Goal: Task Accomplishment & Management: Complete application form

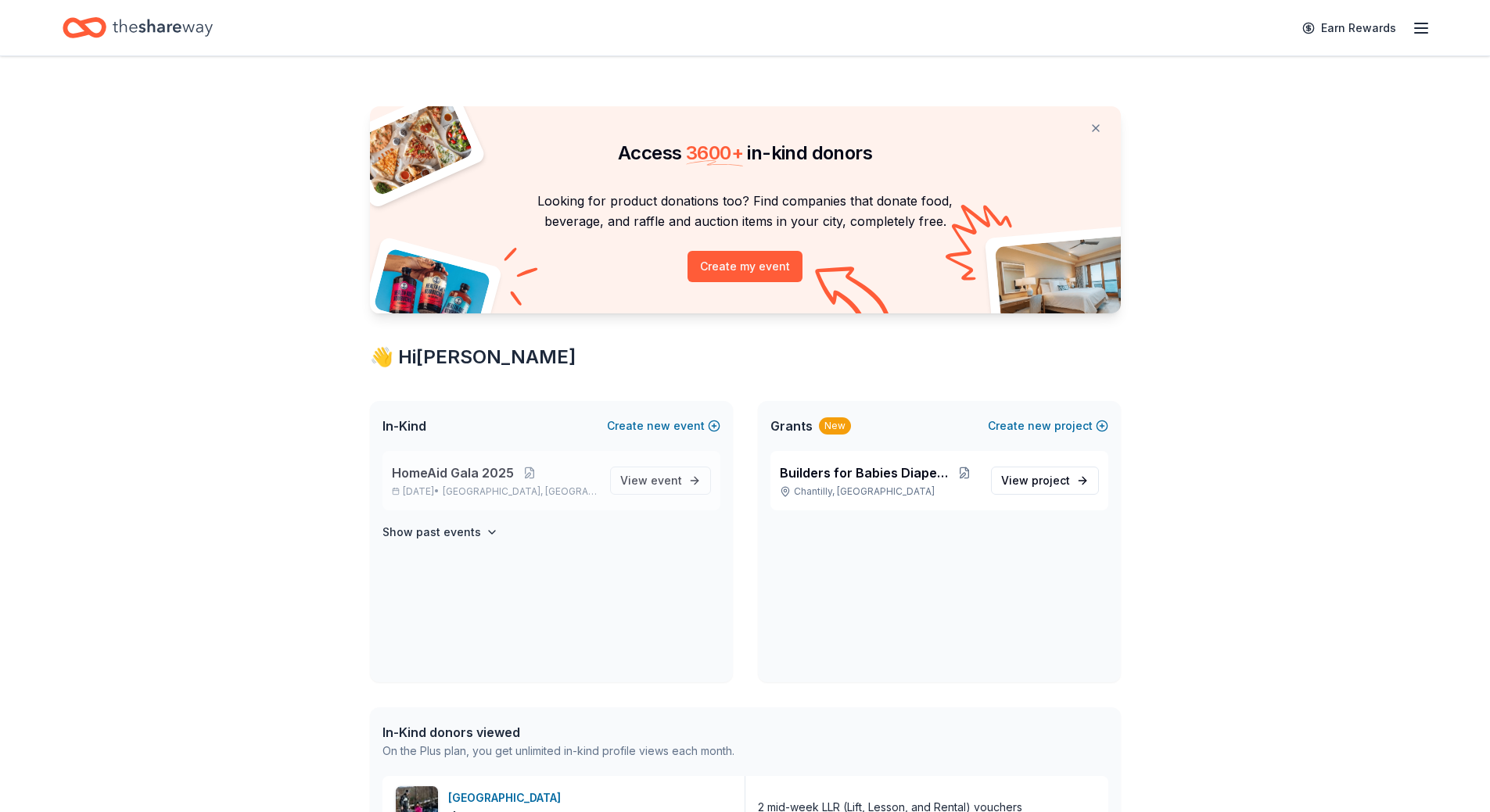
click at [452, 476] on span "HomeAid Gala 2025" at bounding box center [452, 473] width 122 height 19
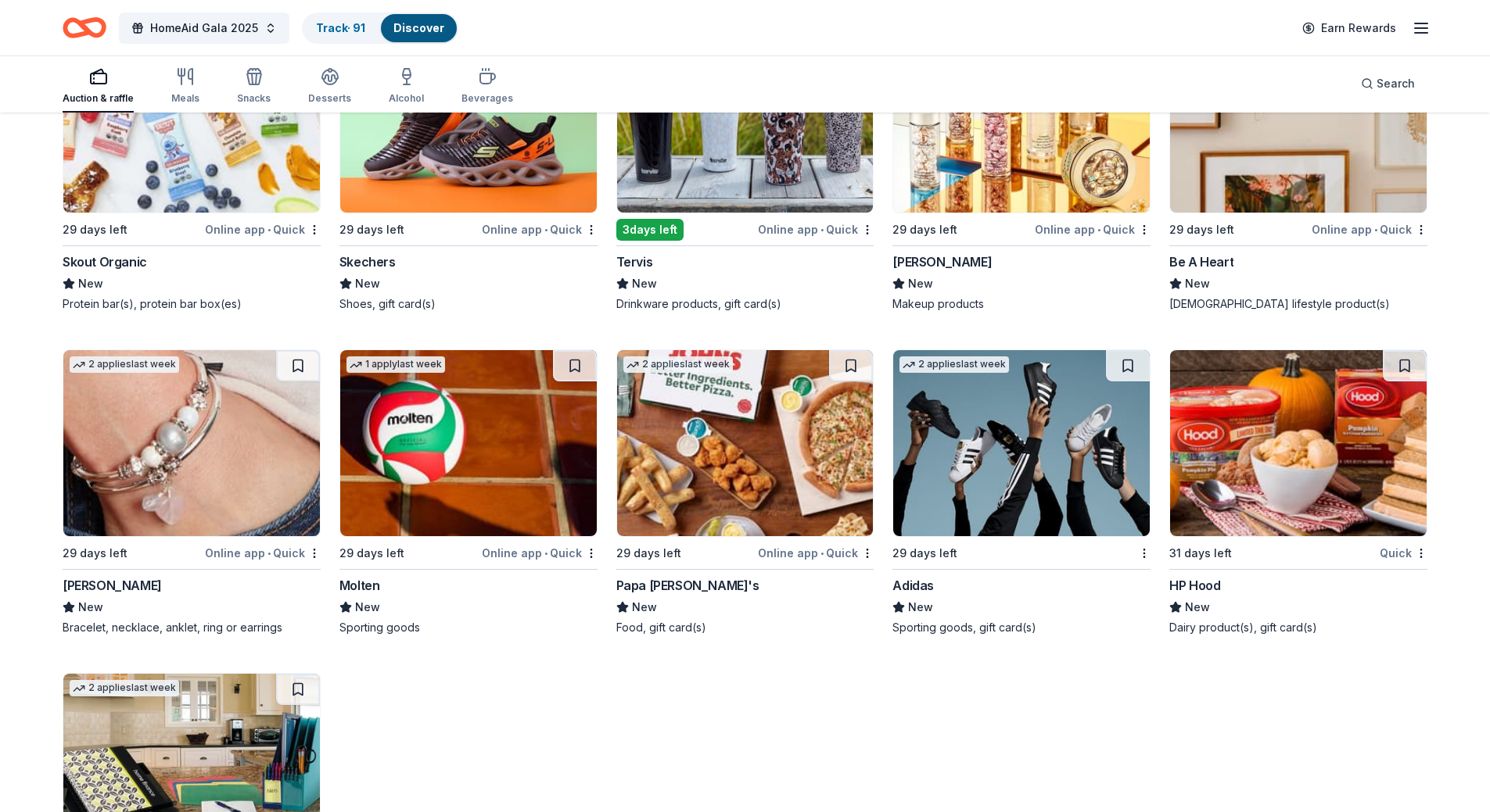
scroll to position [14736, 0]
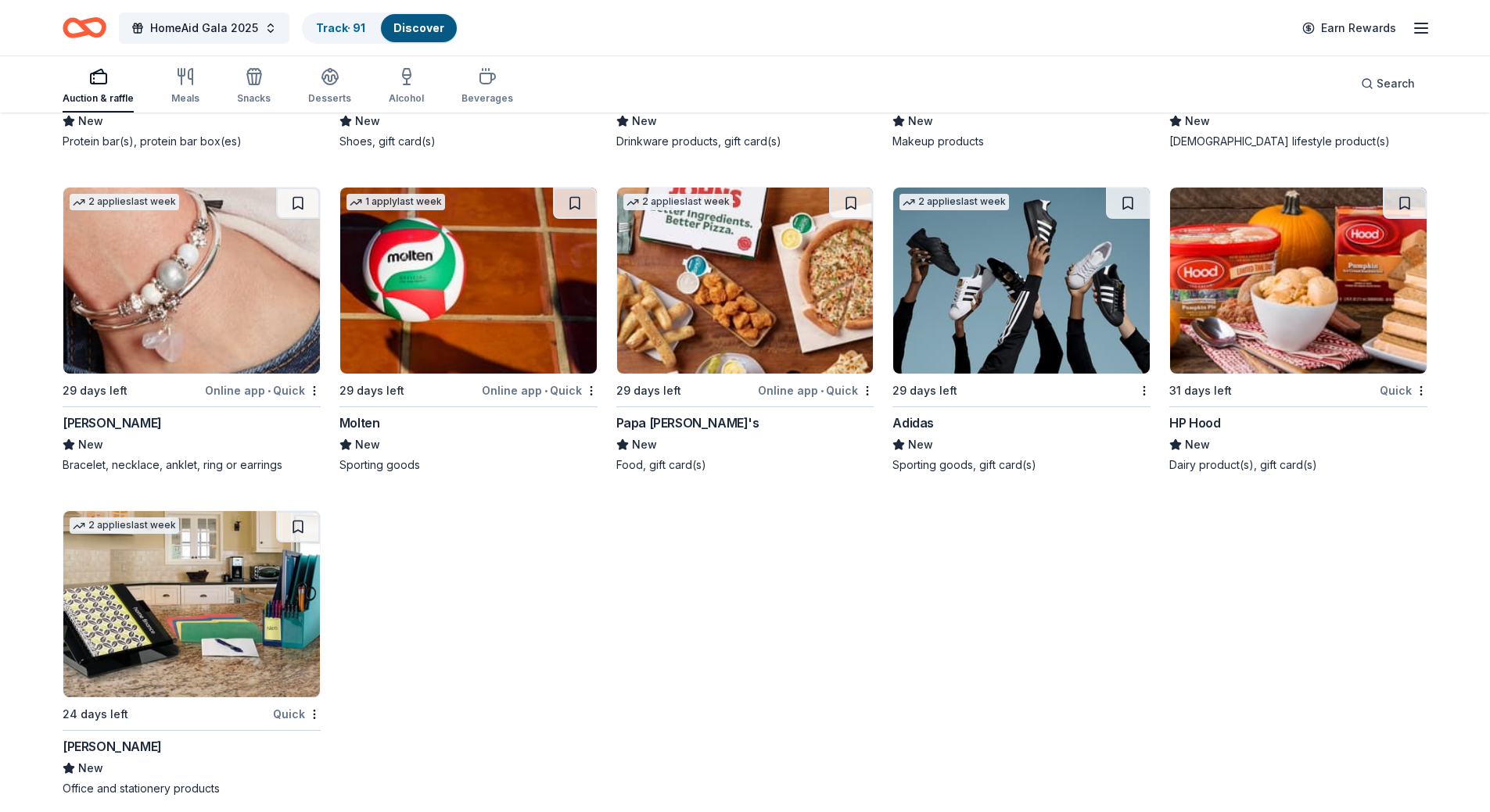
click at [227, 265] on img at bounding box center [191, 281] width 256 height 187
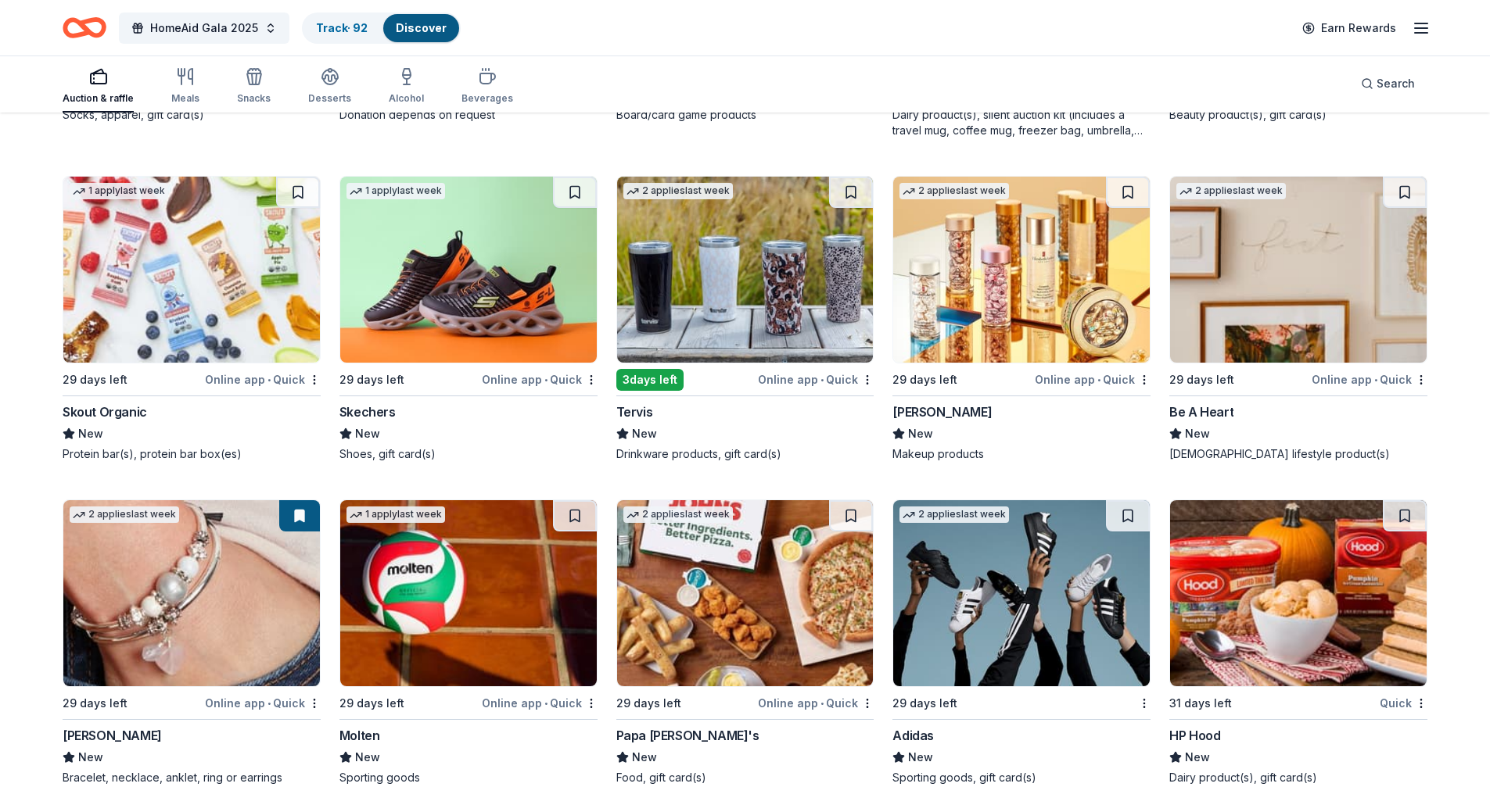
click at [985, 284] on img at bounding box center [1022, 270] width 256 height 187
click at [1270, 301] on img at bounding box center [1299, 270] width 256 height 187
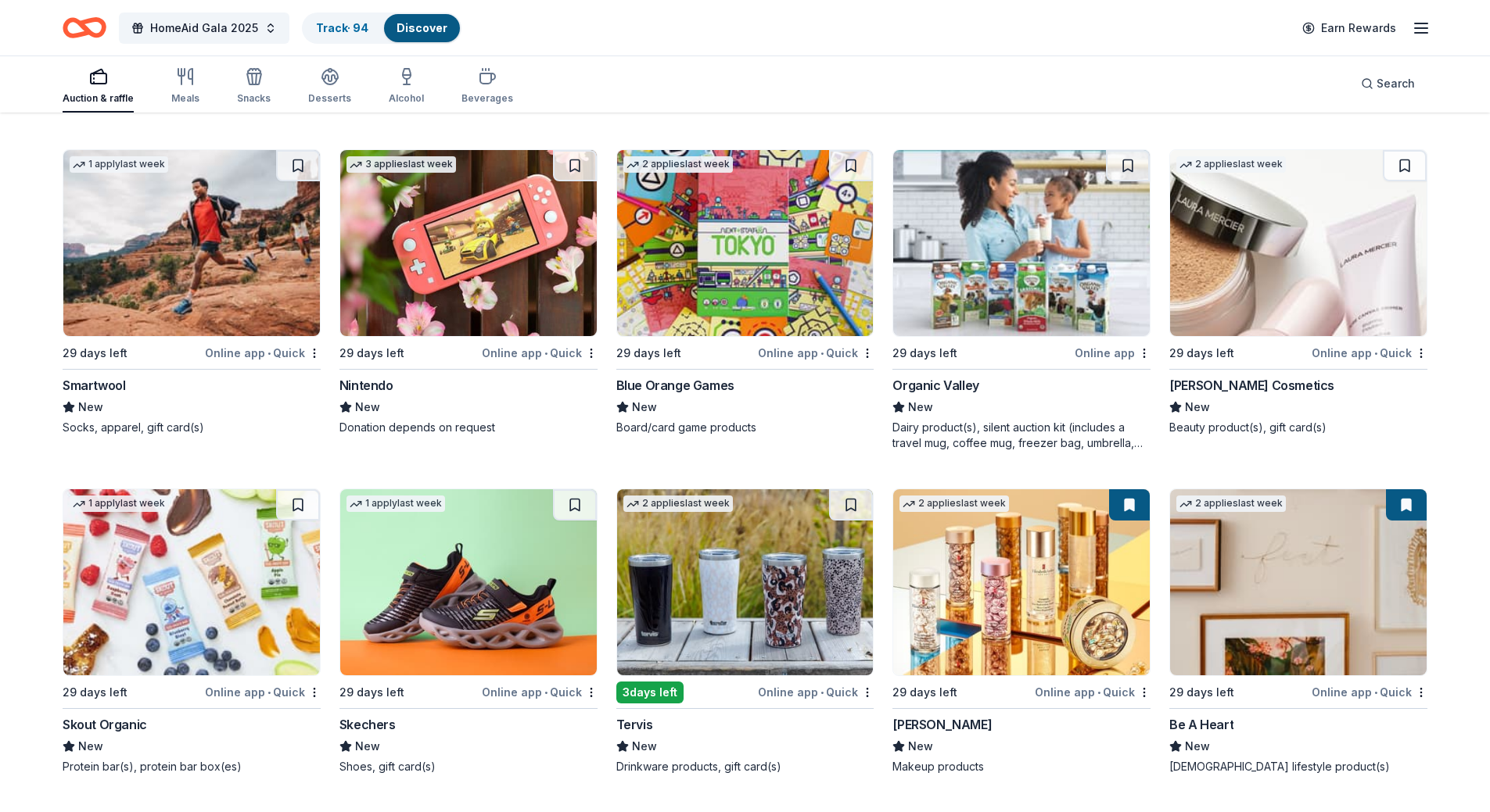
click at [1302, 272] on img at bounding box center [1299, 243] width 256 height 187
click at [449, 237] on img at bounding box center [468, 243] width 256 height 187
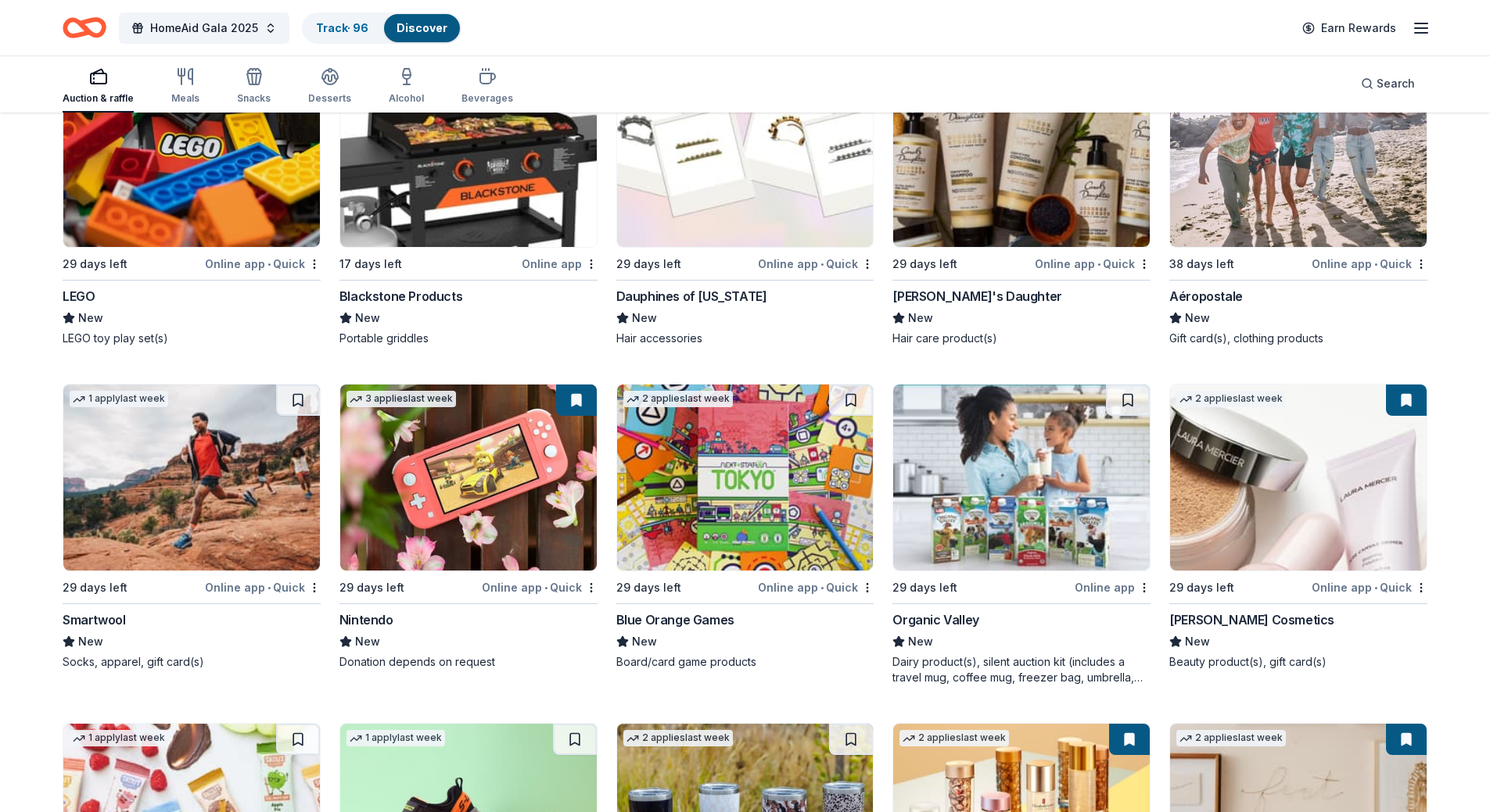
scroll to position [13719, 0]
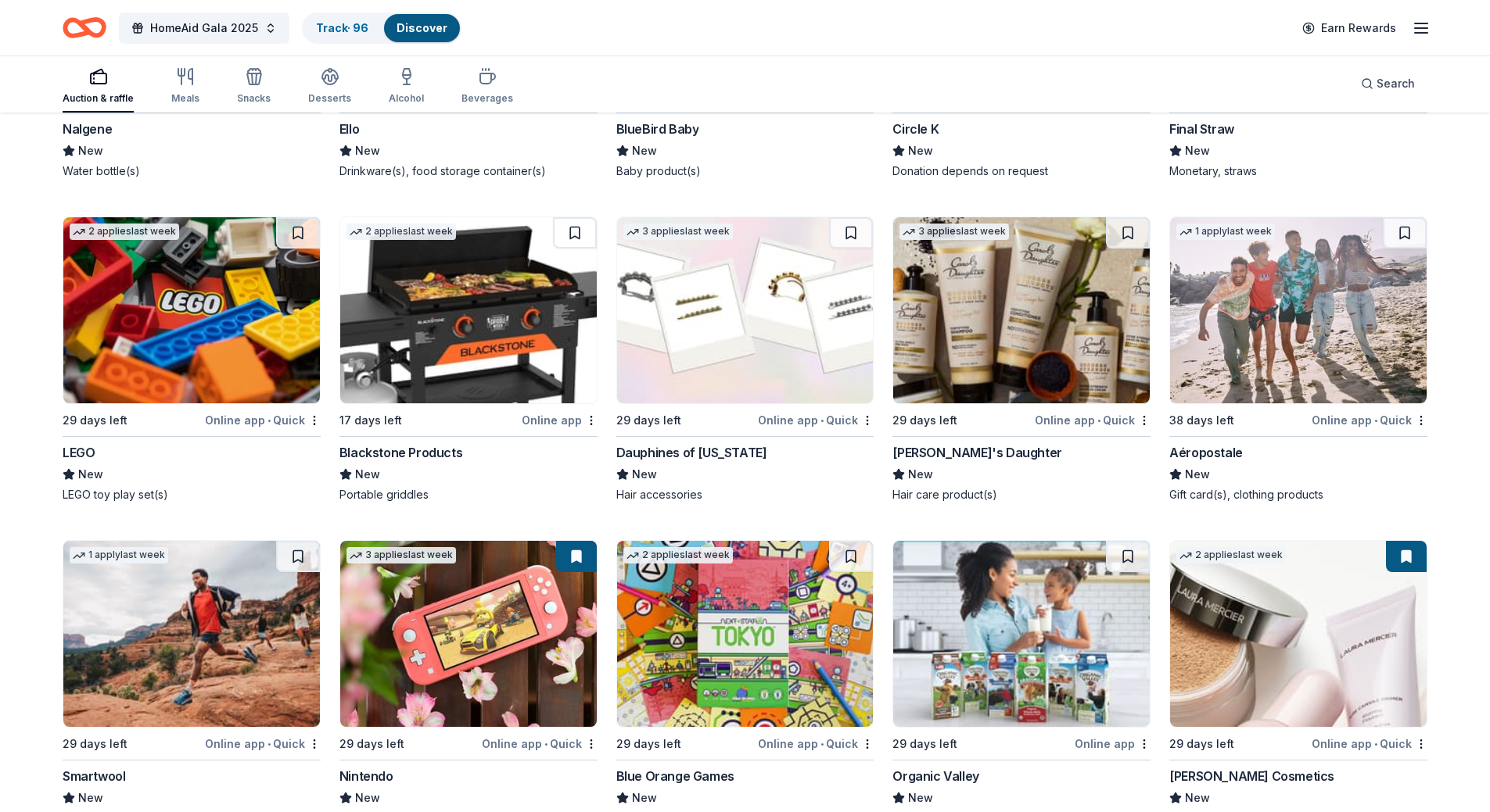
click at [424, 294] on img at bounding box center [468, 311] width 256 height 187
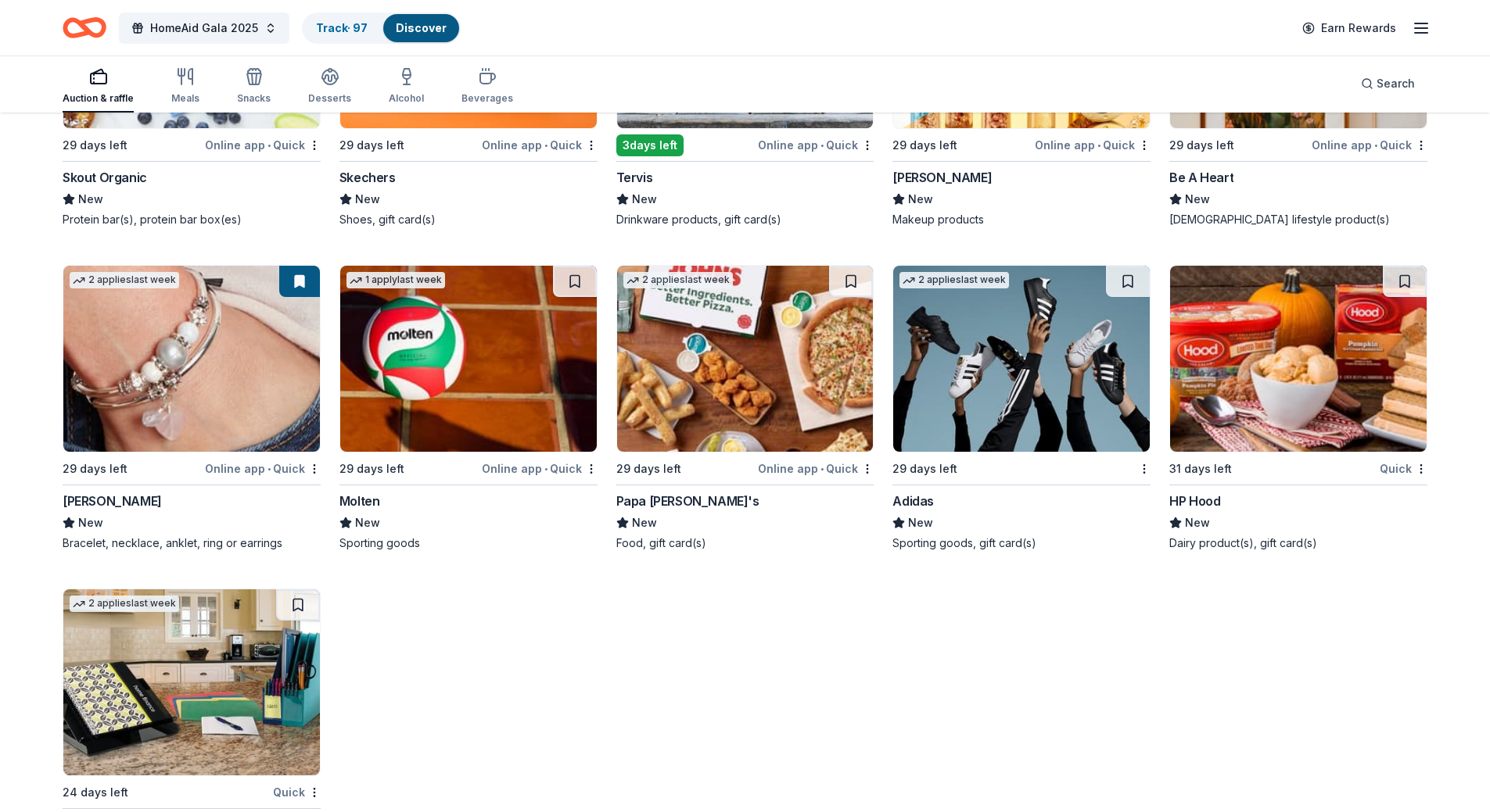
scroll to position [14736, 0]
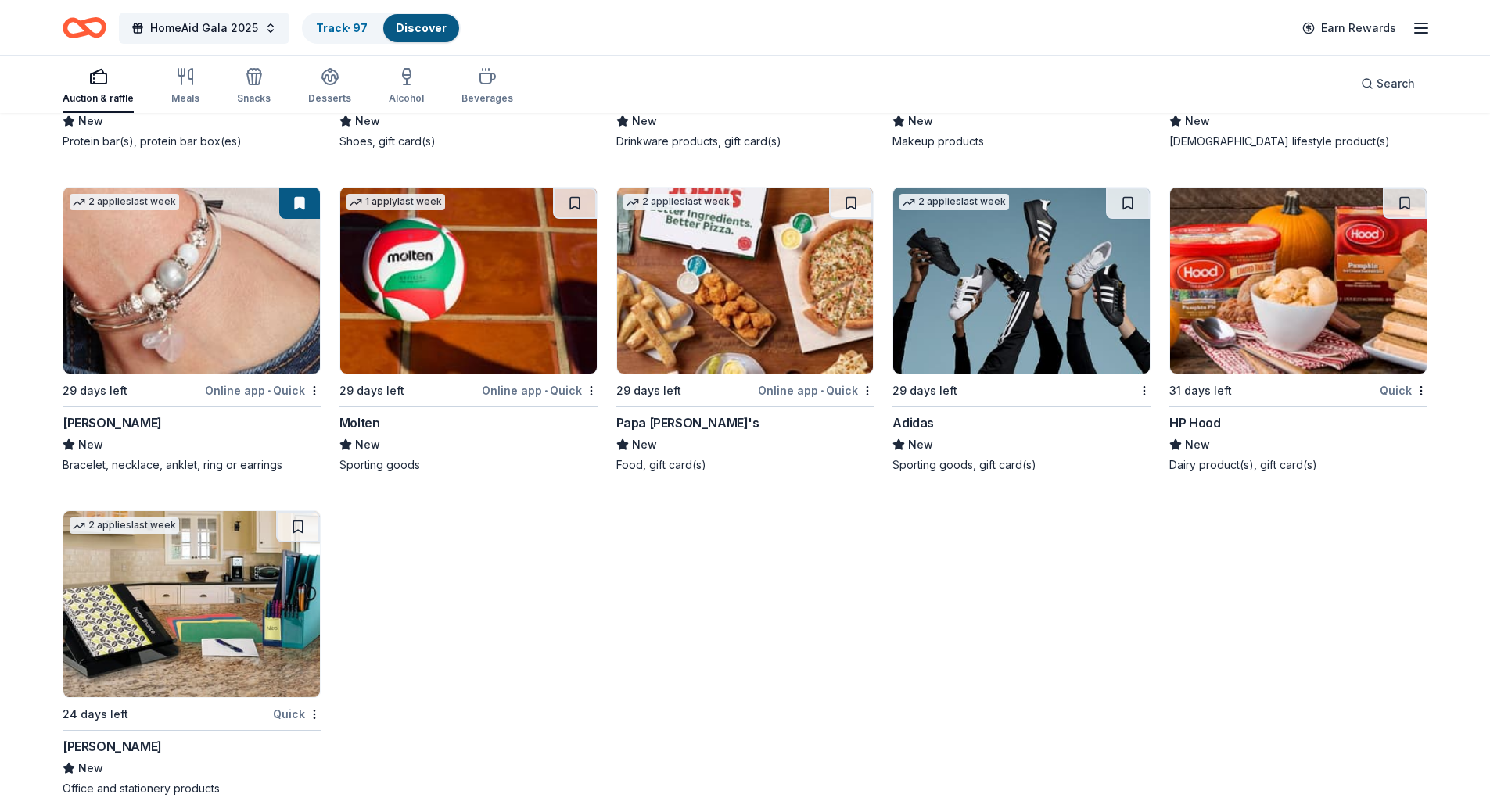
click at [1014, 275] on img at bounding box center [1022, 281] width 256 height 187
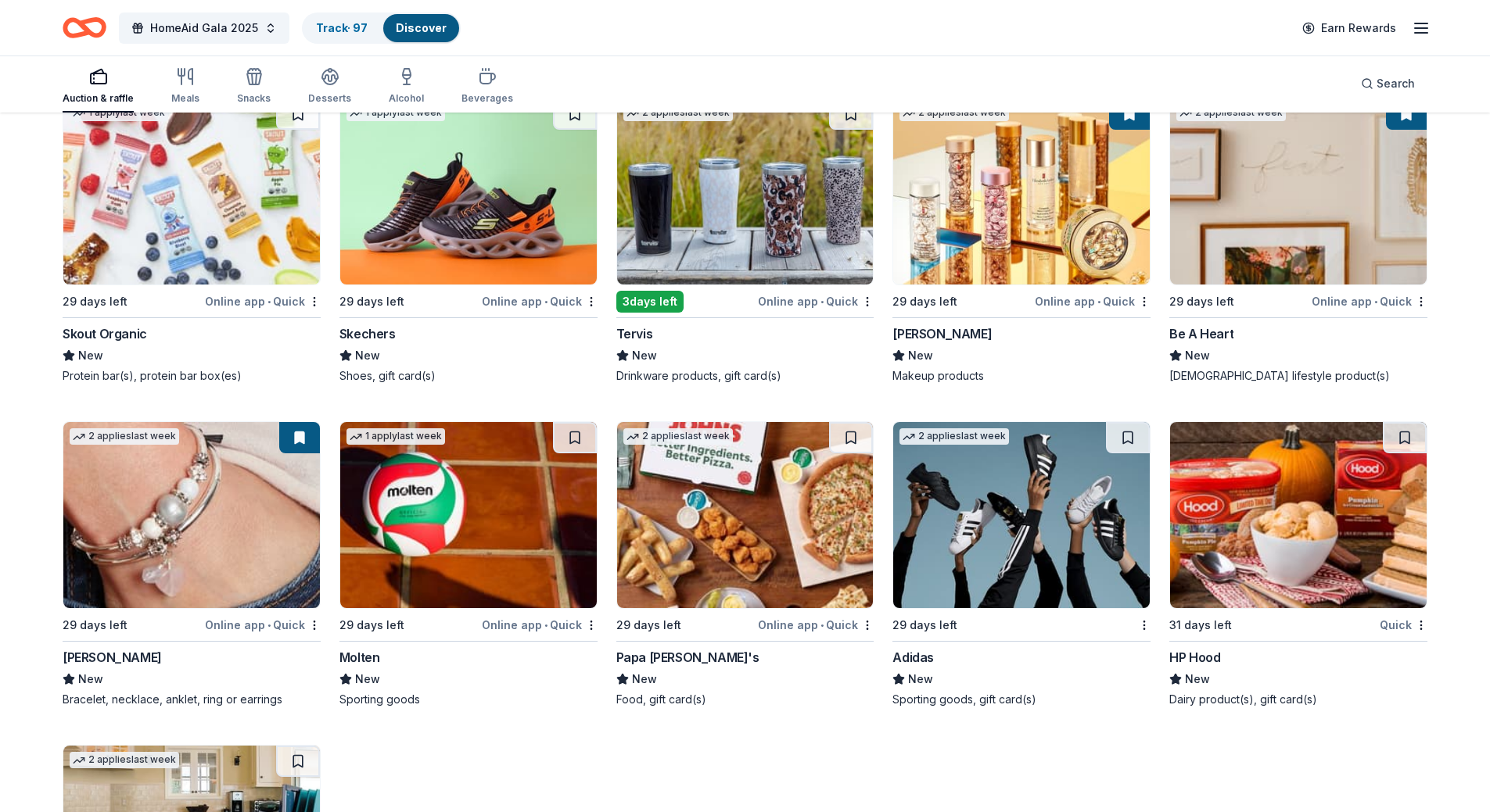
scroll to position [14345, 0]
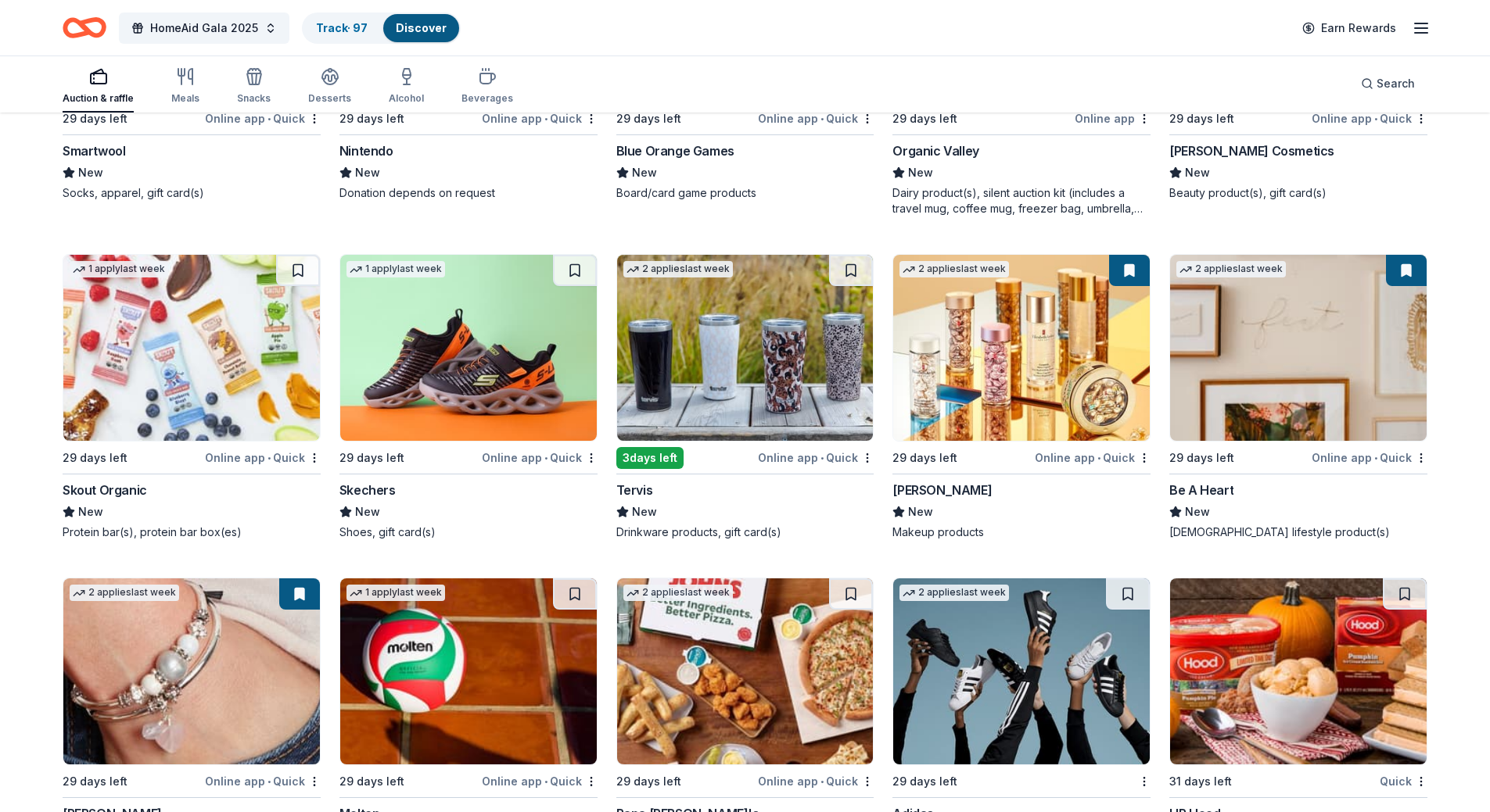
click at [414, 335] on img at bounding box center [468, 349] width 256 height 187
click at [745, 373] on img at bounding box center [745, 349] width 256 height 187
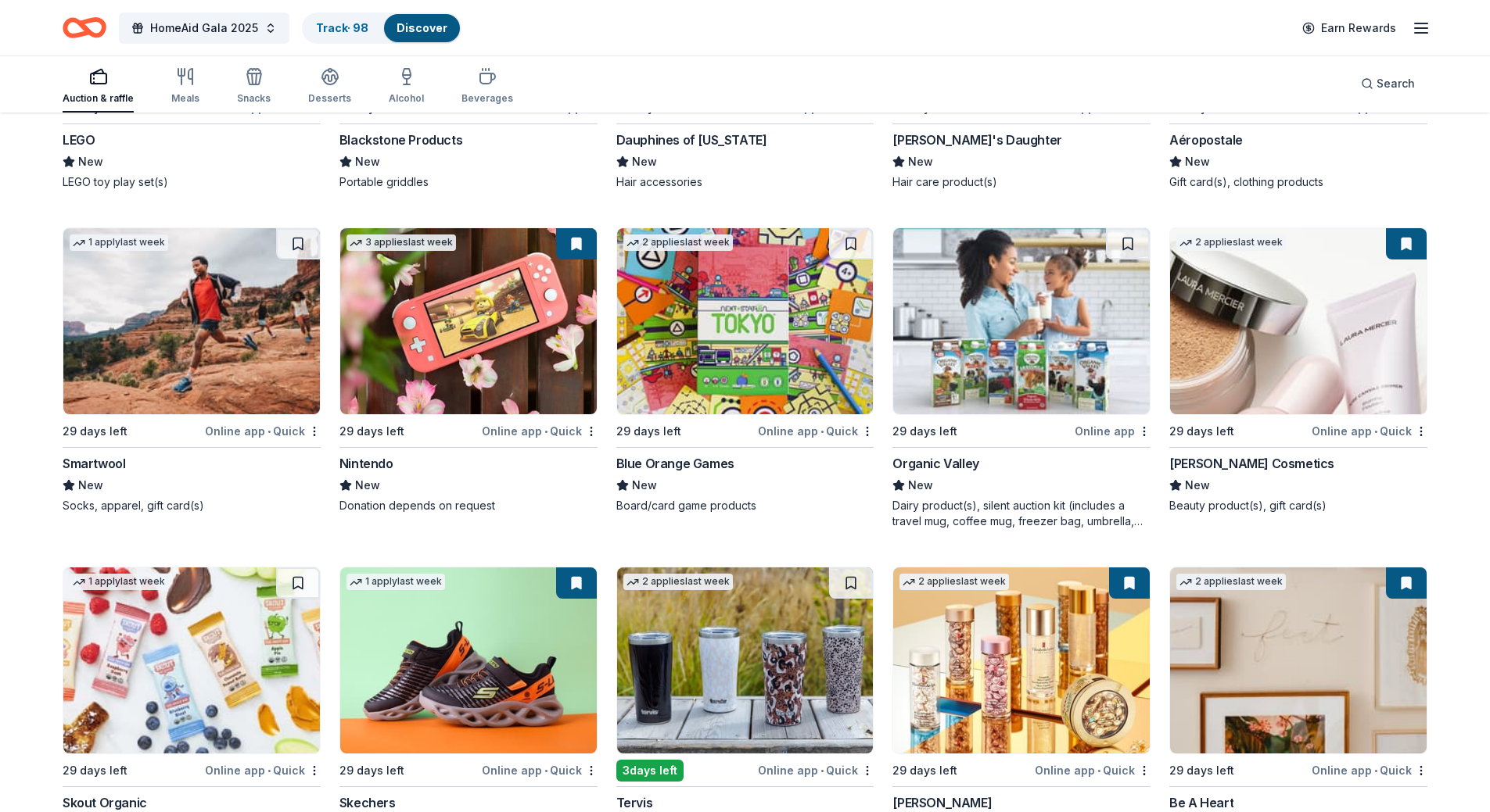
click at [753, 312] on img at bounding box center [745, 321] width 256 height 187
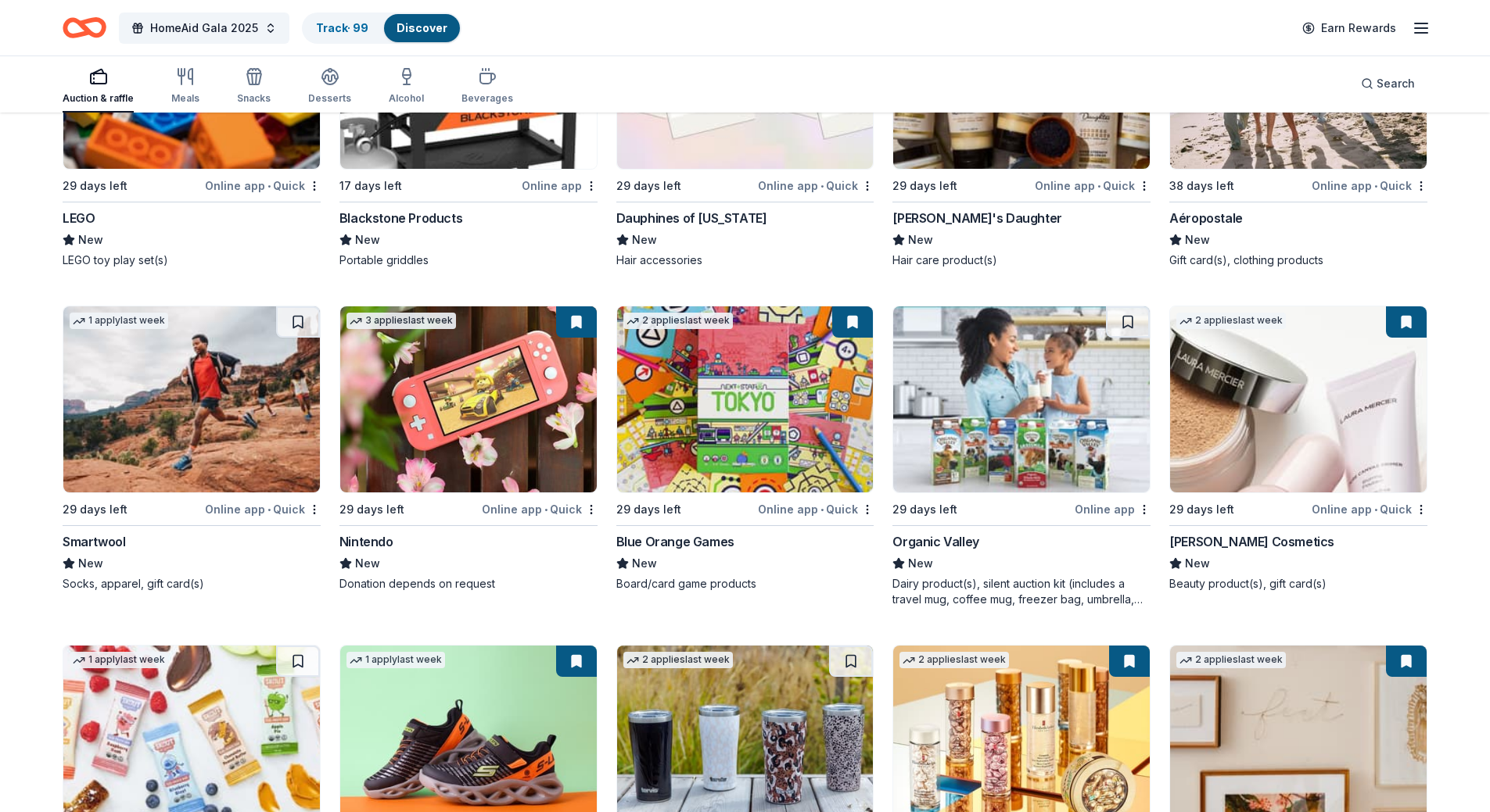
scroll to position [13797, 0]
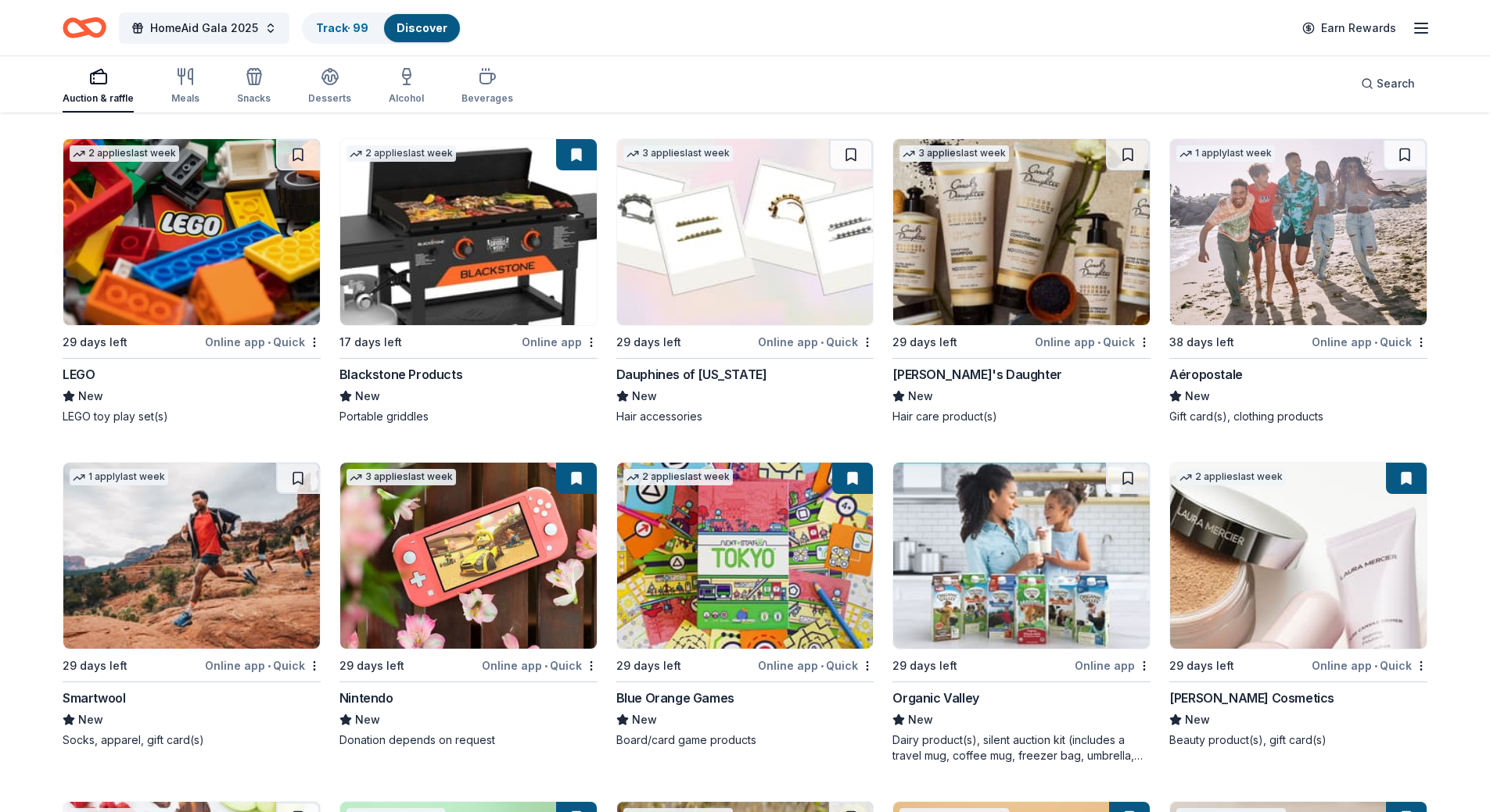
click at [699, 214] on img at bounding box center [745, 233] width 256 height 187
click at [1029, 223] on img at bounding box center [1022, 233] width 256 height 187
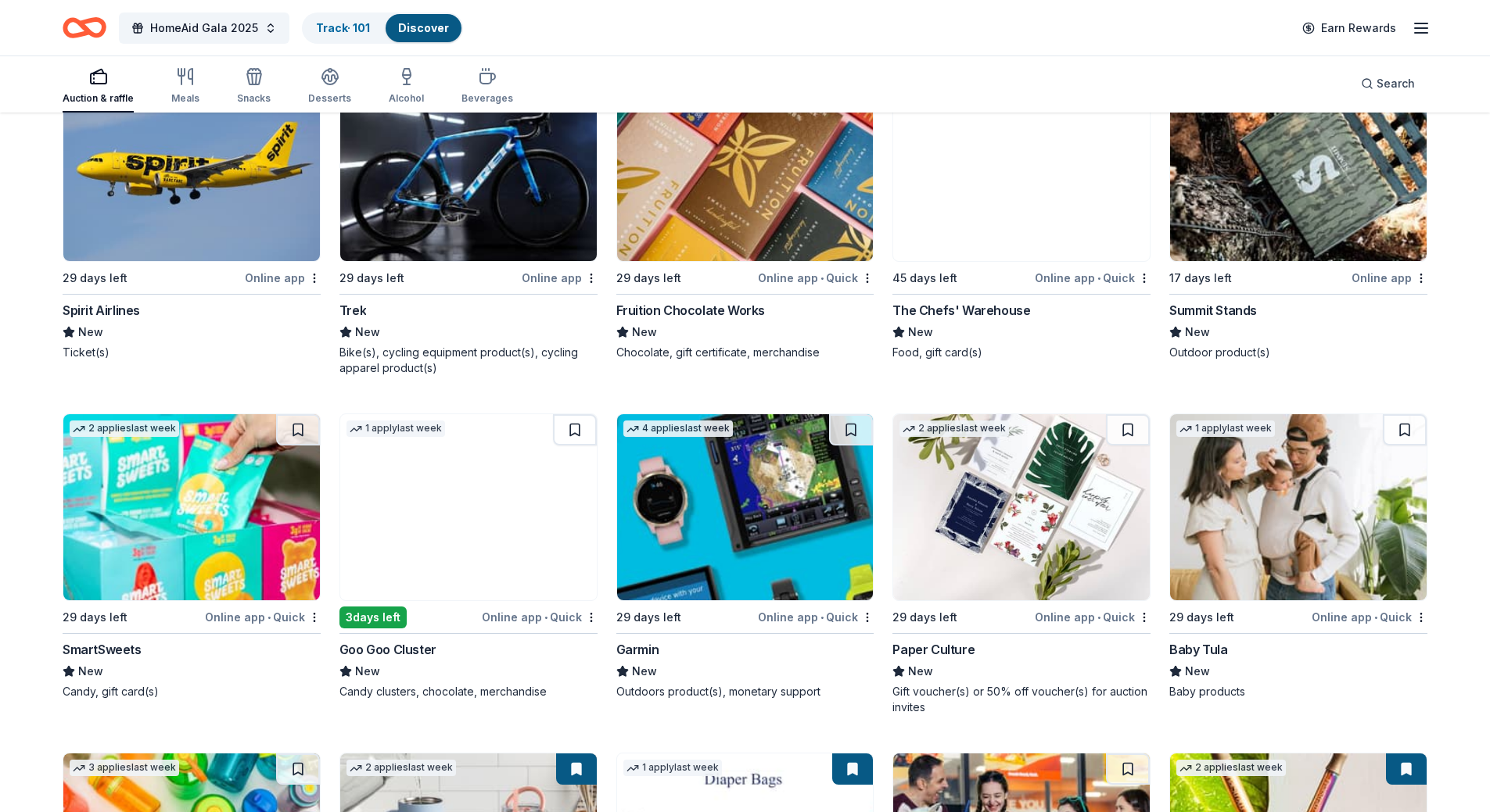
scroll to position [12781, 0]
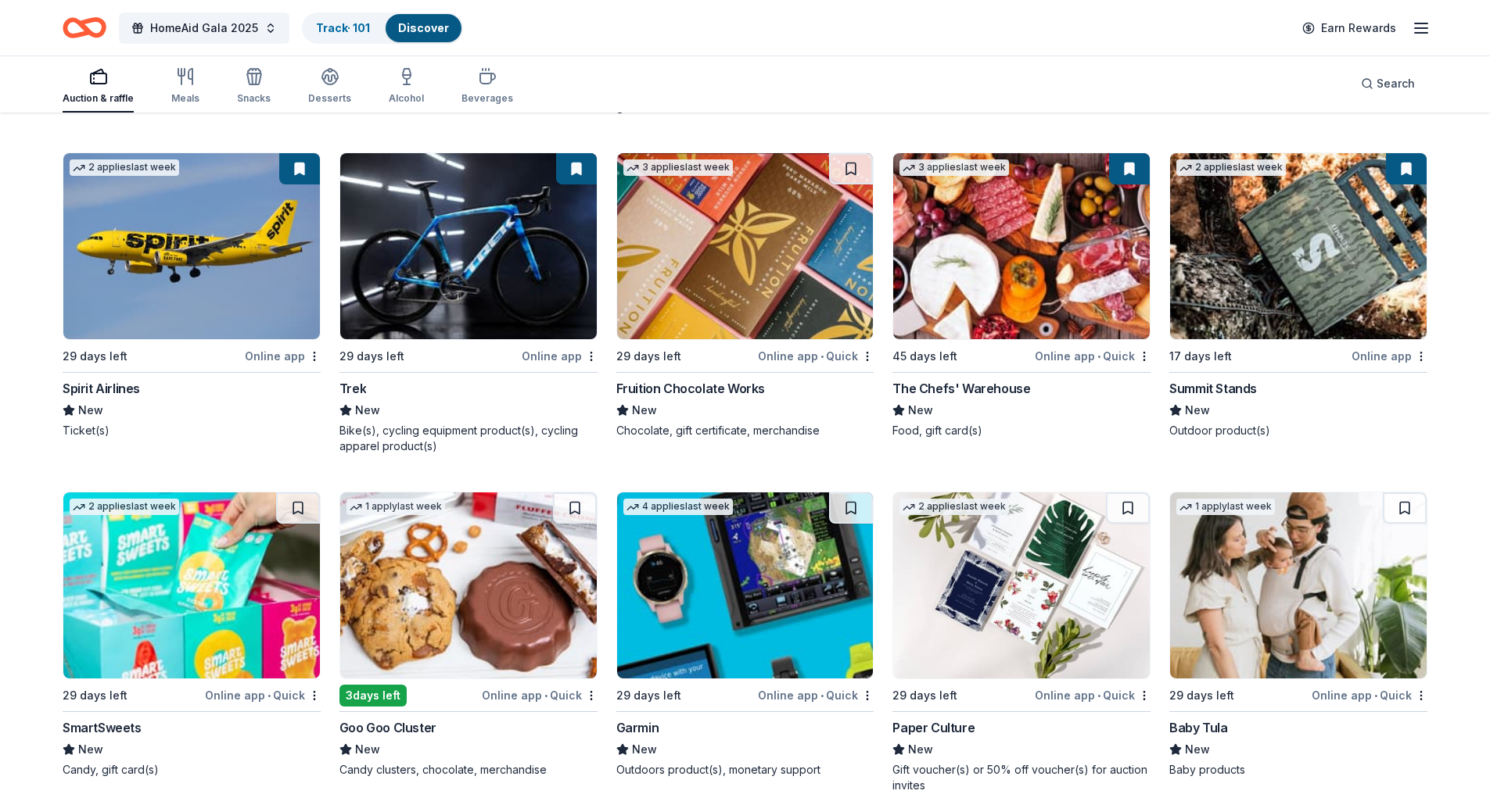
click at [711, 549] on img at bounding box center [745, 586] width 256 height 187
click at [719, 277] on img at bounding box center [745, 247] width 256 height 187
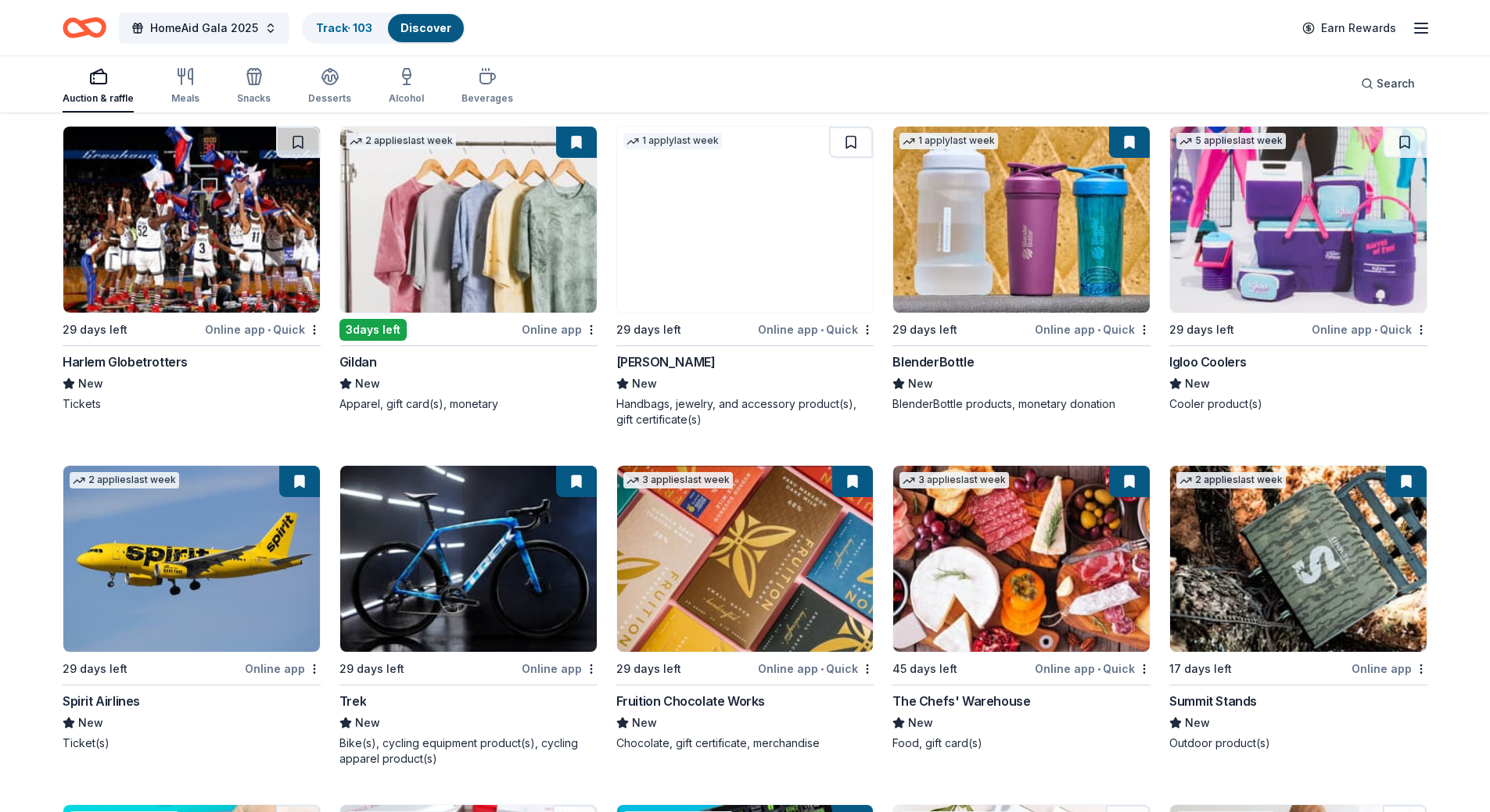
scroll to position [12311, 0]
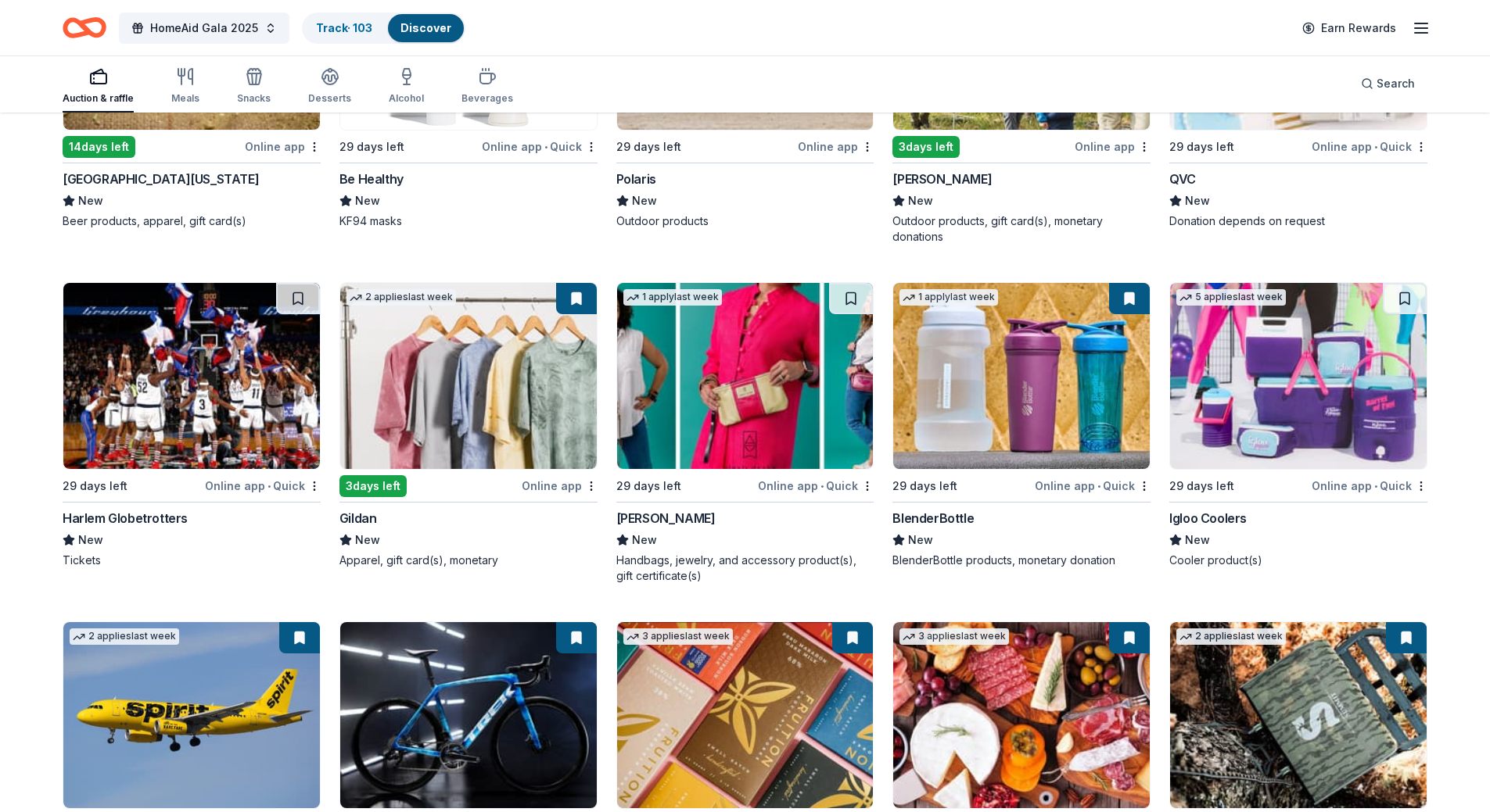
click at [748, 368] on img at bounding box center [745, 376] width 256 height 187
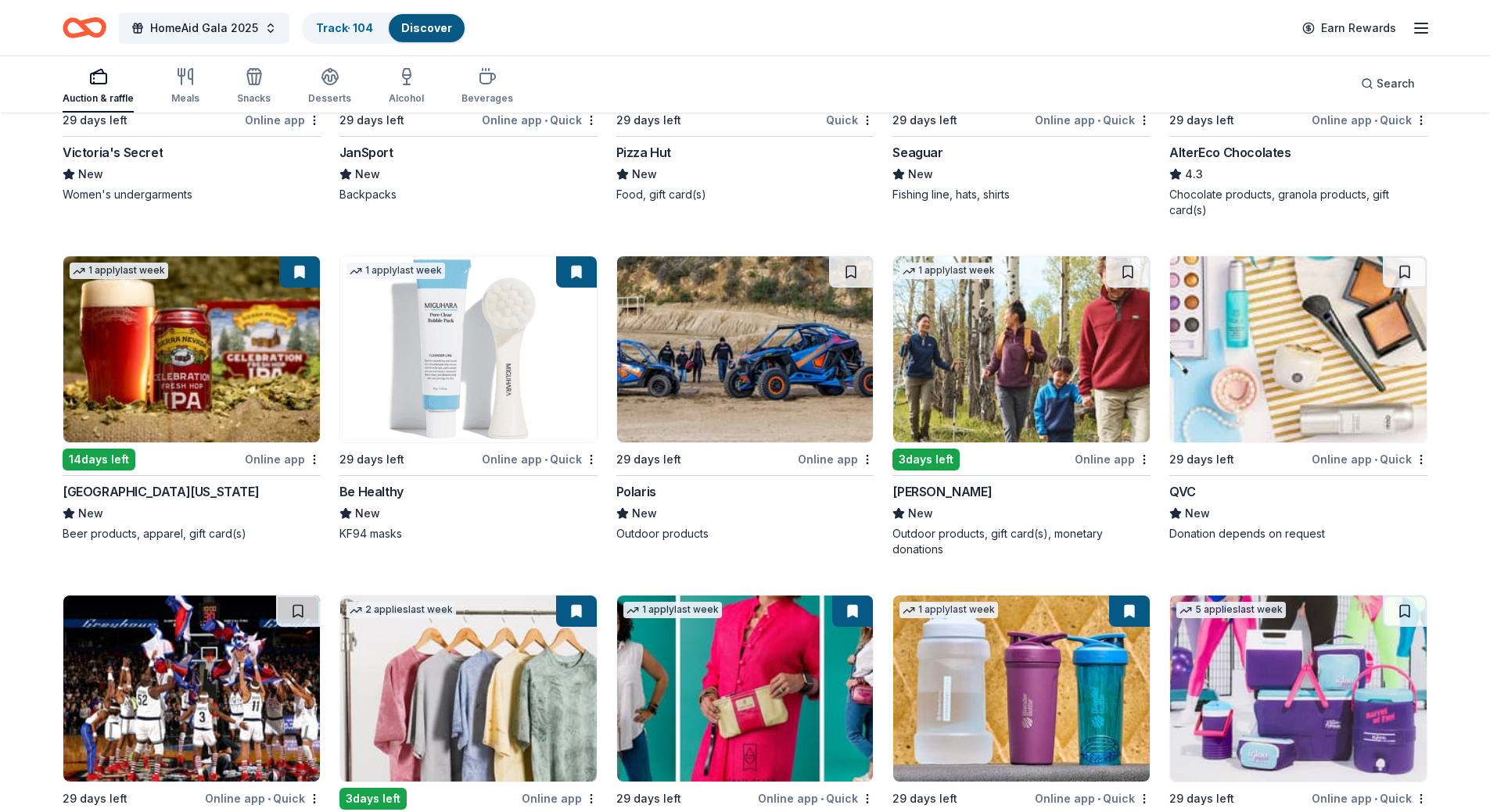
click at [1286, 329] on img at bounding box center [1299, 349] width 256 height 187
click at [1013, 316] on img at bounding box center [1022, 349] width 256 height 187
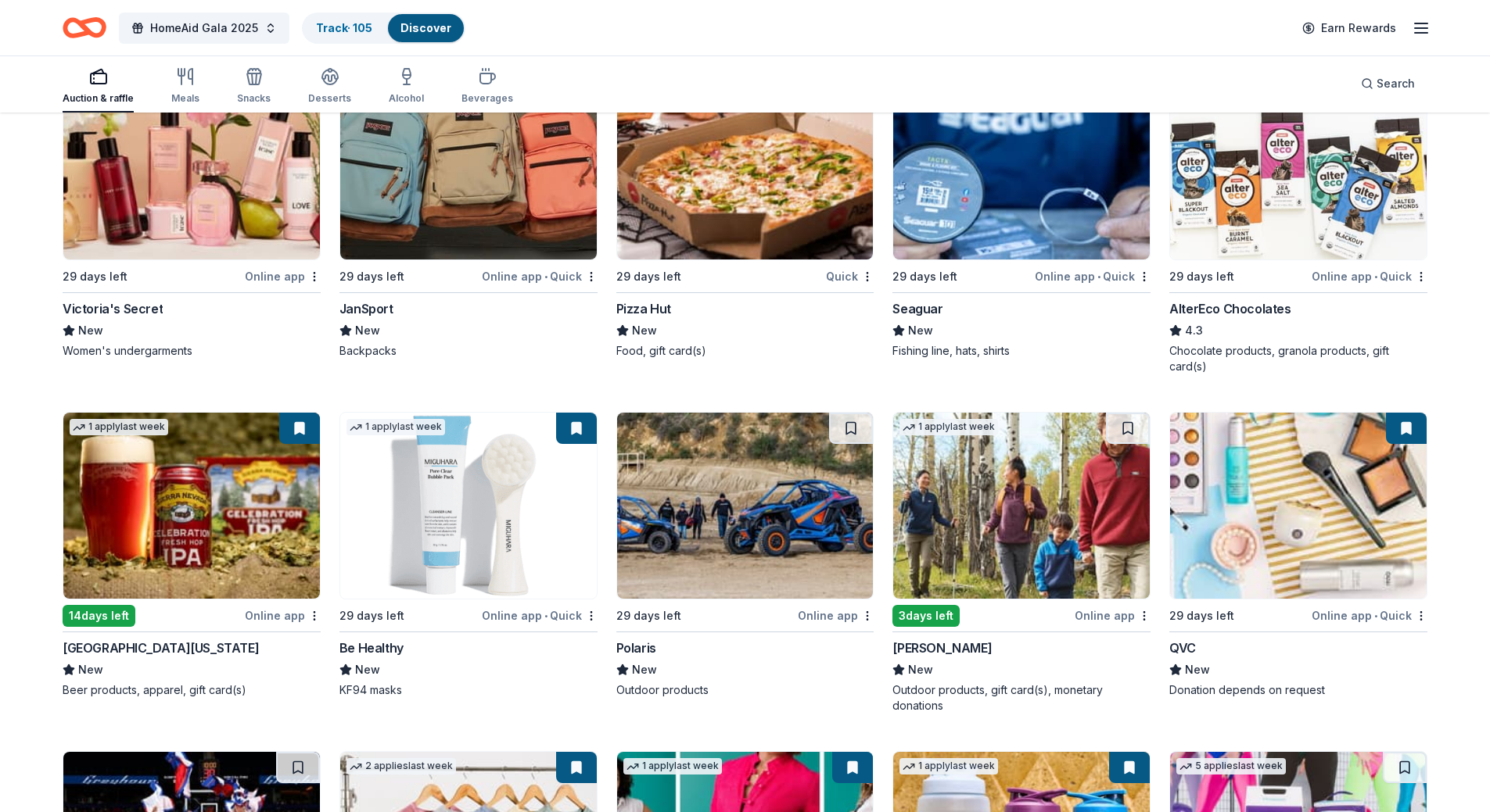
scroll to position [11607, 0]
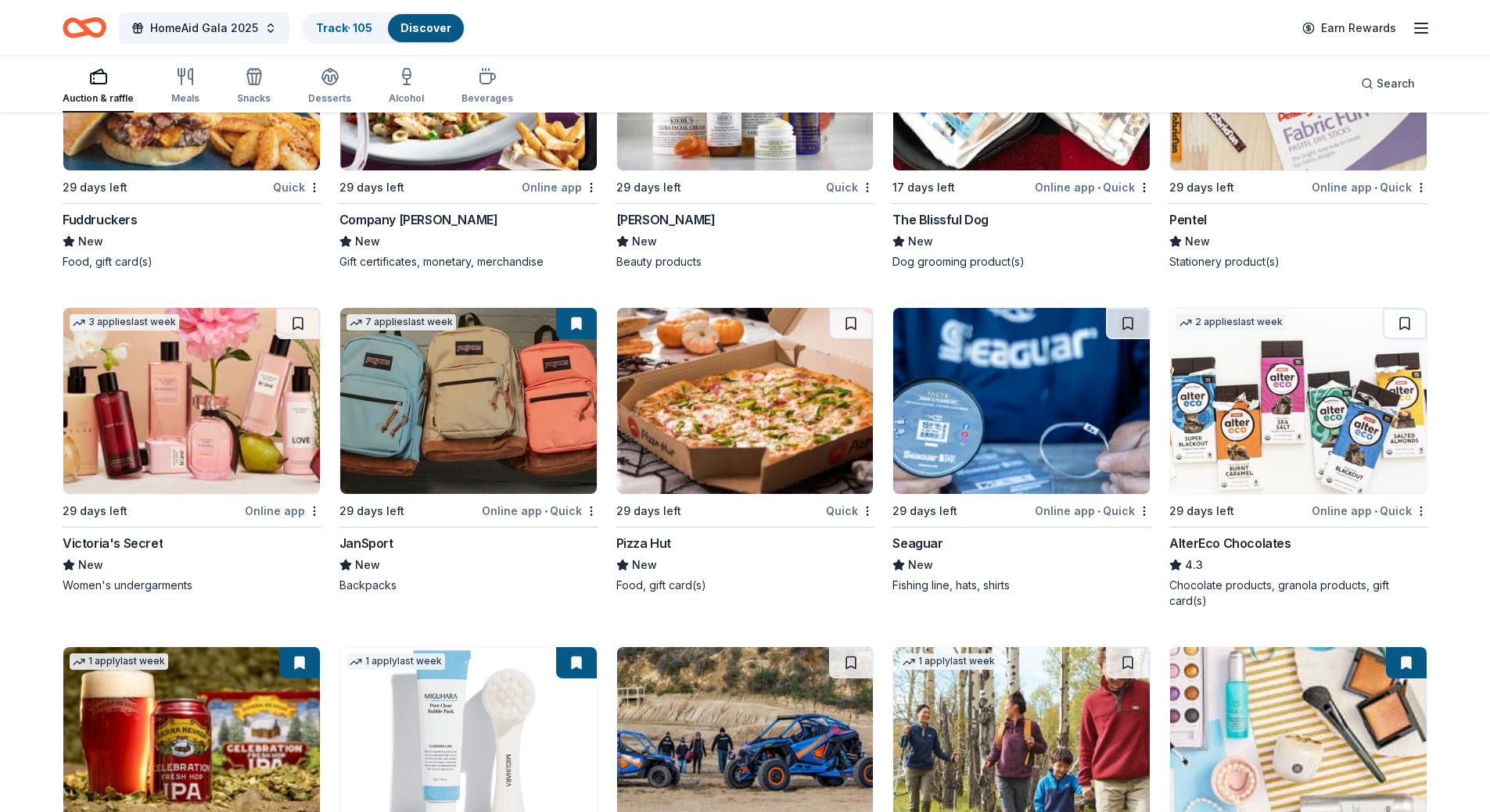
click at [221, 389] on img at bounding box center [191, 401] width 256 height 187
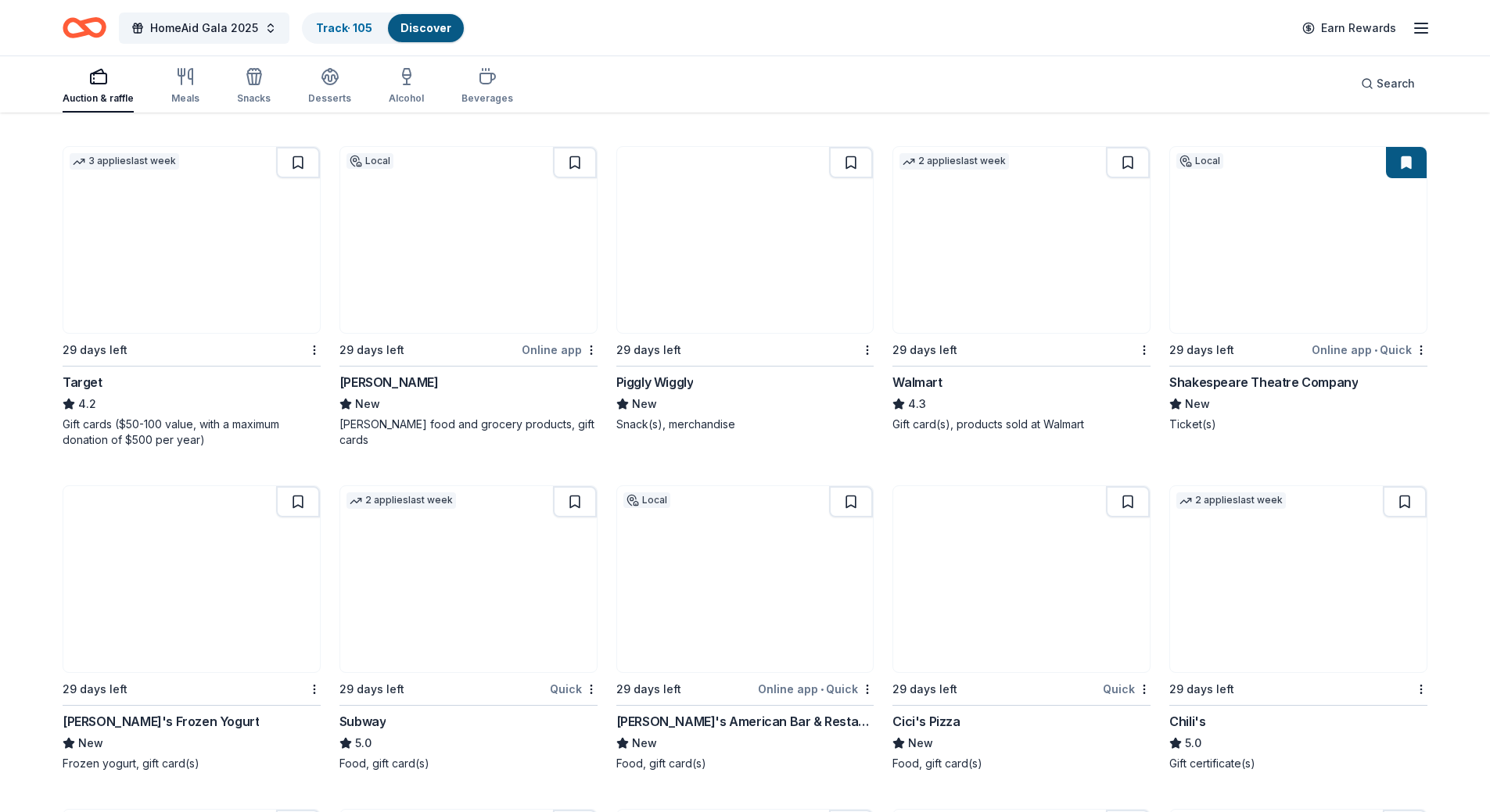
scroll to position [8636, 0]
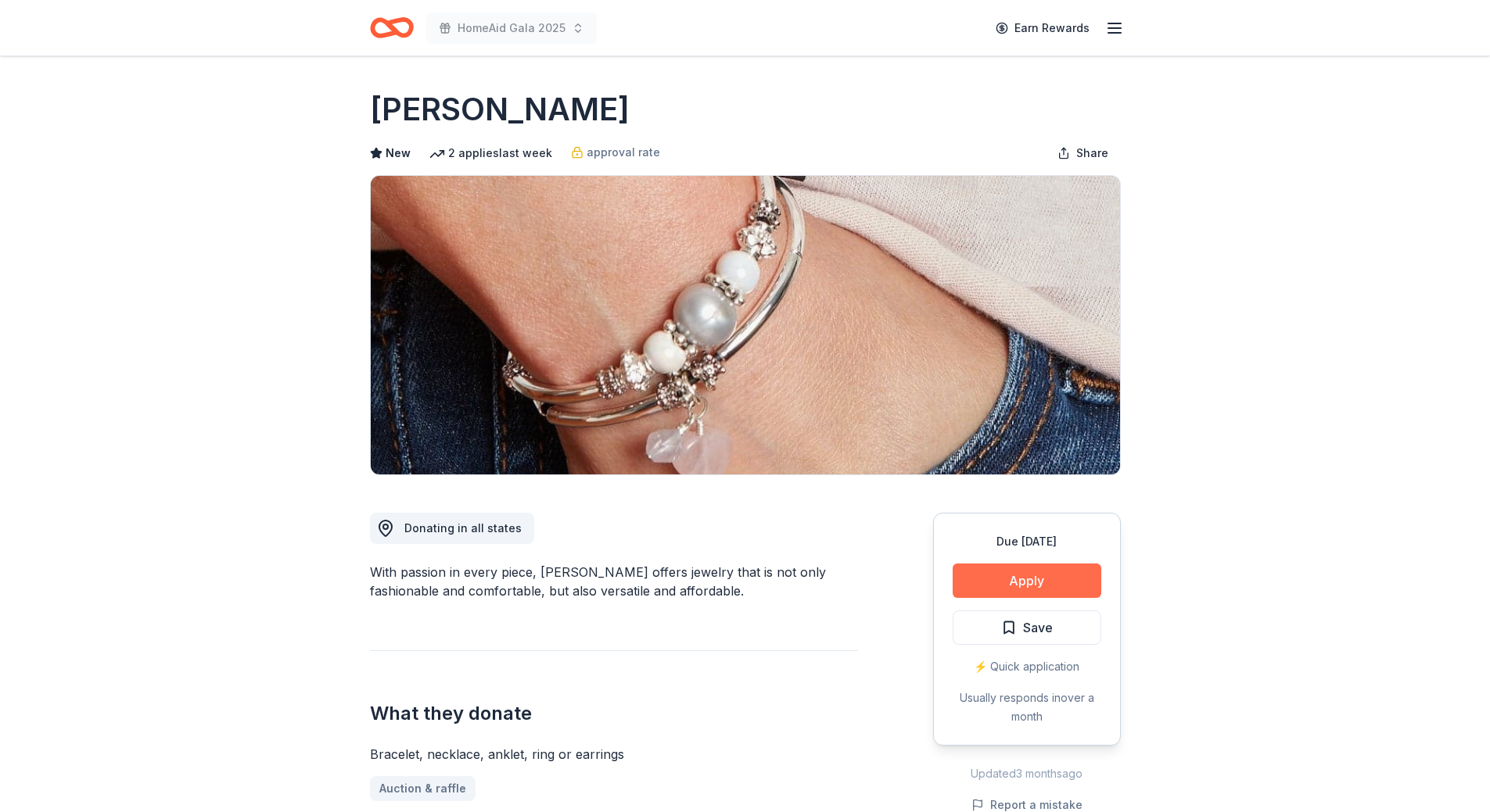
click at [1052, 583] on button "Apply" at bounding box center [1027, 580] width 149 height 35
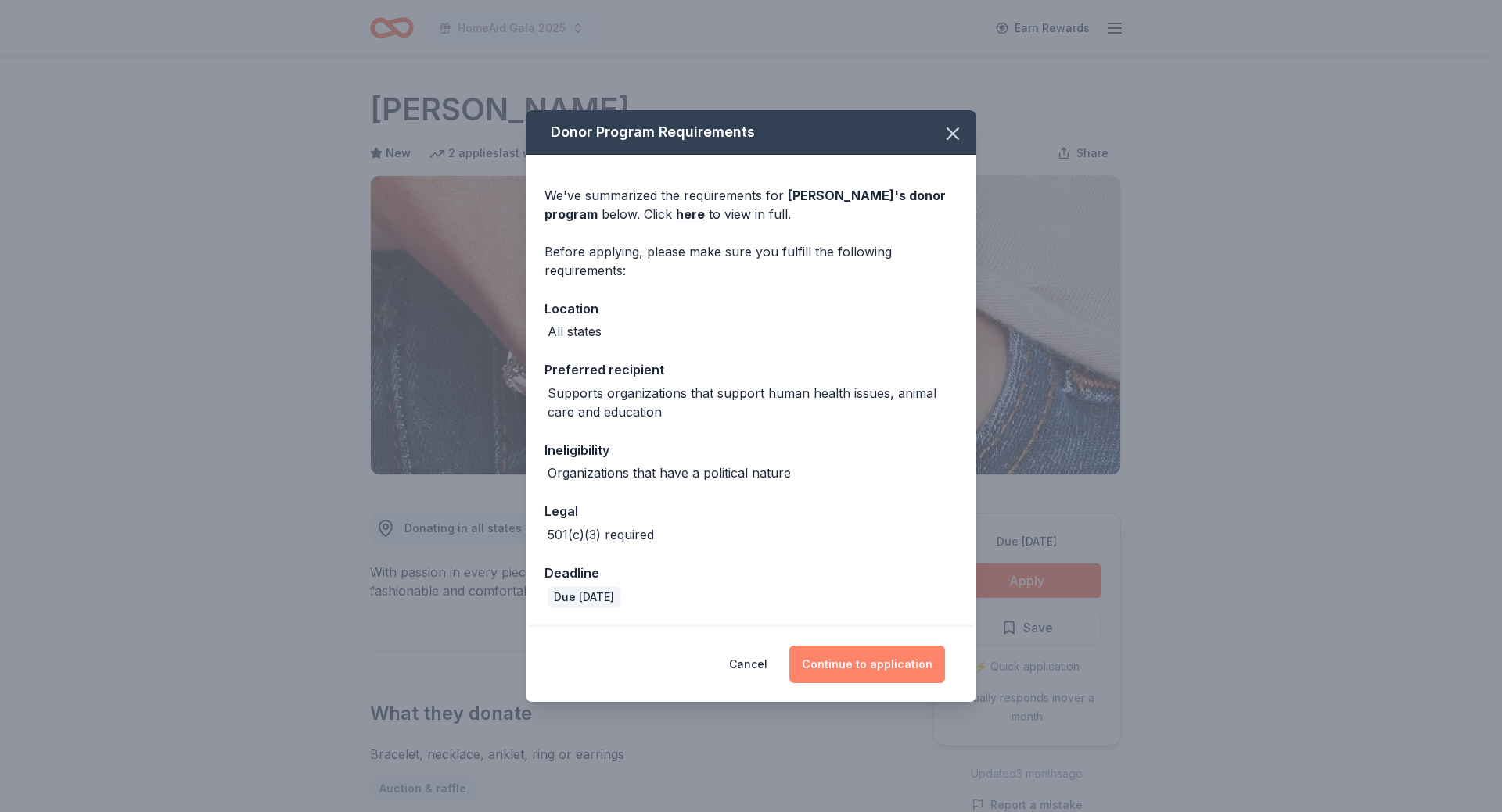
click at [900, 660] on button "Continue to application" at bounding box center [867, 665] width 155 height 38
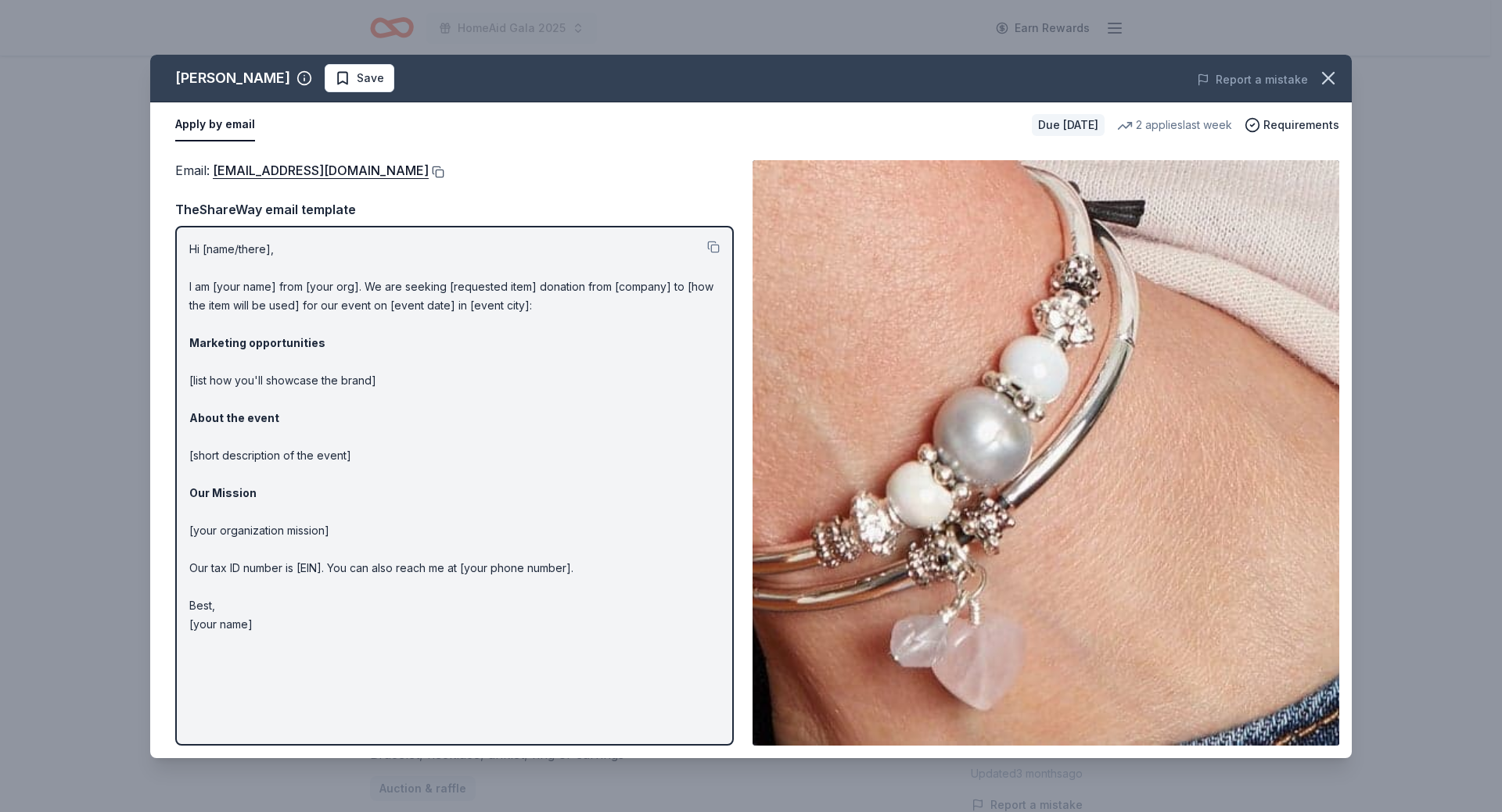
click at [429, 171] on button at bounding box center [436, 171] width 16 height 12
click at [357, 72] on span "Save" at bounding box center [370, 78] width 27 height 19
click at [336, 85] on html "HomeAid Gala 2025 Earn Rewards Due in 29 days Share Lizzy James New 2 applies l…" at bounding box center [751, 406] width 1502 height 812
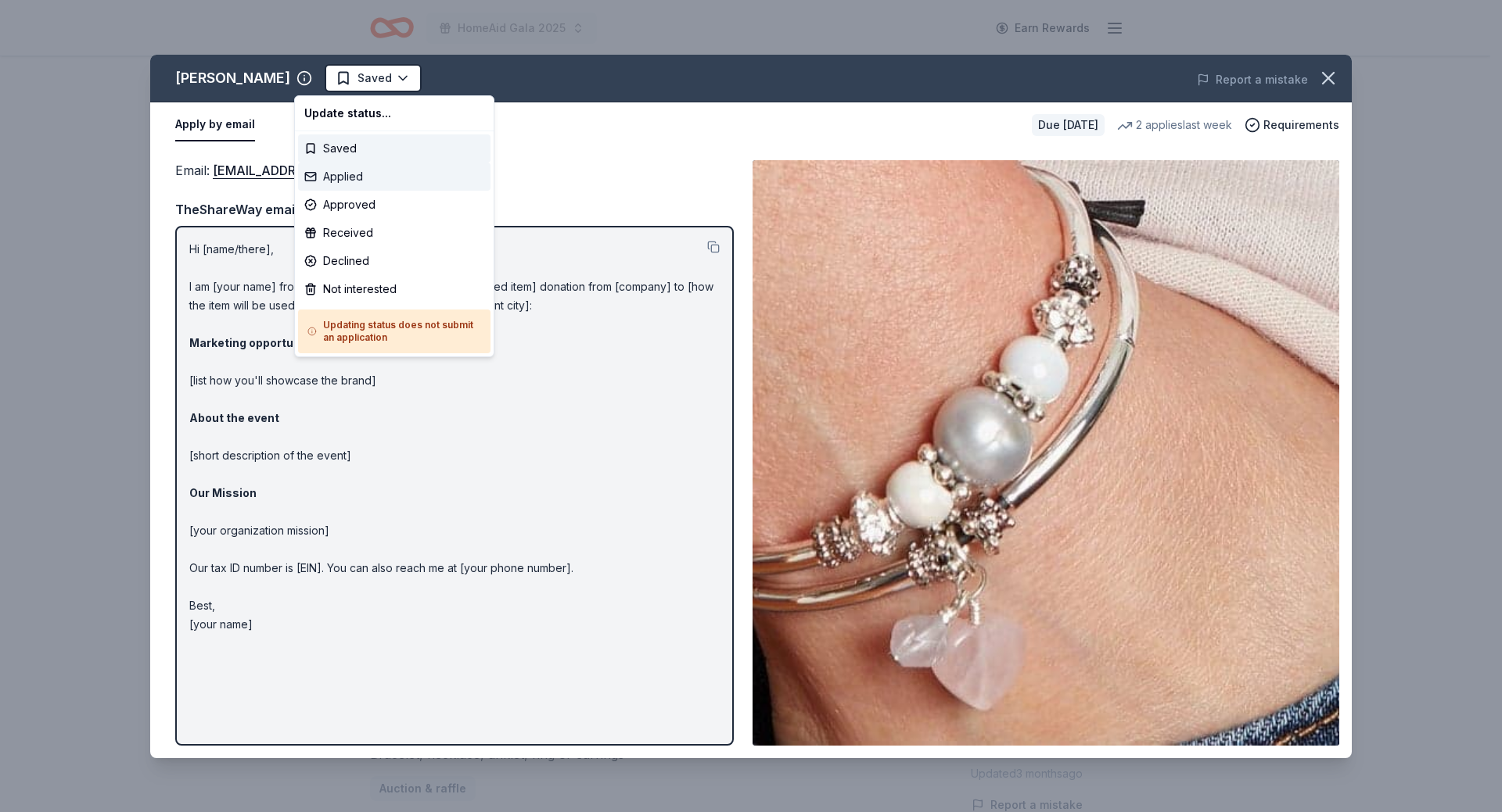
click at [341, 169] on div "Applied" at bounding box center [394, 177] width 192 height 28
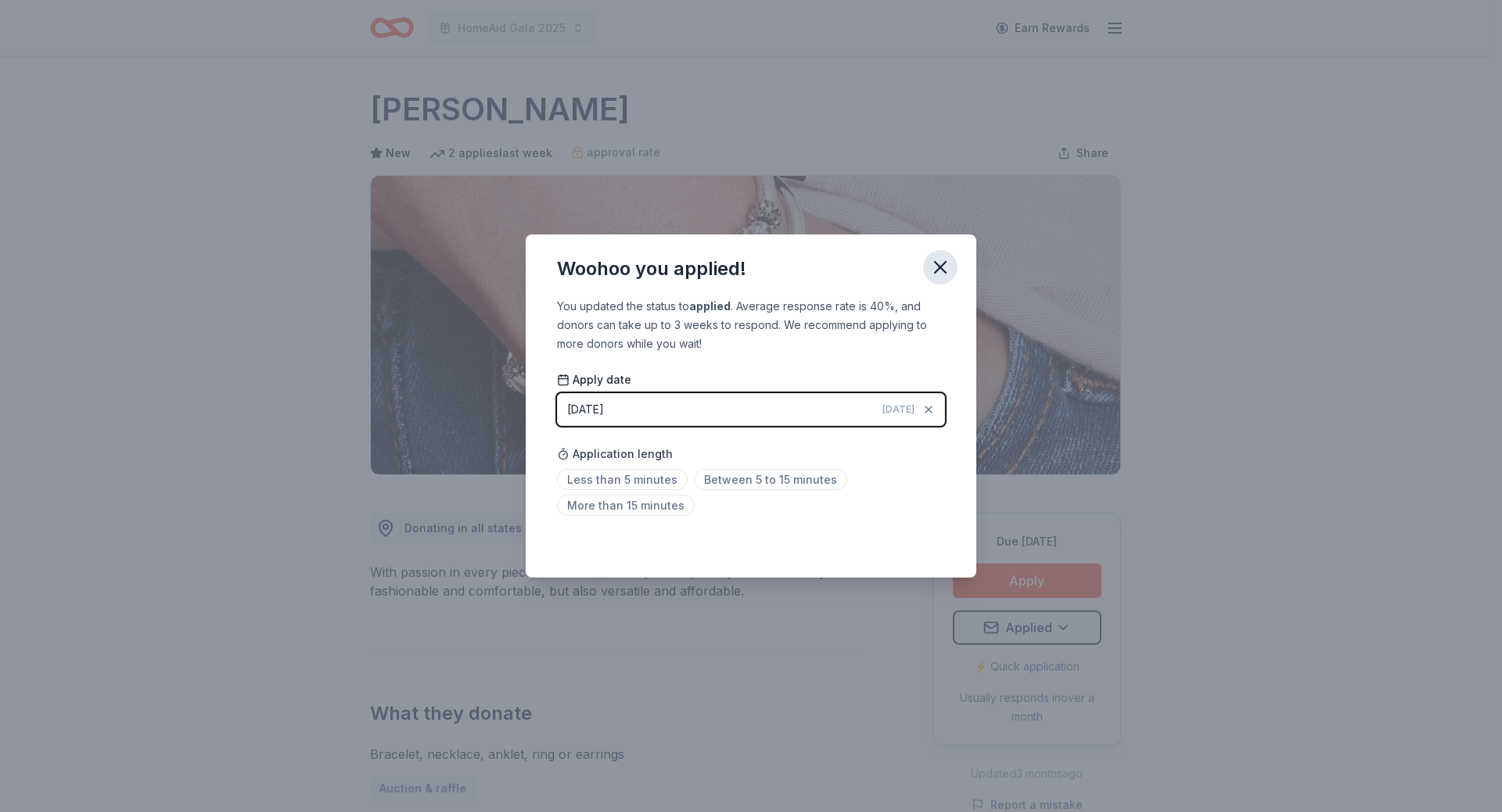
click at [945, 274] on icon "button" at bounding box center [939, 267] width 22 height 22
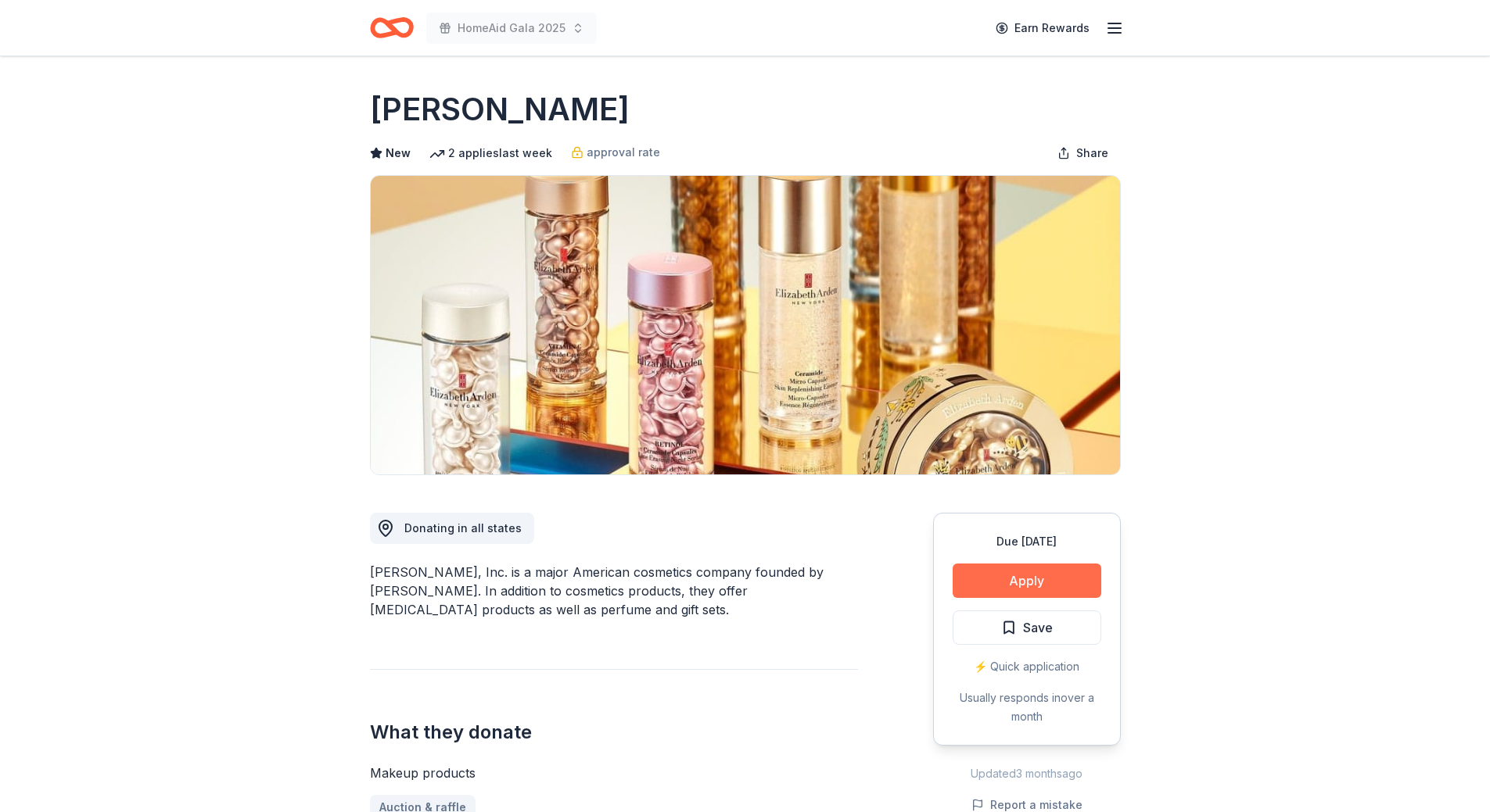
click at [1029, 588] on button "Apply" at bounding box center [1027, 580] width 149 height 35
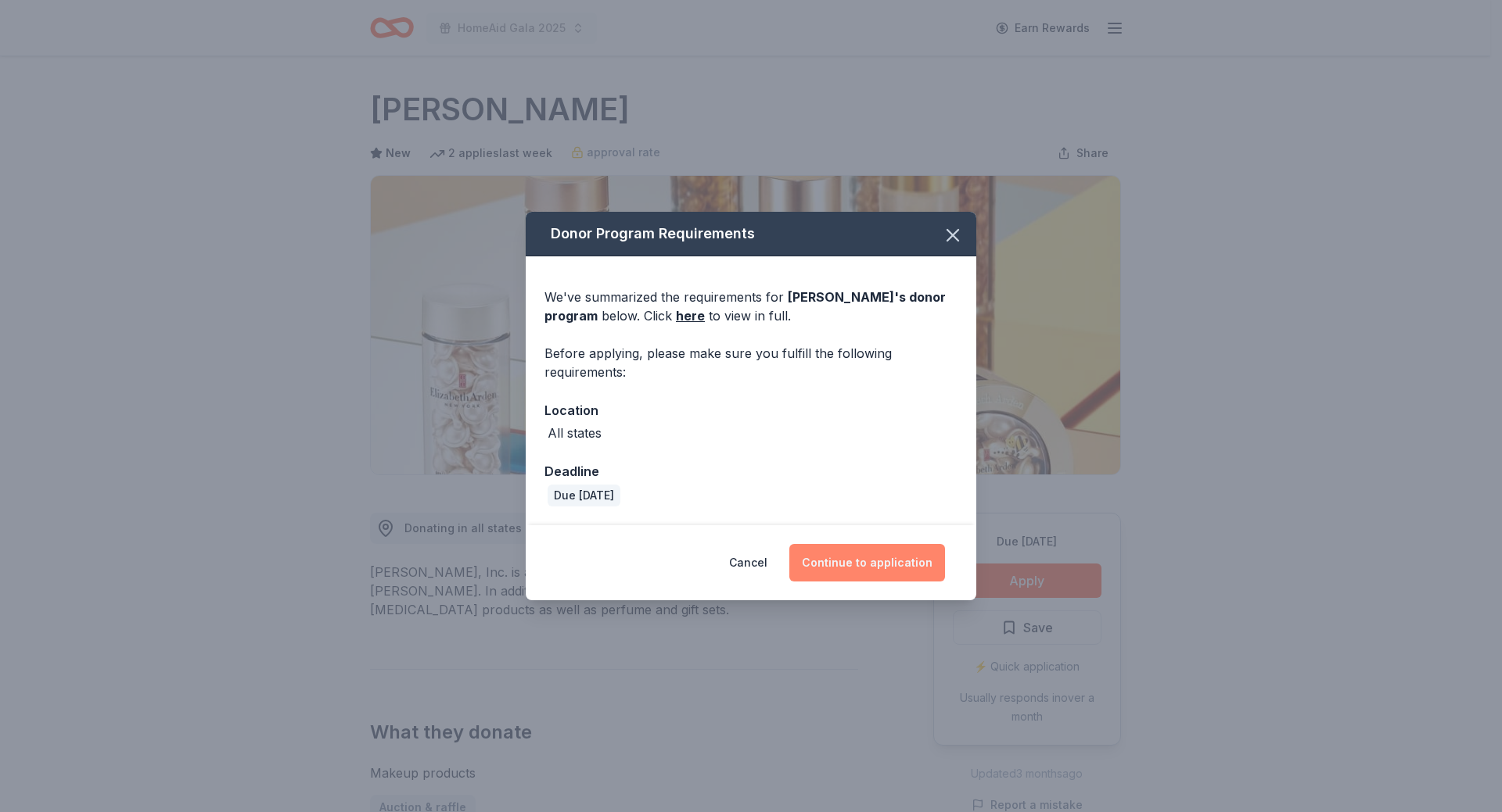
click at [877, 563] on button "Continue to application" at bounding box center [867, 563] width 155 height 38
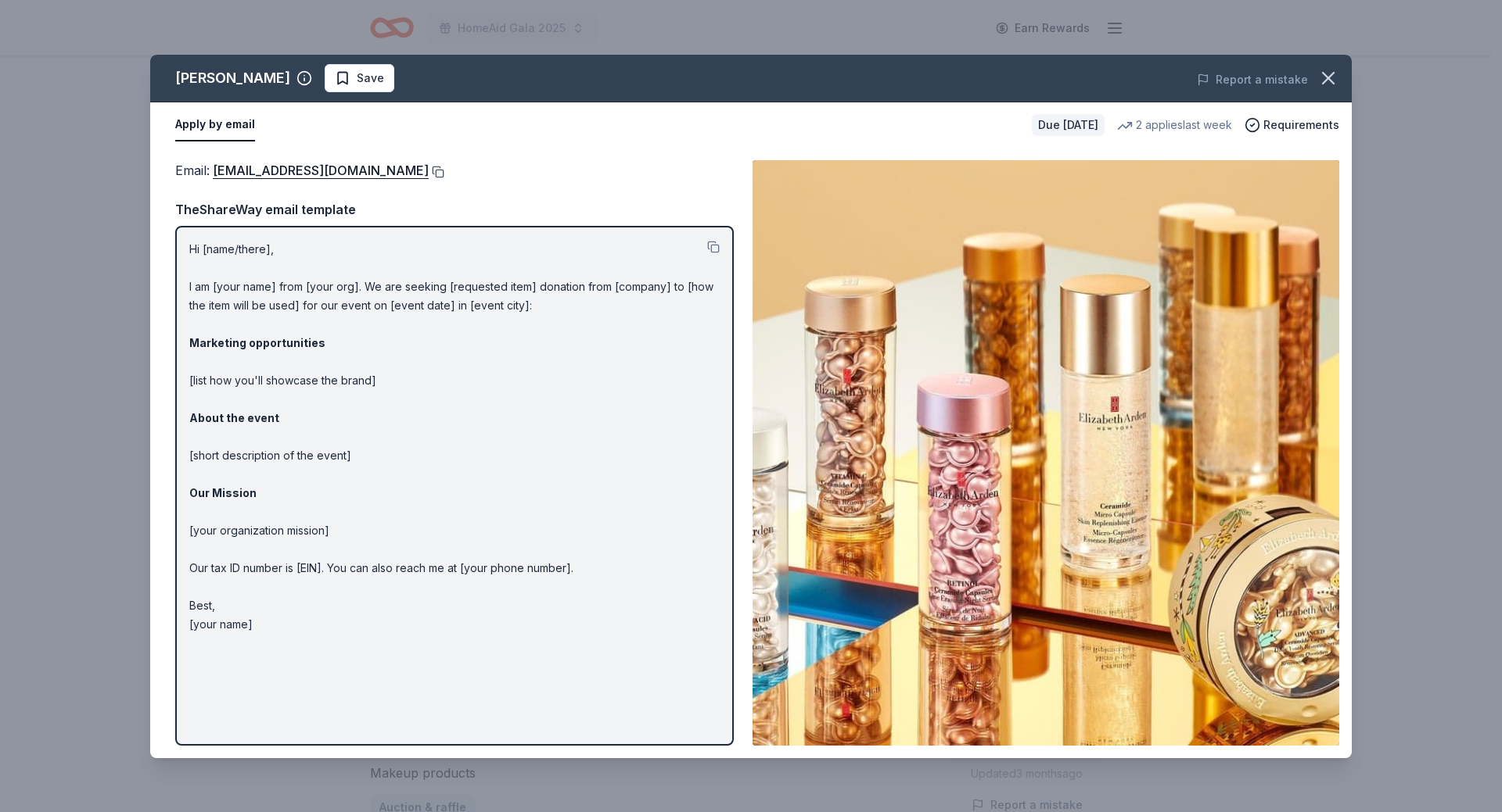
click at [439, 172] on button at bounding box center [436, 171] width 16 height 12
click at [357, 74] on span "Save" at bounding box center [370, 78] width 27 height 19
click at [373, 80] on html "HomeAid Gala 2025 Earn Rewards Due in 29 days Share Elizabeth Arden New 2 appli…" at bounding box center [751, 406] width 1502 height 812
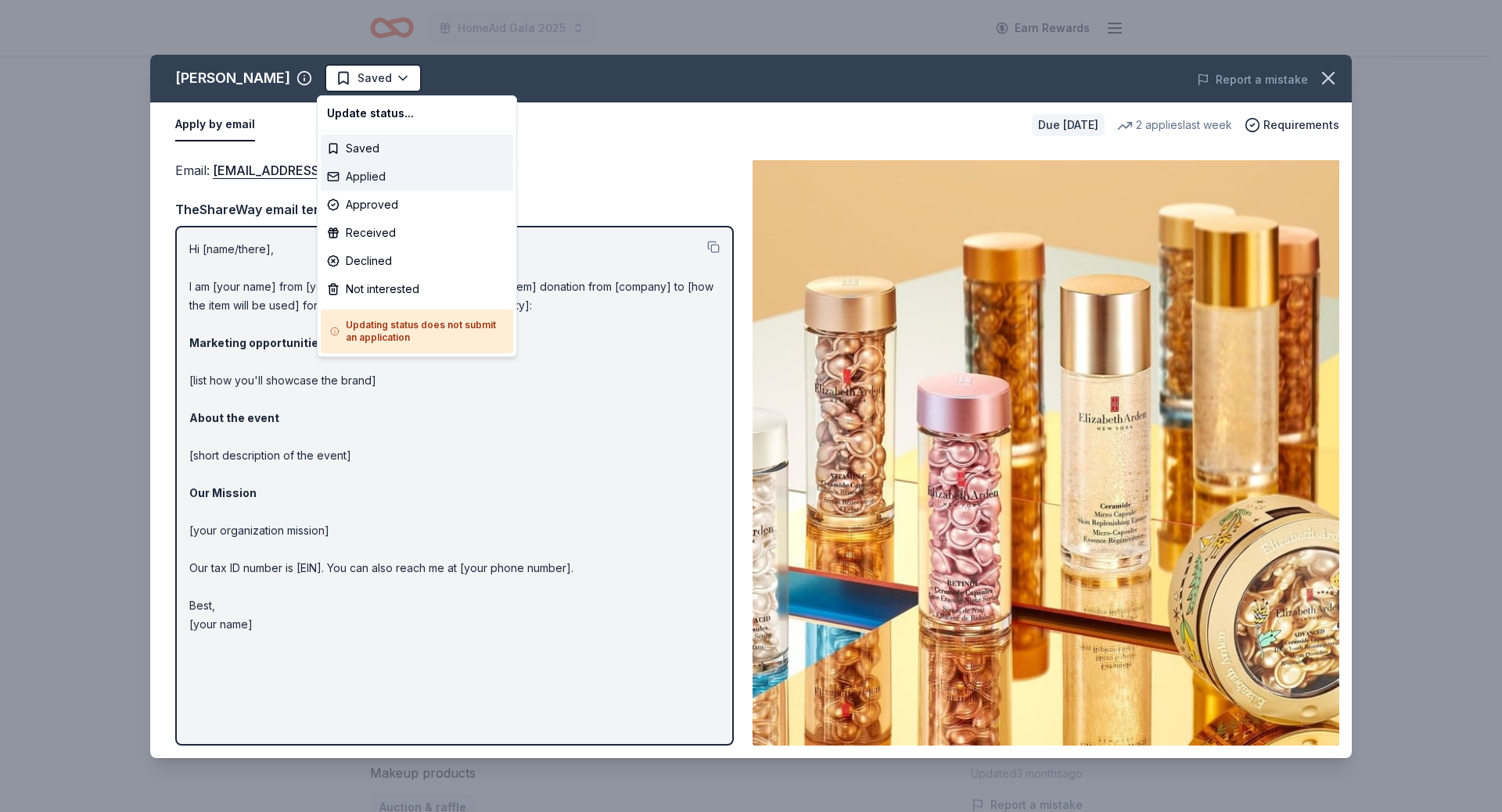
click at [379, 171] on div "Applied" at bounding box center [416, 177] width 192 height 28
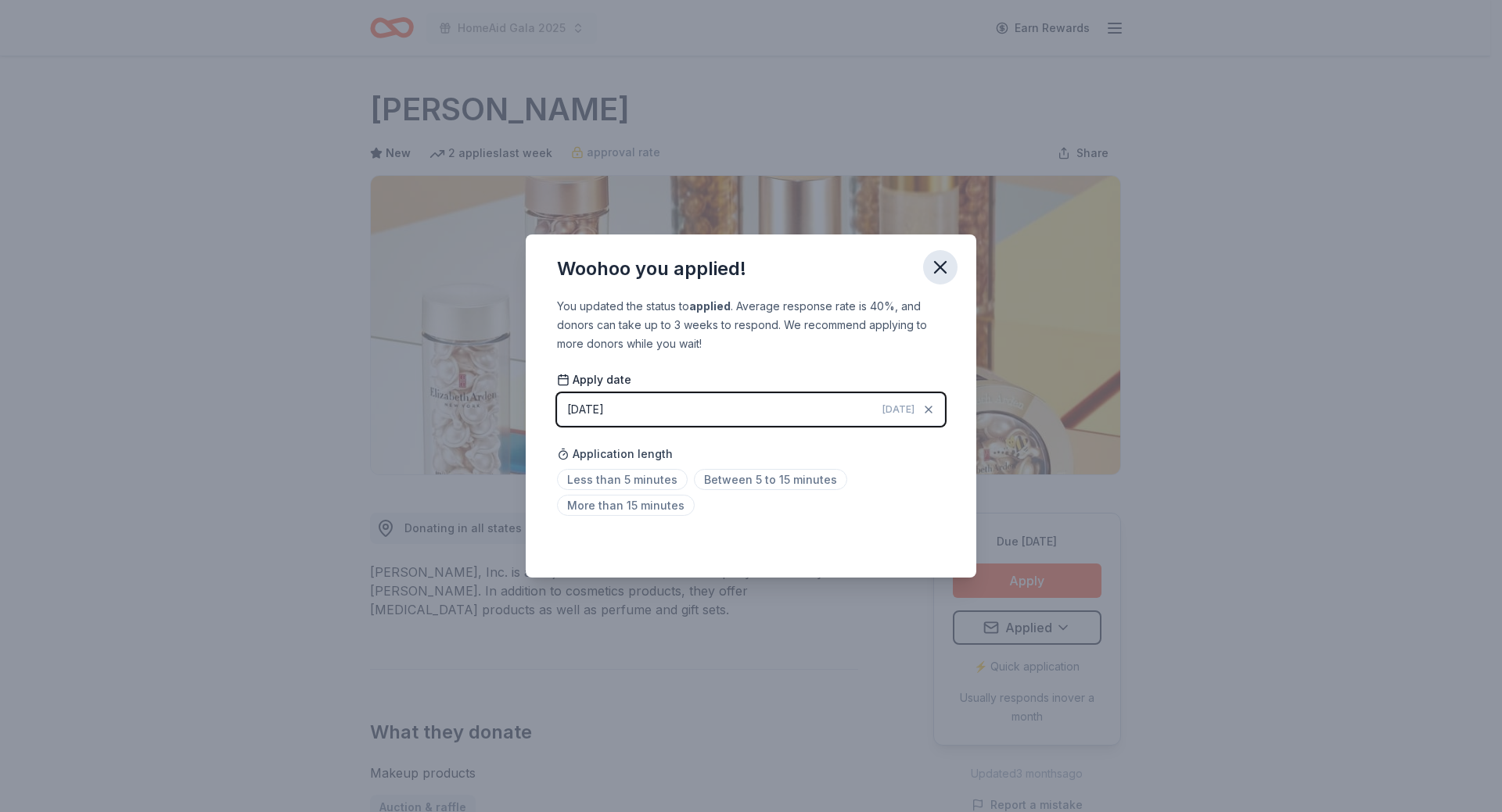
click at [946, 258] on icon "button" at bounding box center [939, 267] width 22 height 22
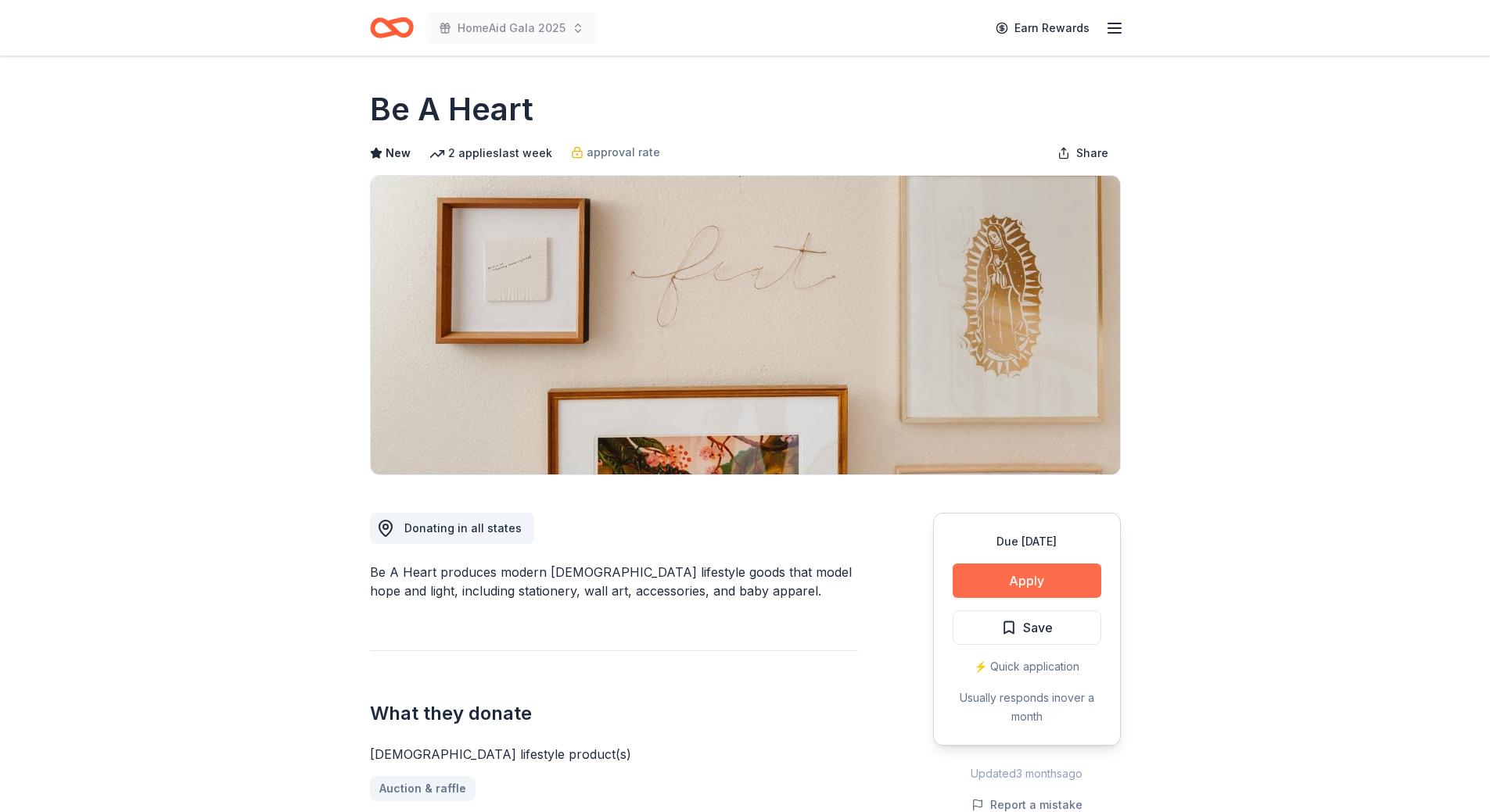
click at [996, 579] on button "Apply" at bounding box center [1027, 580] width 149 height 35
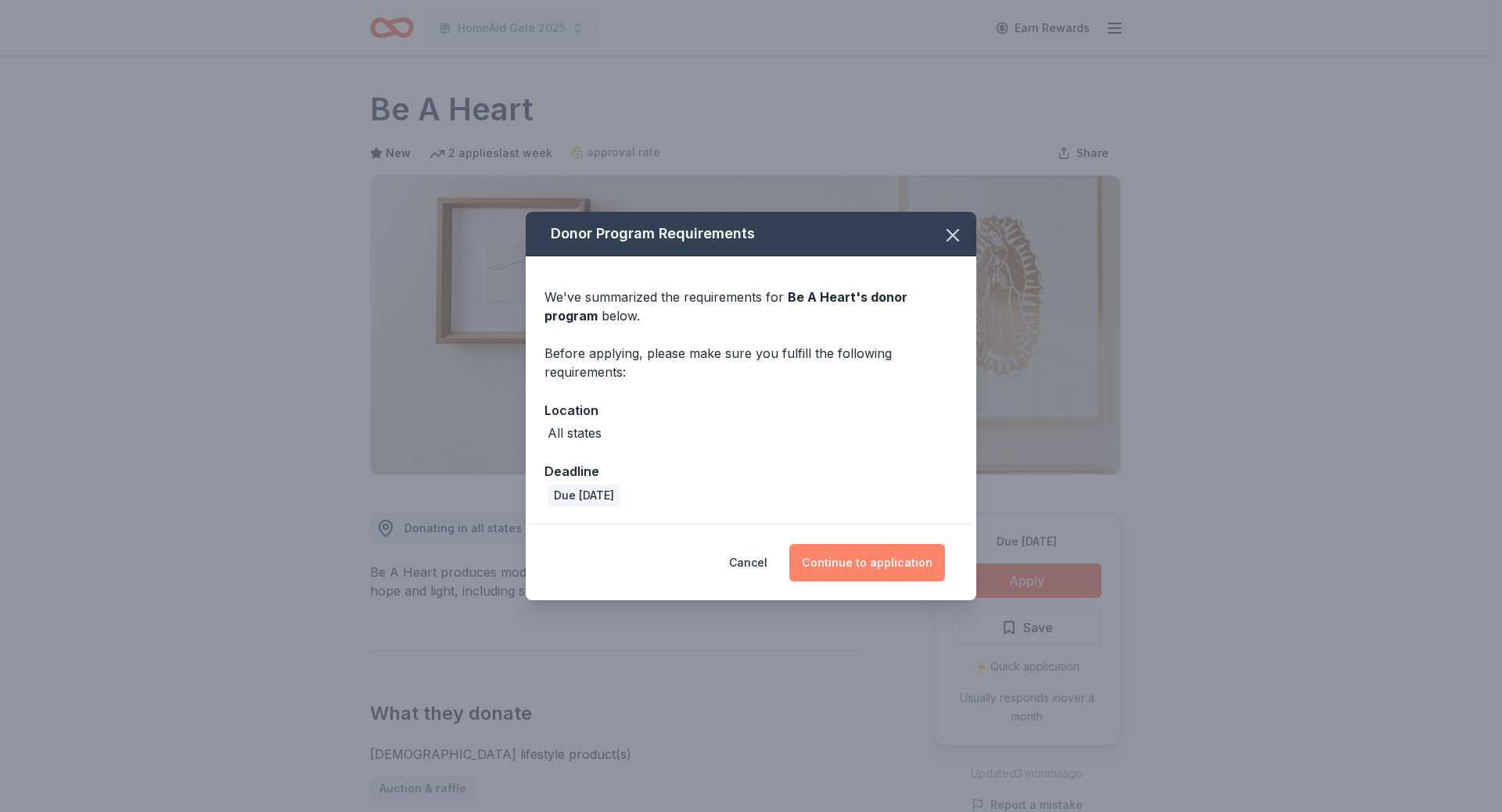
click at [856, 562] on button "Continue to application" at bounding box center [867, 563] width 155 height 38
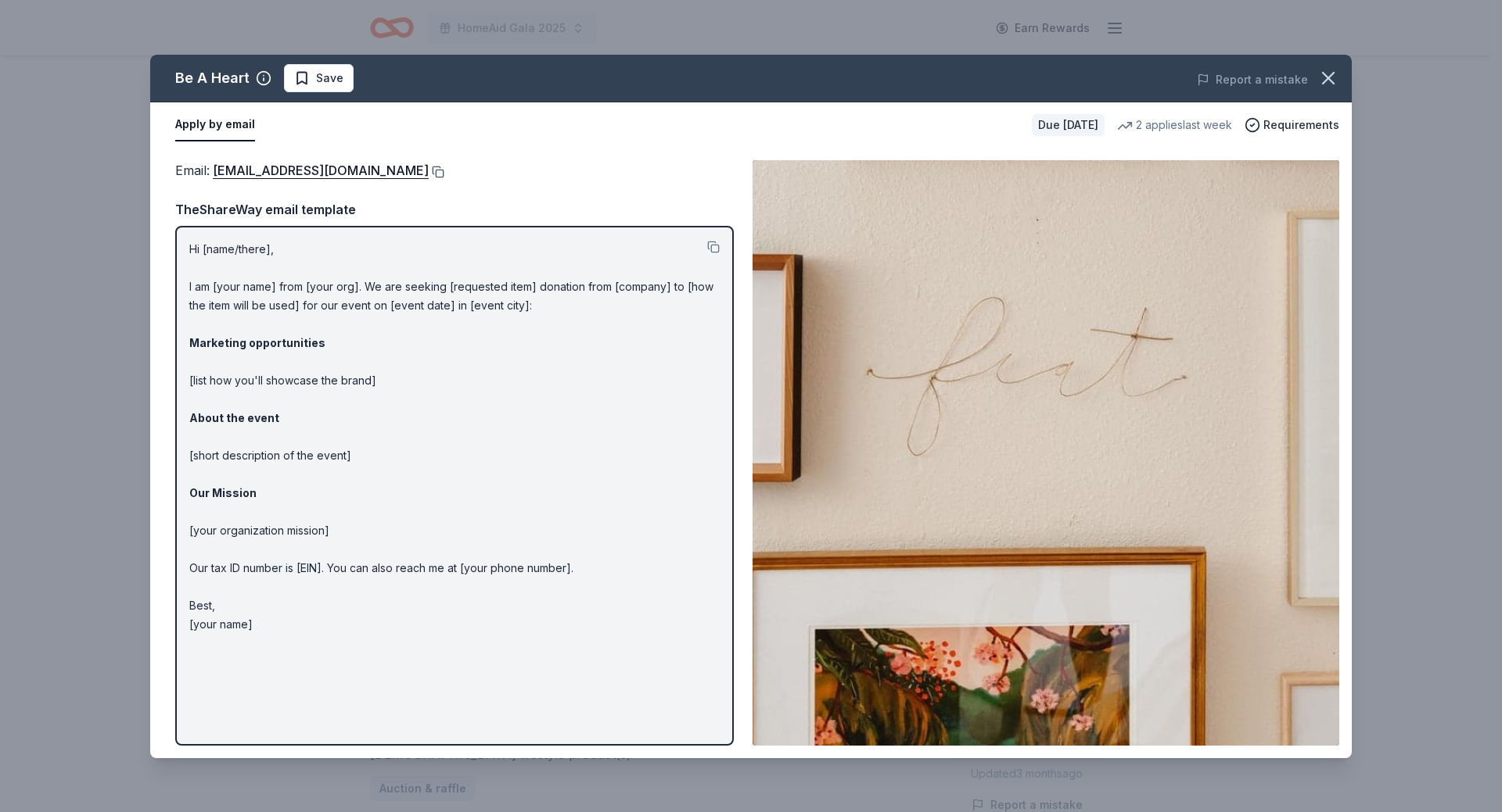
click at [429, 173] on button at bounding box center [436, 171] width 16 height 12
click at [335, 77] on span "Save" at bounding box center [329, 78] width 27 height 19
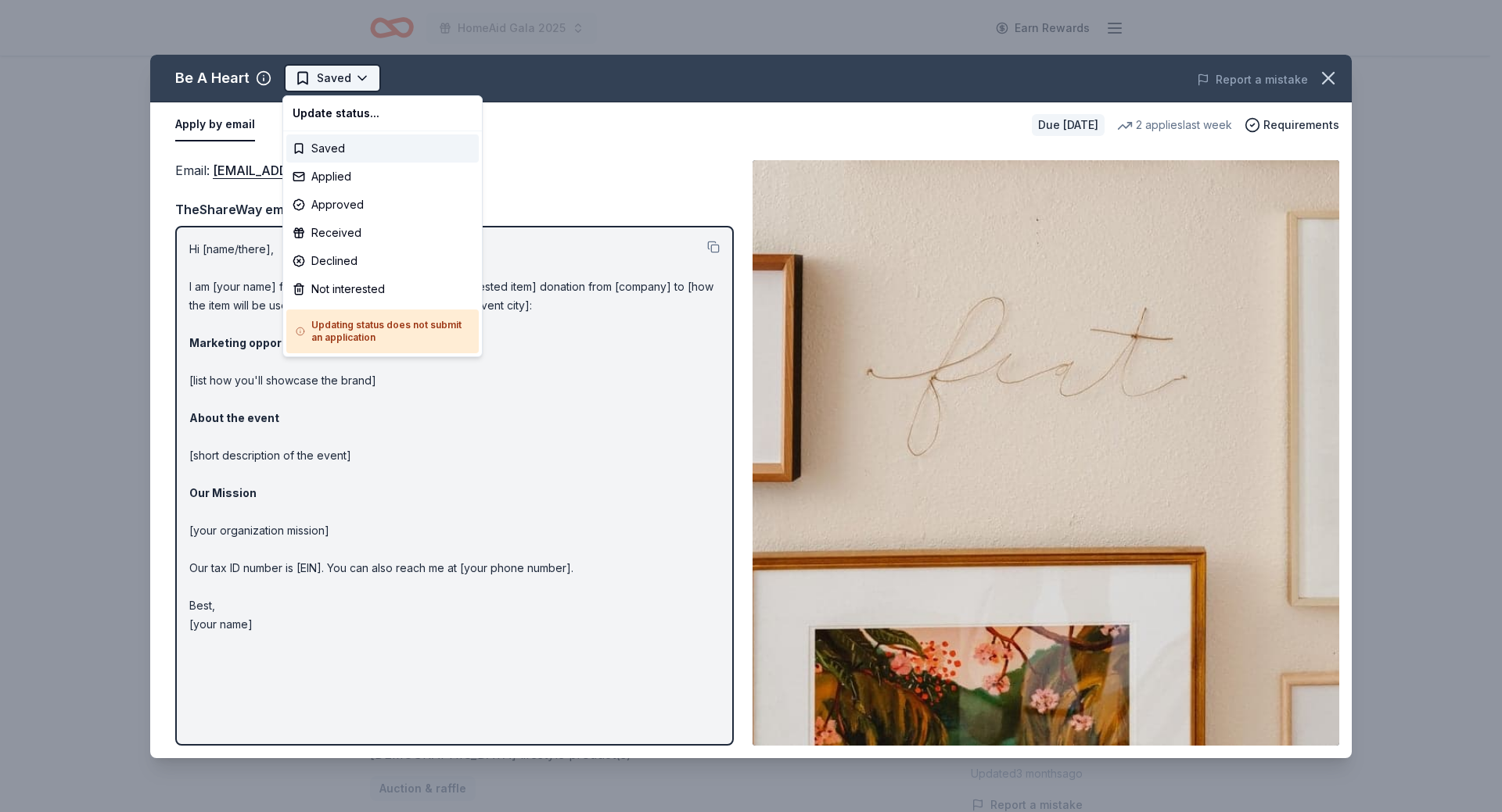
click at [331, 84] on html "HomeAid Gala 2025 Earn Rewards Due in 29 days Share Be A Heart New 2 applies la…" at bounding box center [751, 406] width 1502 height 812
click at [327, 172] on div "Applied" at bounding box center [383, 177] width 192 height 28
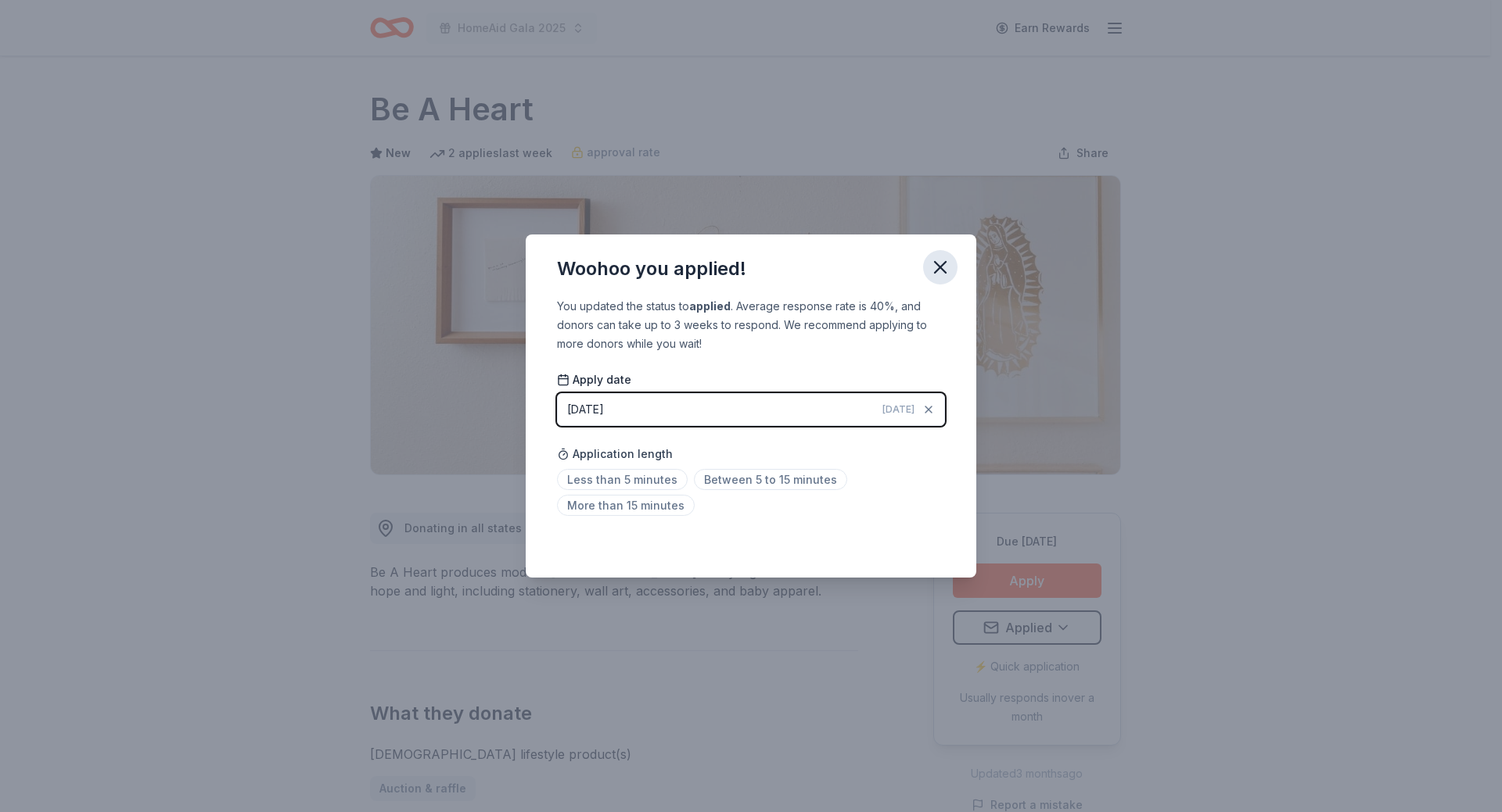
click at [940, 267] on icon "button" at bounding box center [940, 268] width 11 height 11
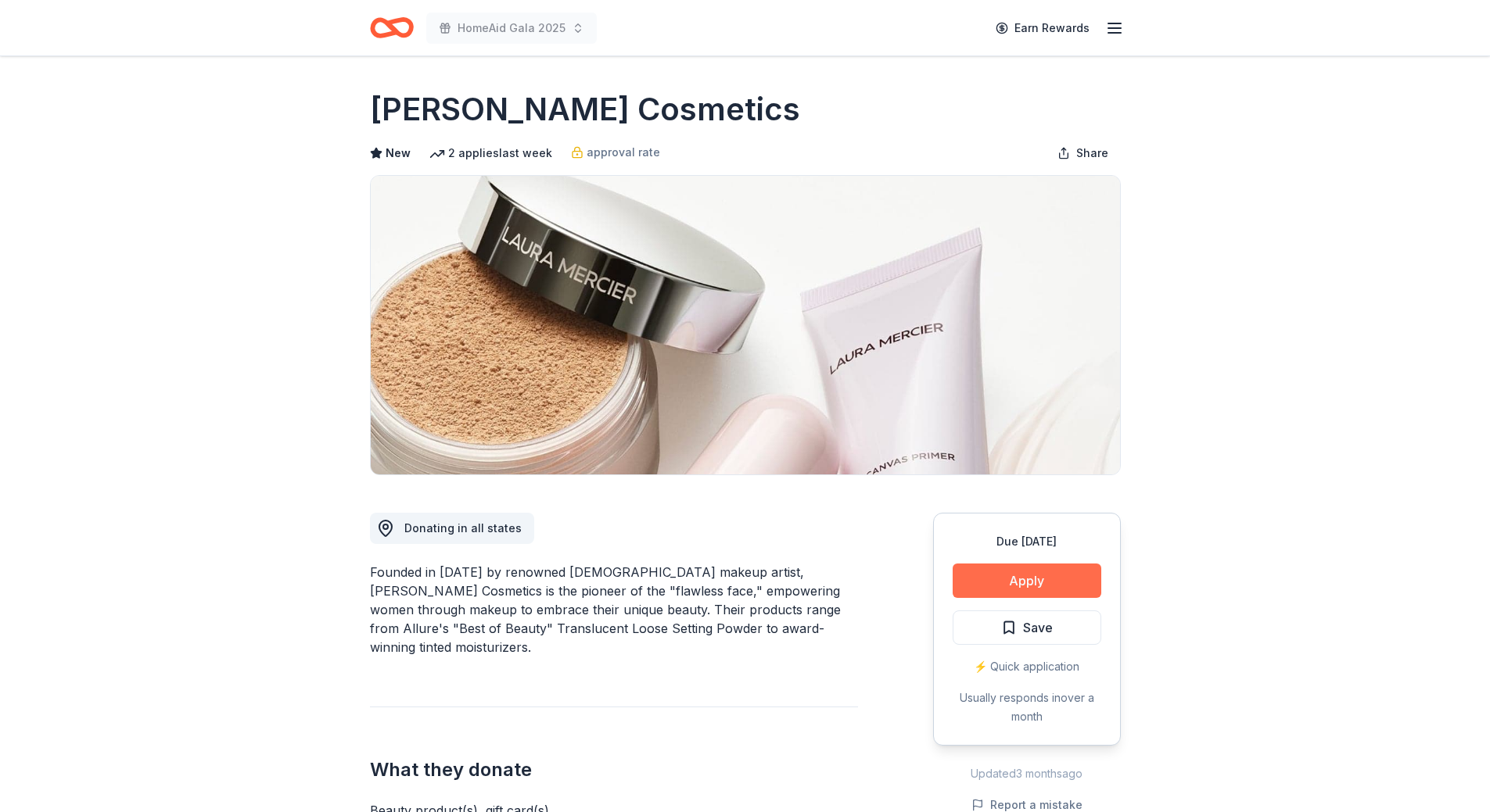
click at [1005, 581] on button "Apply" at bounding box center [1027, 580] width 149 height 35
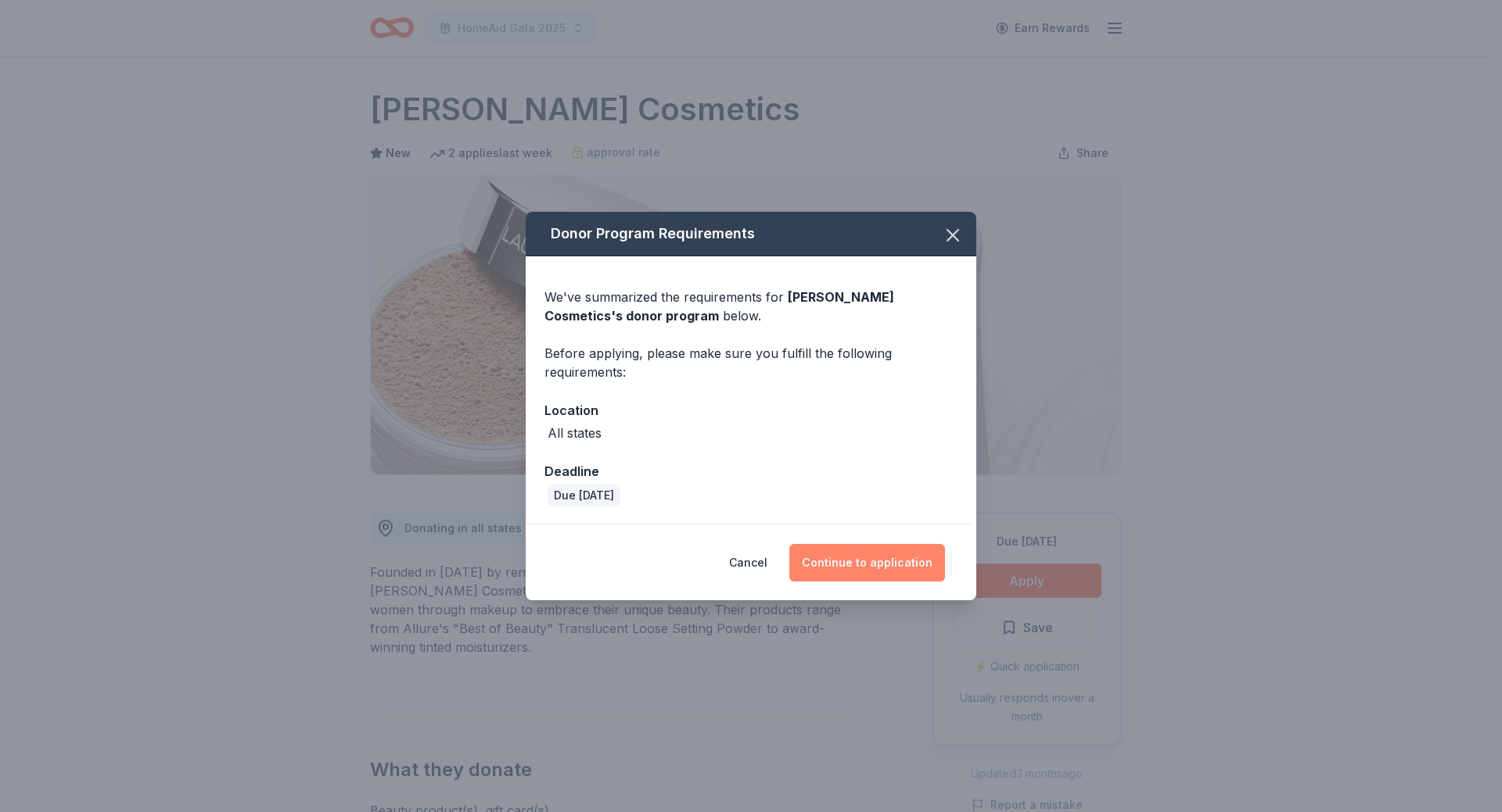
click at [869, 558] on button "Continue to application" at bounding box center [867, 563] width 155 height 38
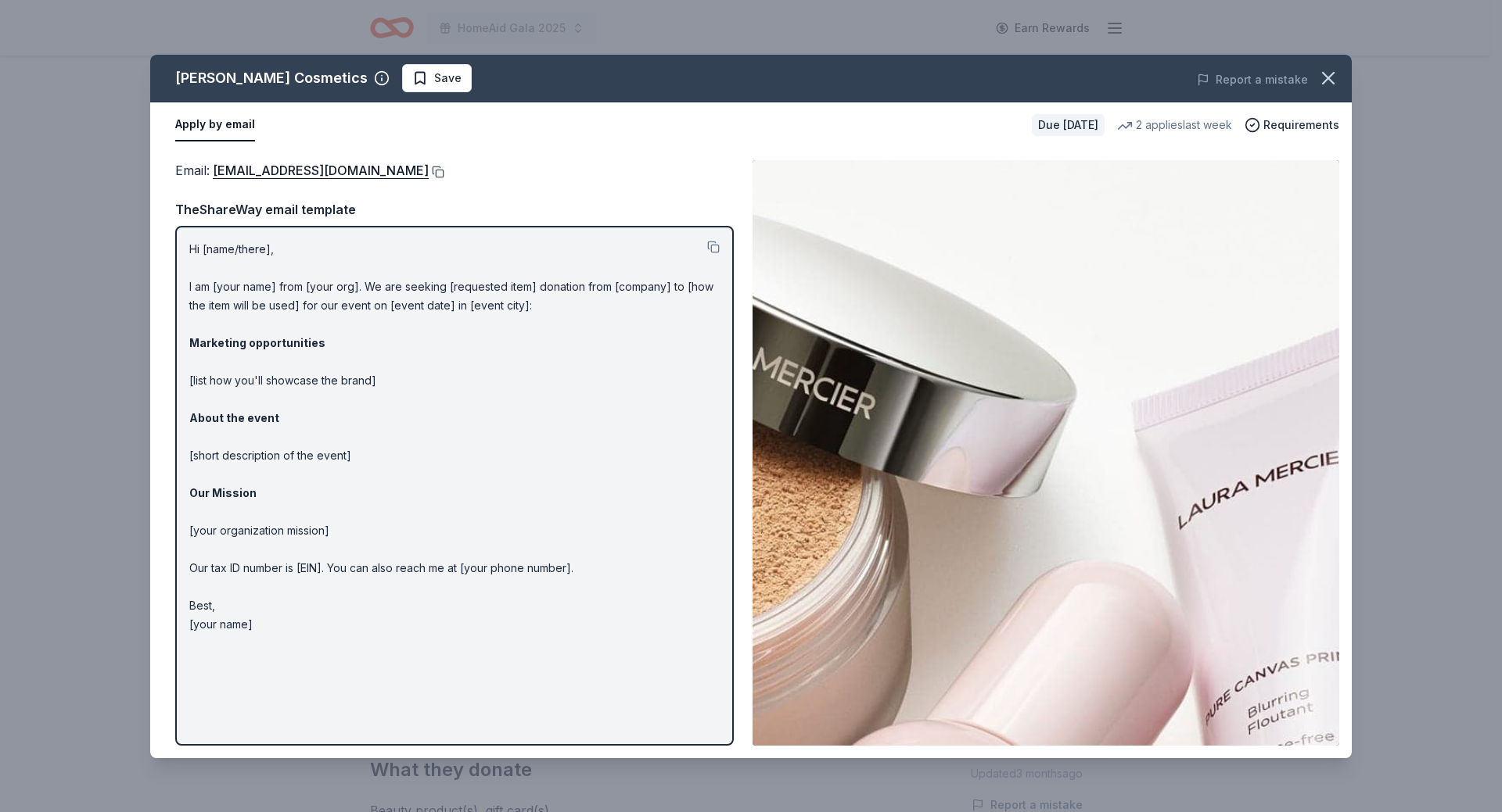
click at [429, 173] on button at bounding box center [436, 171] width 16 height 12
click at [434, 80] on span "Save" at bounding box center [448, 78] width 27 height 19
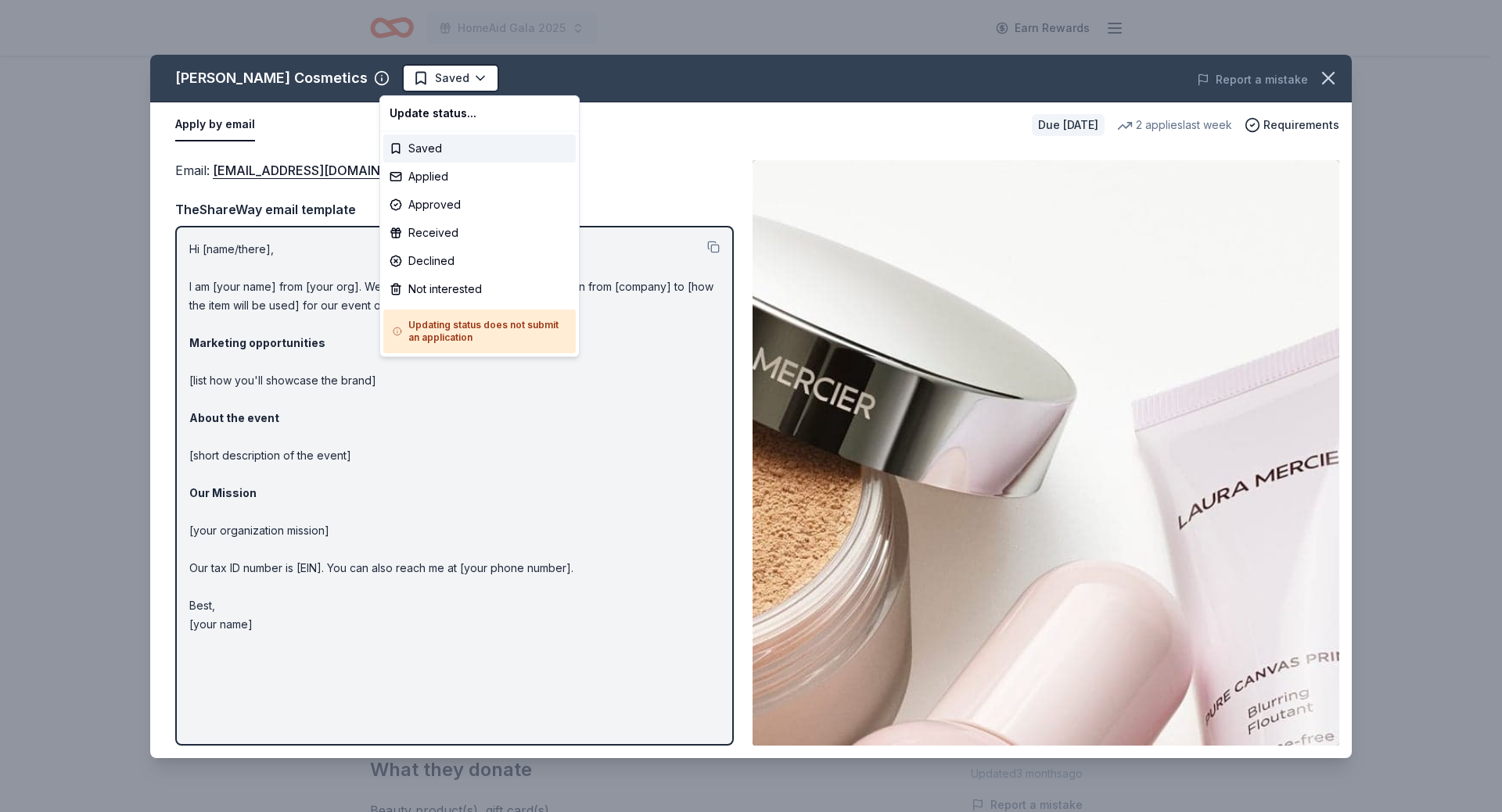
click at [426, 80] on html "HomeAid Gala 2025 Earn Rewards Due in 29 days Share Laura Mercier Cosmetics New…" at bounding box center [751, 406] width 1502 height 812
click at [424, 177] on div "Applied" at bounding box center [480, 177] width 192 height 28
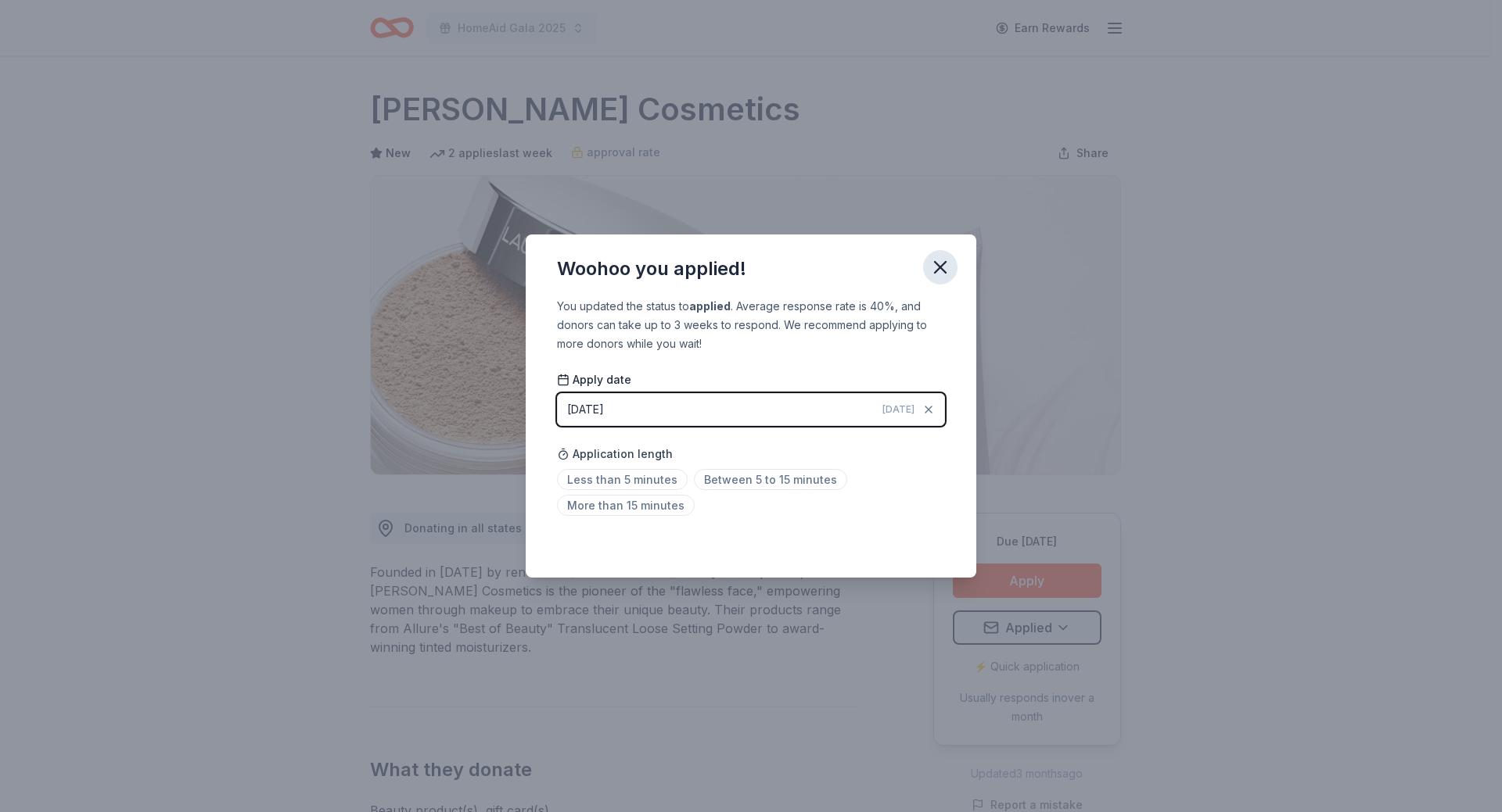
click at [937, 263] on icon "button" at bounding box center [940, 268] width 11 height 11
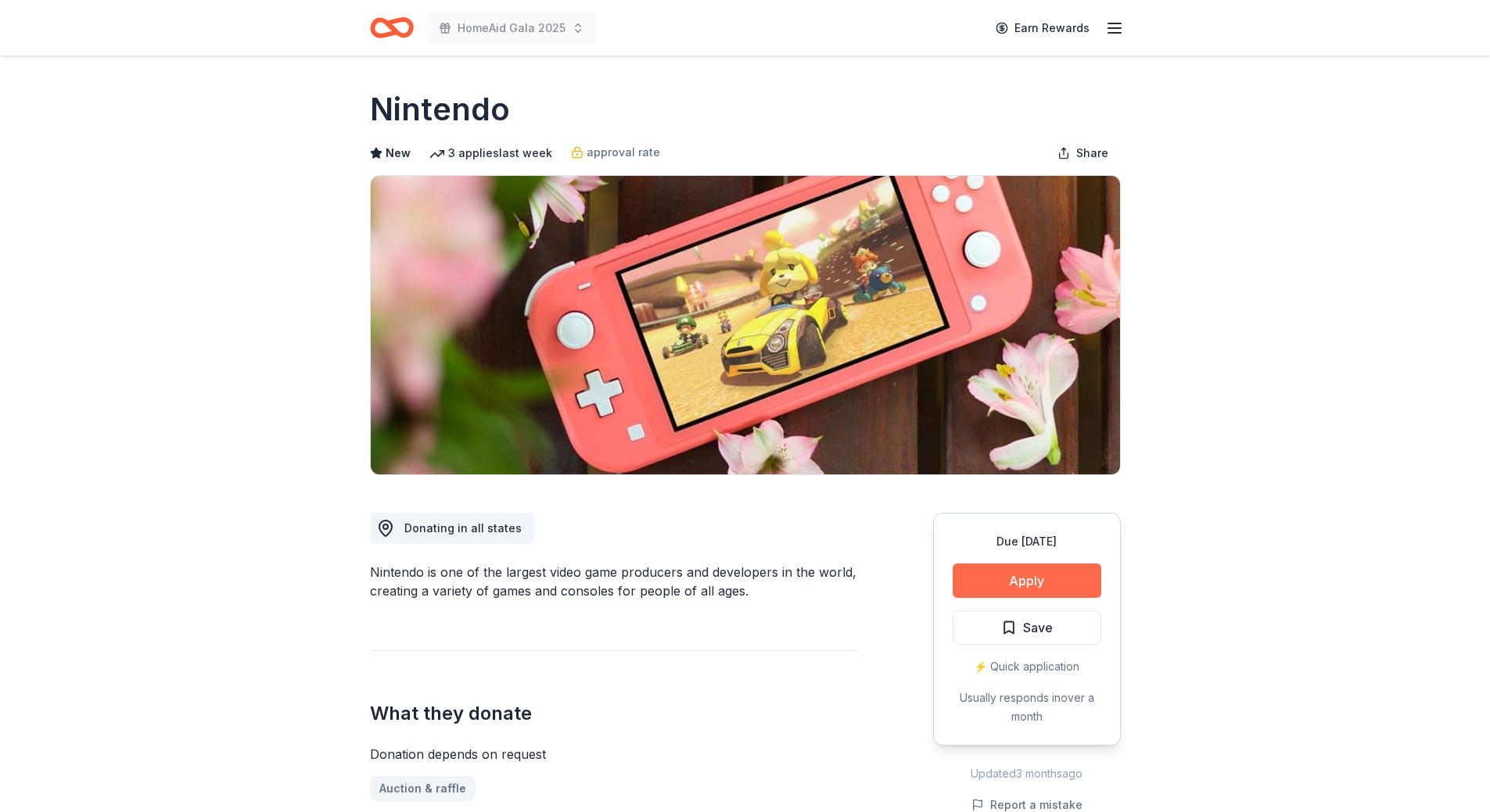
click at [1006, 587] on button "Apply" at bounding box center [1027, 580] width 149 height 35
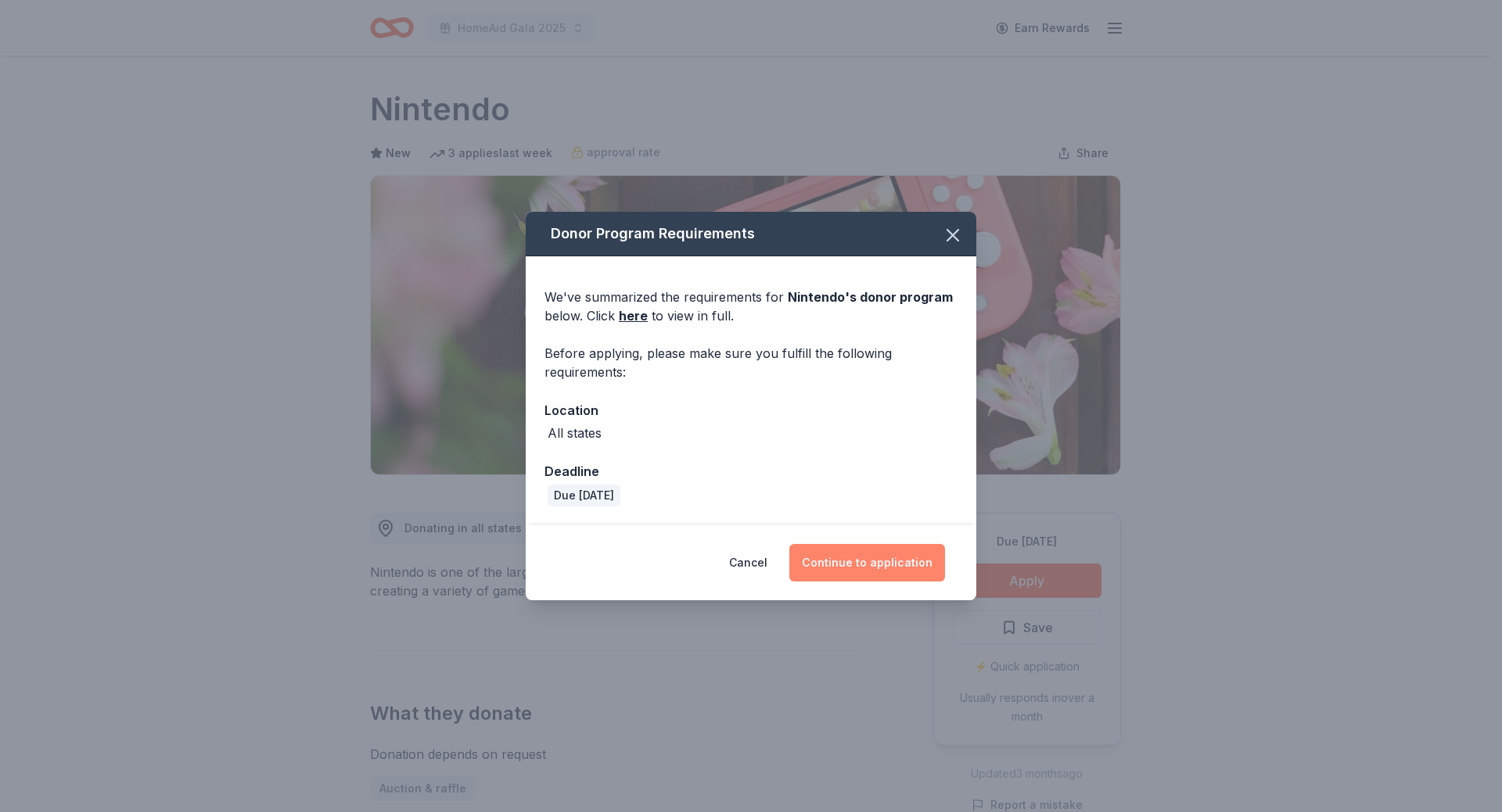
click at [854, 563] on button "Continue to application" at bounding box center [867, 563] width 155 height 38
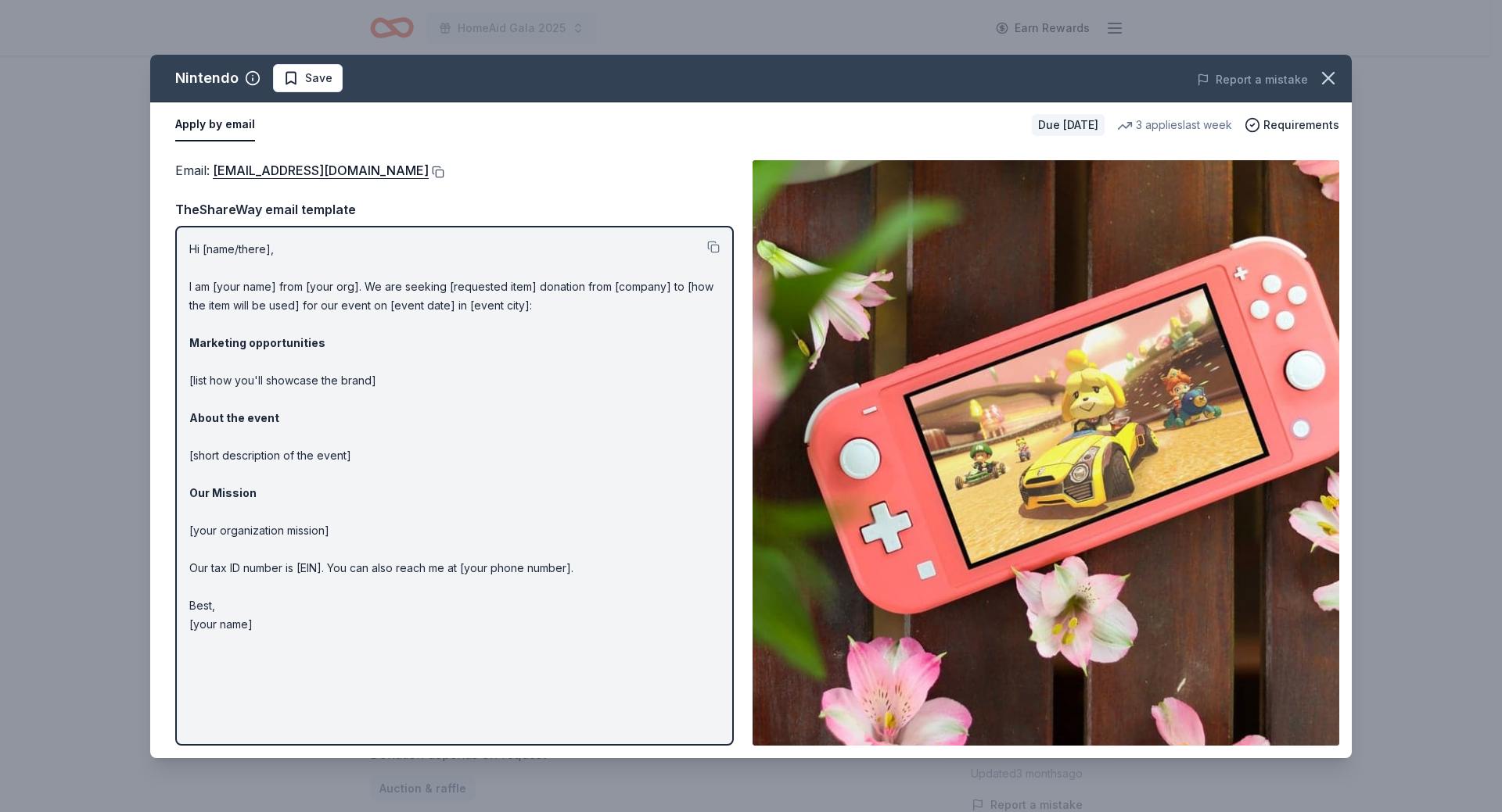
click at [444, 170] on button at bounding box center [436, 171] width 16 height 12
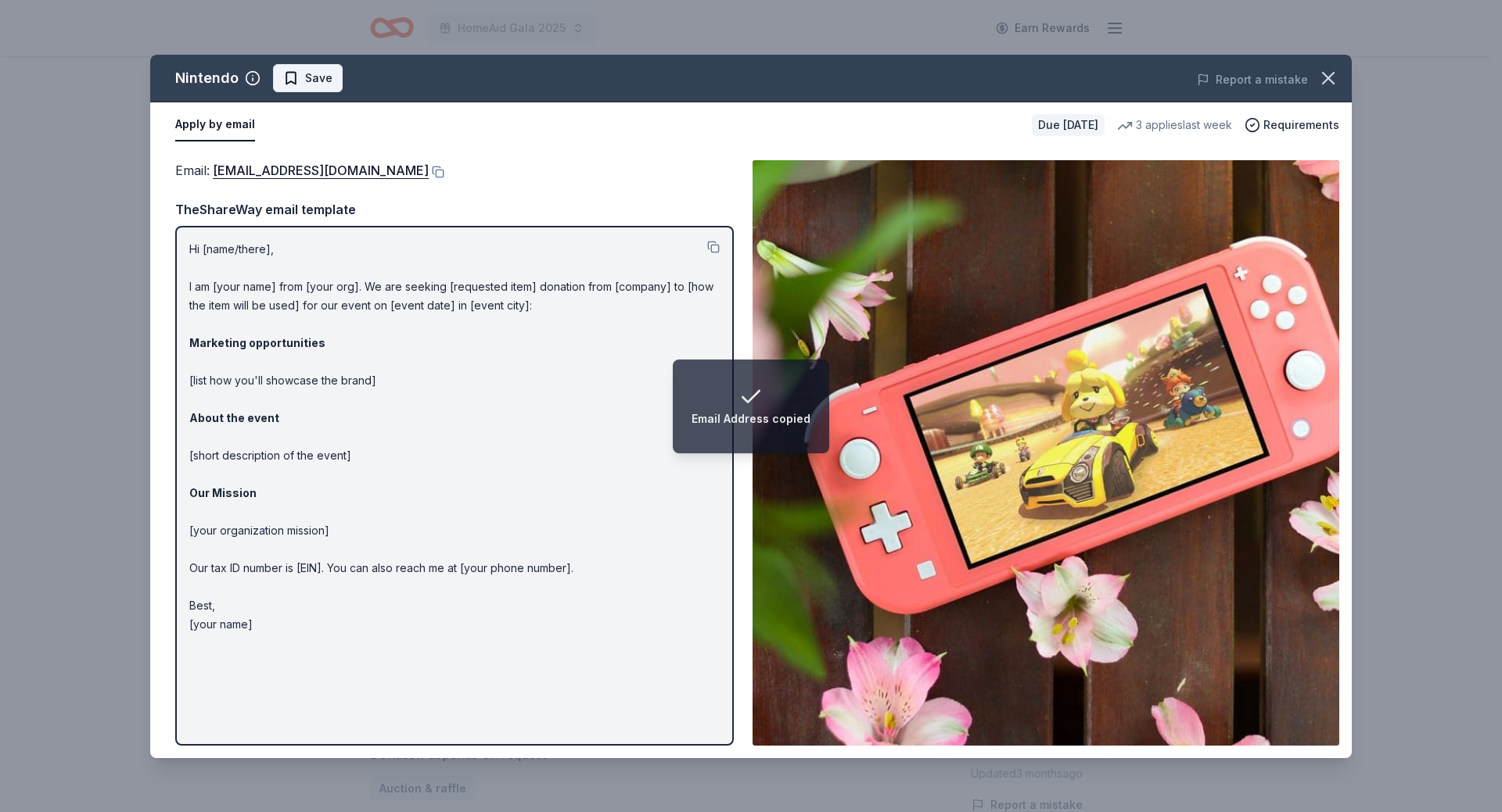
click at [302, 75] on span "Save" at bounding box center [307, 78] width 49 height 19
click at [303, 77] on html "Email Address copied HomeAid Gala 2025 Earn Rewards Due in 29 days Share Ninten…" at bounding box center [751, 406] width 1502 height 812
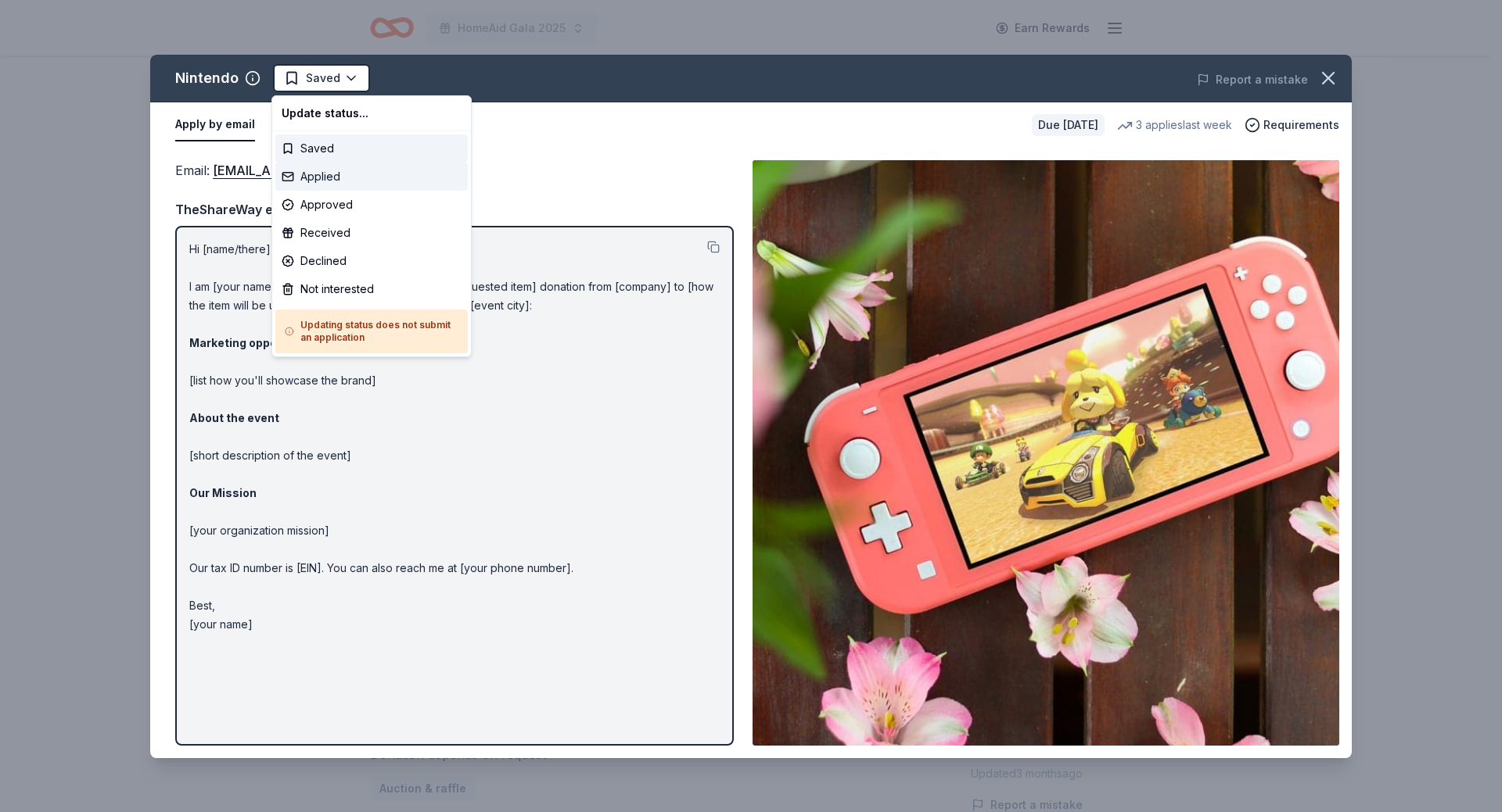
click at [311, 177] on div "Applied" at bounding box center [371, 177] width 192 height 28
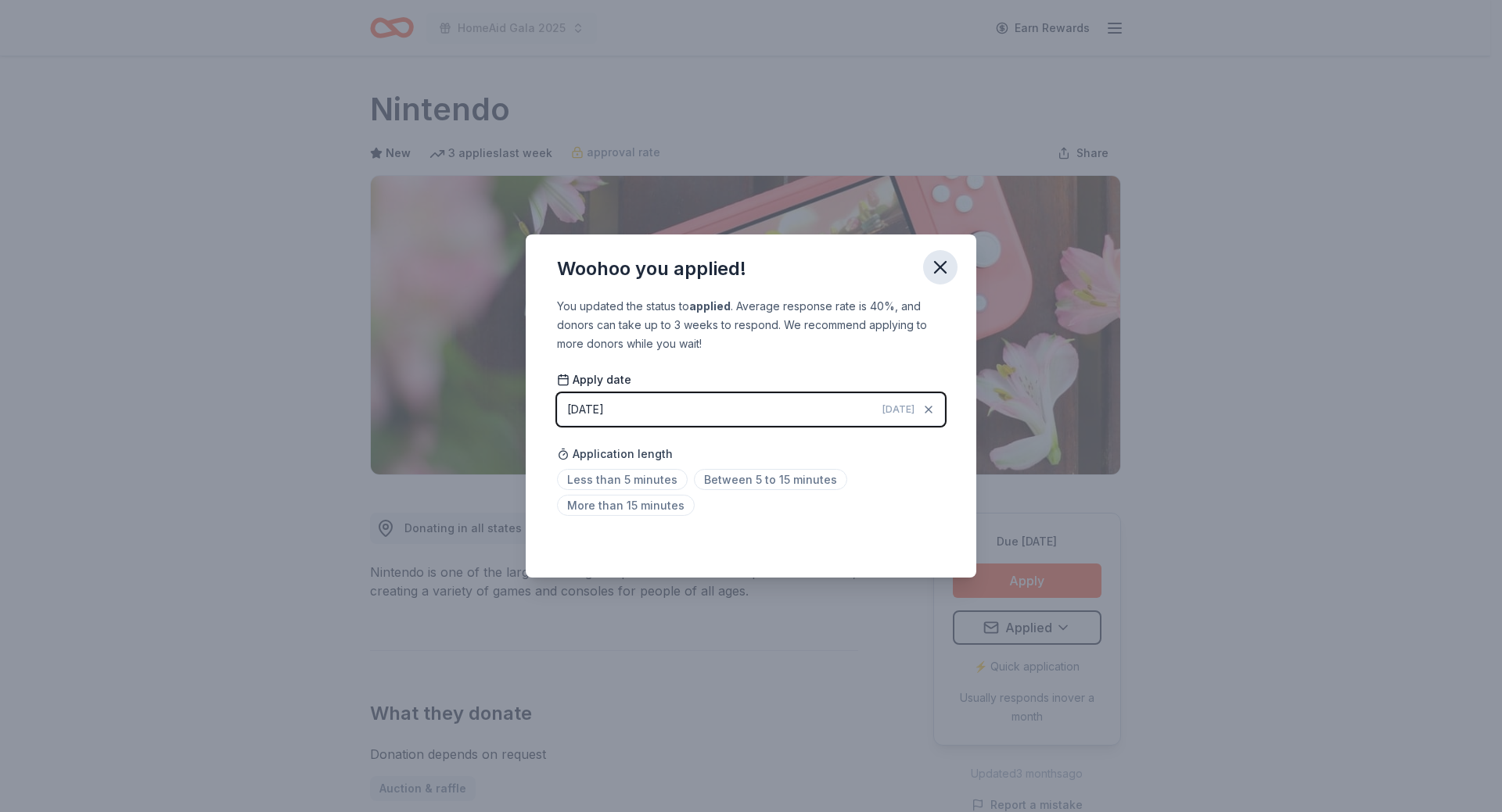
click at [941, 263] on icon "button" at bounding box center [939, 267] width 22 height 22
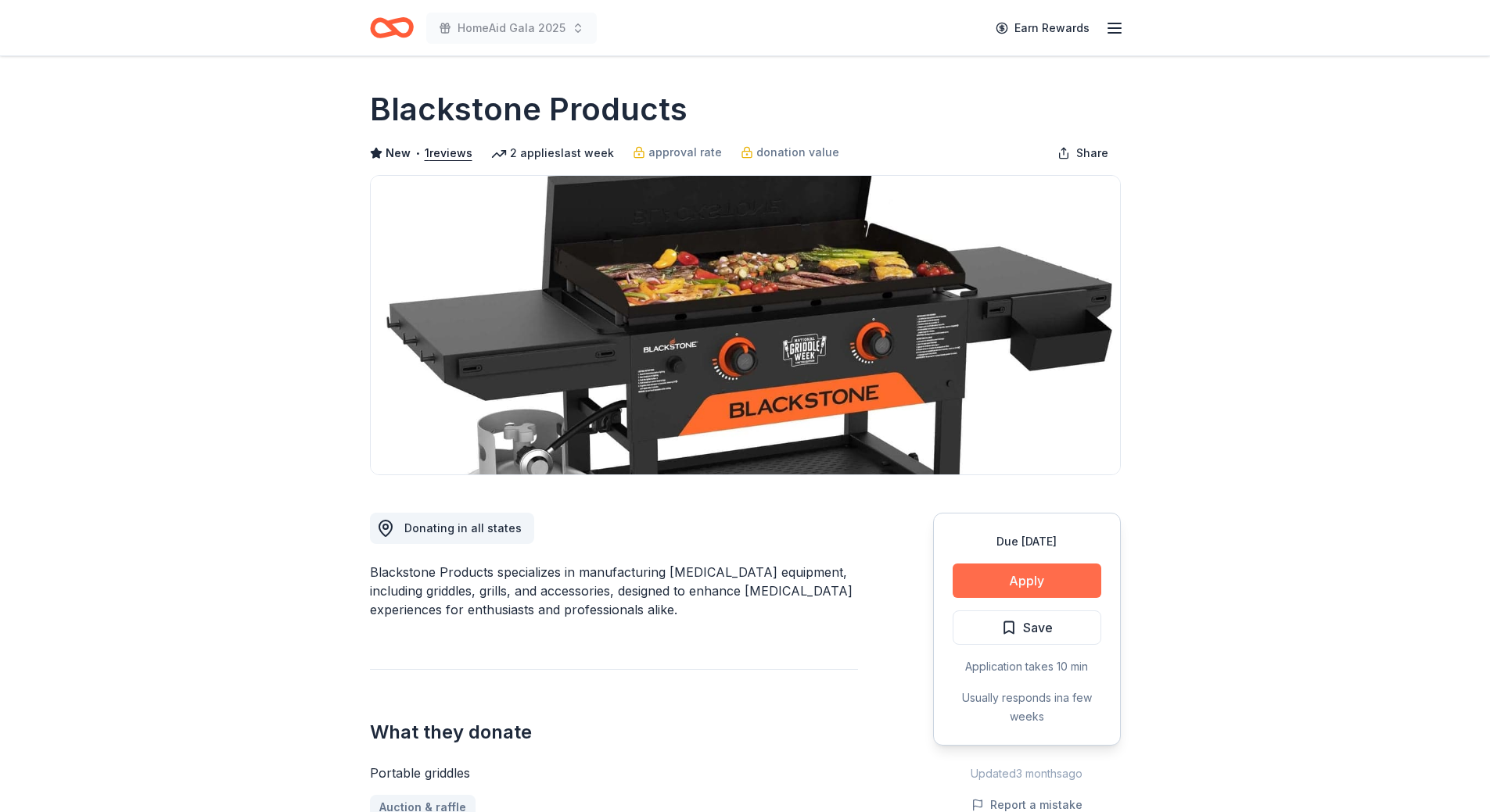
click at [1016, 585] on button "Apply" at bounding box center [1027, 580] width 149 height 35
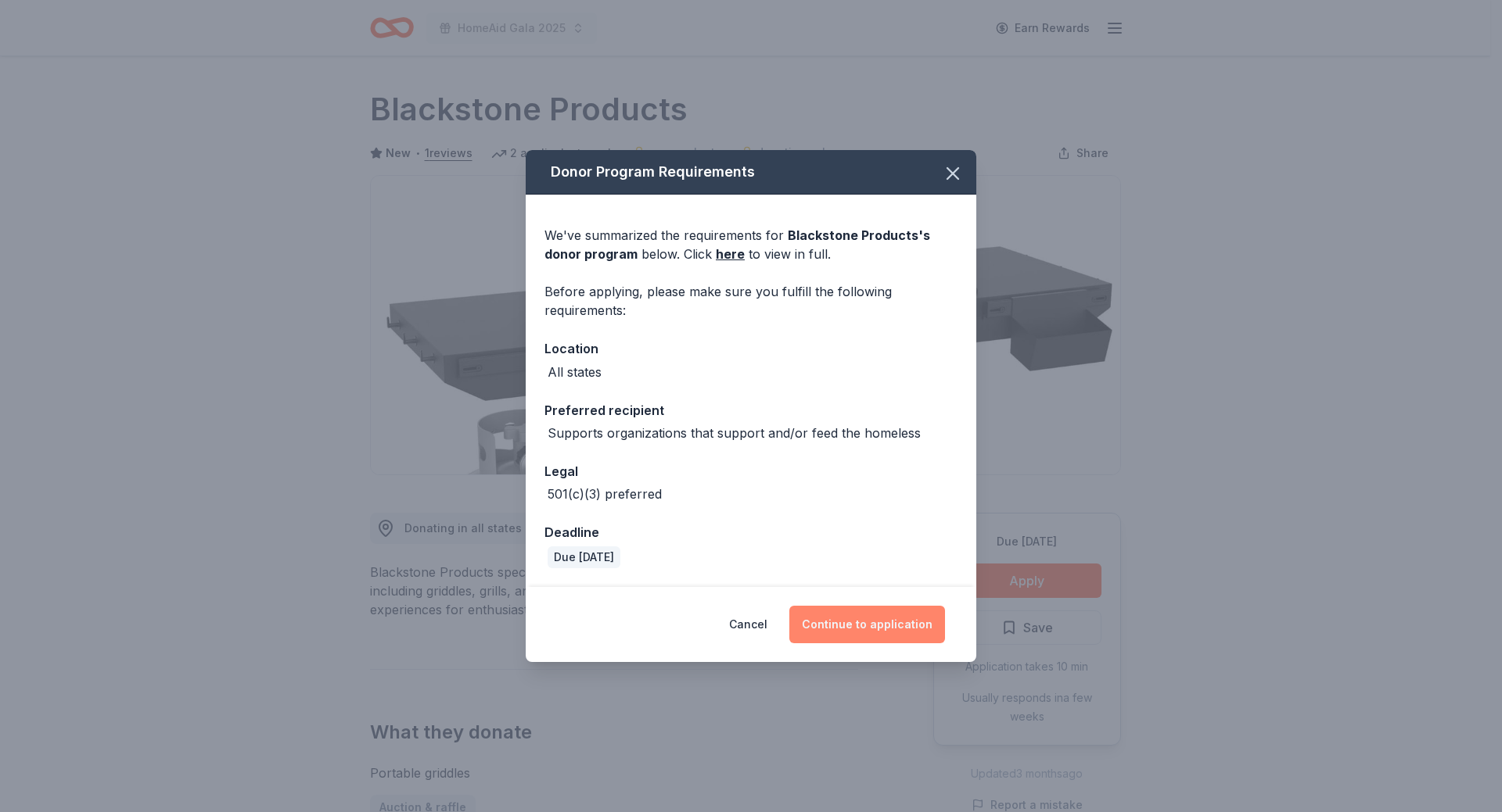
click at [859, 630] on button "Continue to application" at bounding box center [867, 625] width 155 height 38
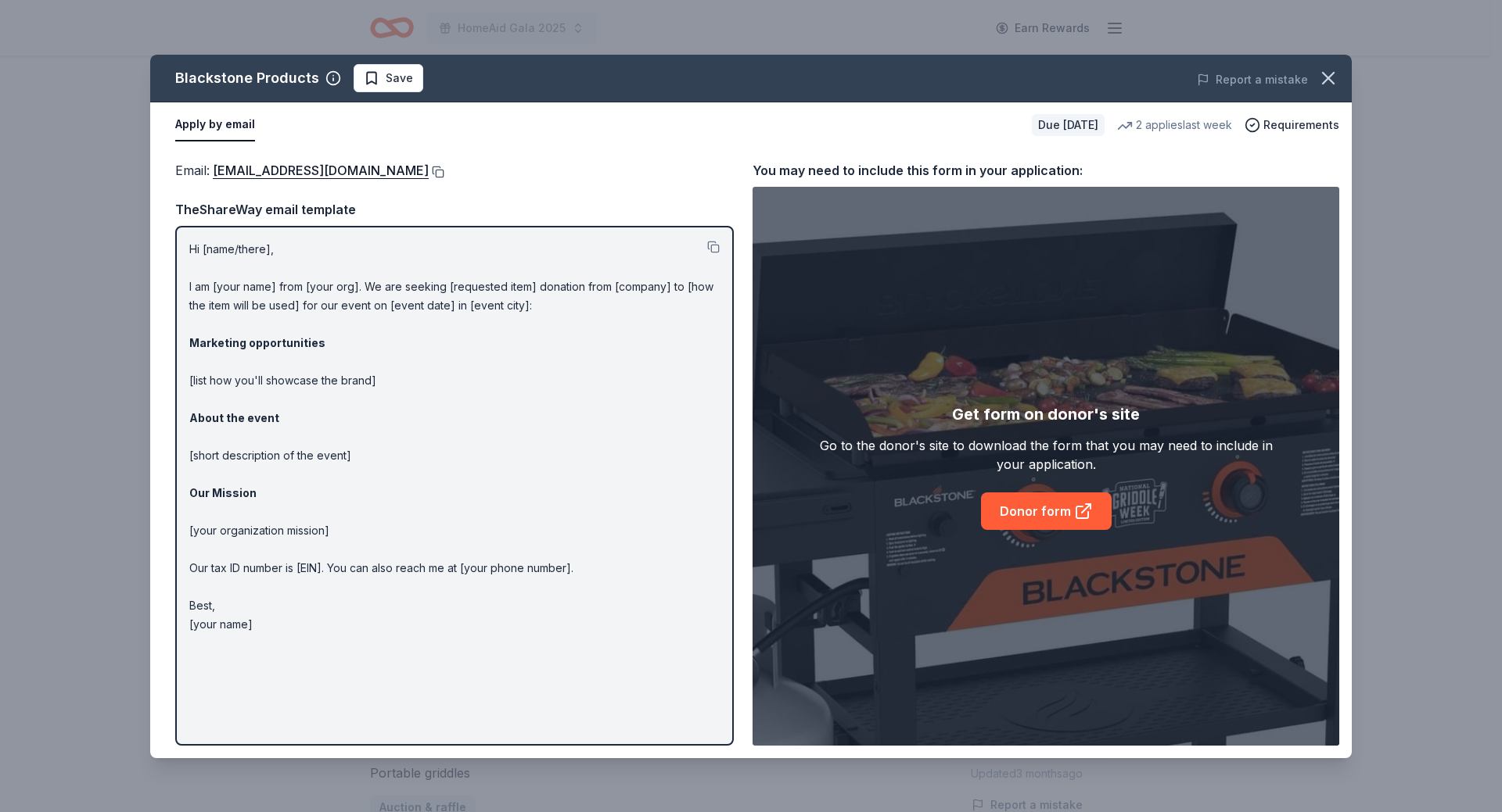
click at [444, 176] on button at bounding box center [436, 171] width 16 height 12
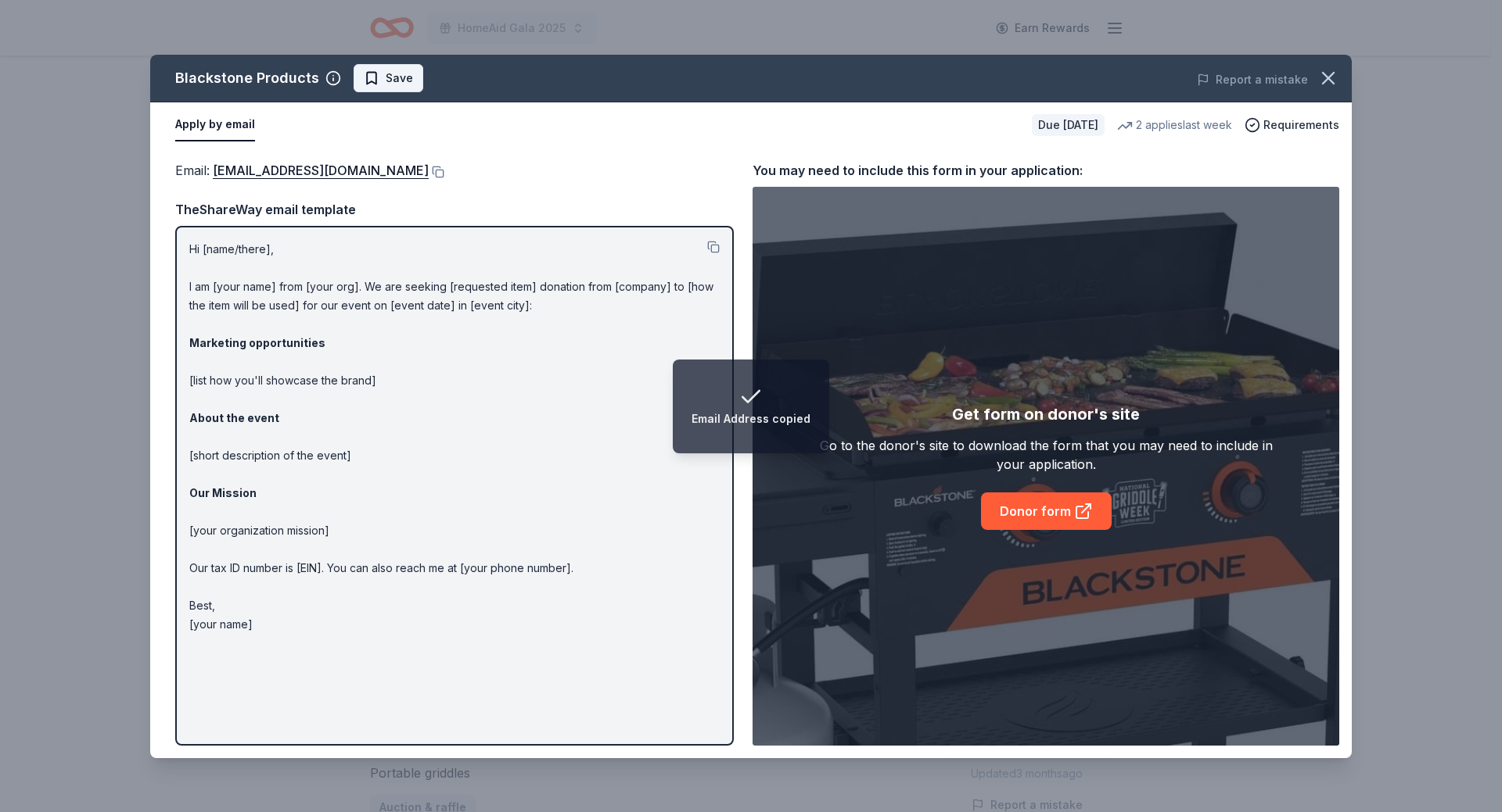
click at [378, 81] on span "Save" at bounding box center [388, 78] width 49 height 19
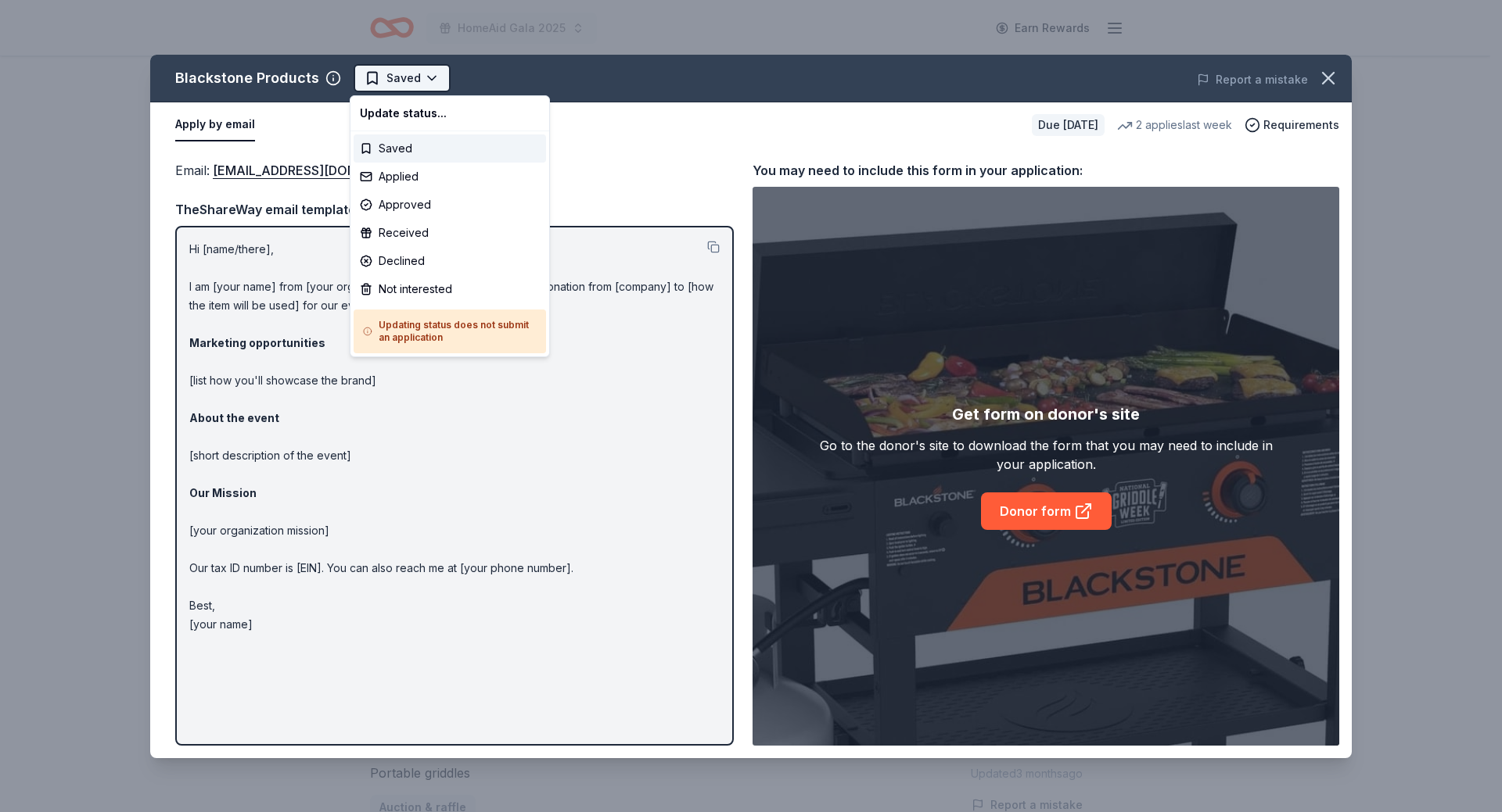
click at [384, 72] on html "HomeAid Gala 2025 Earn Rewards Due in 17 days Share Blackstone Products New • 1…" at bounding box center [751, 406] width 1502 height 812
click at [394, 176] on div "Applied" at bounding box center [449, 177] width 192 height 28
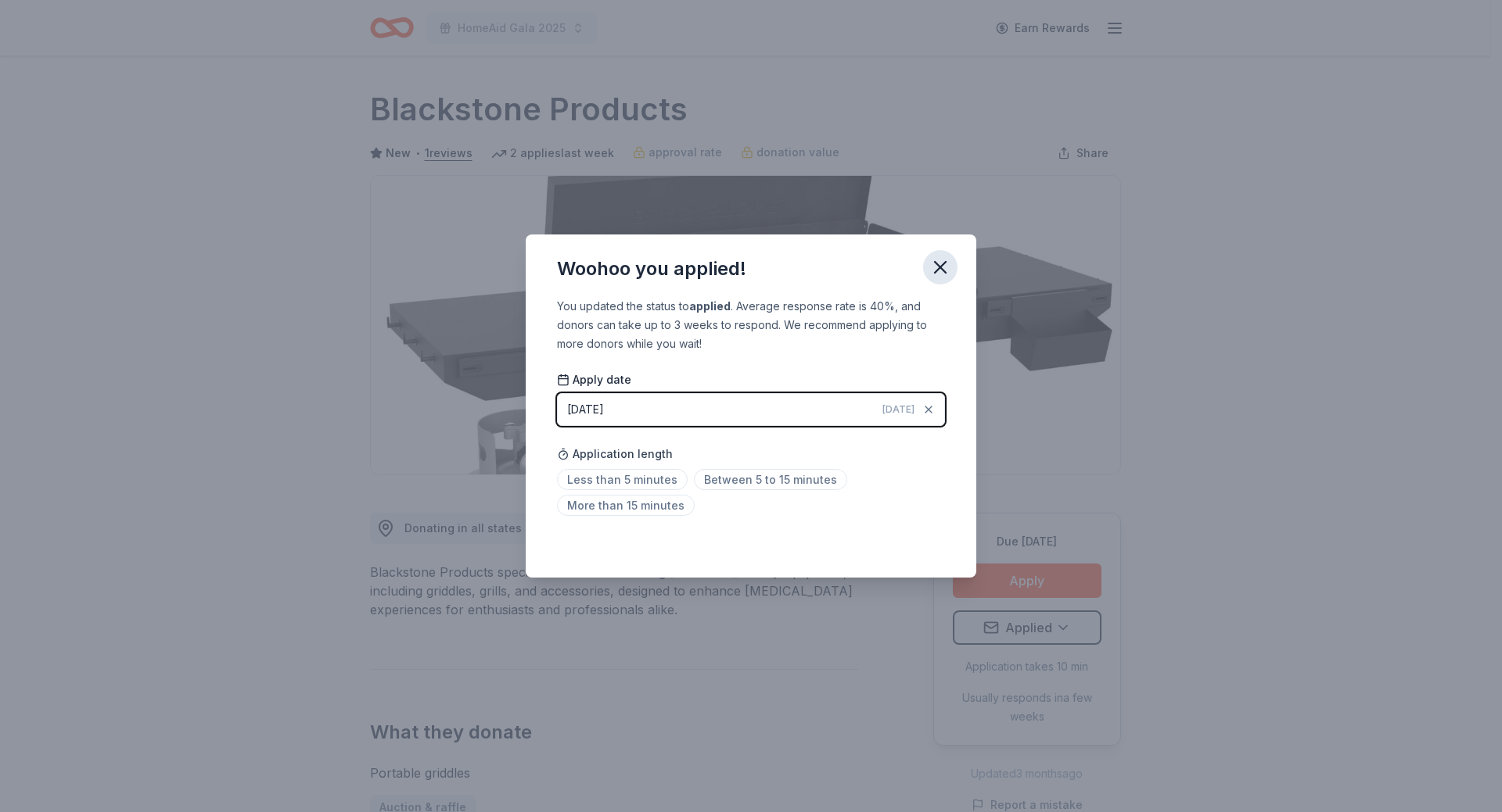
click at [934, 265] on icon "button" at bounding box center [939, 267] width 22 height 22
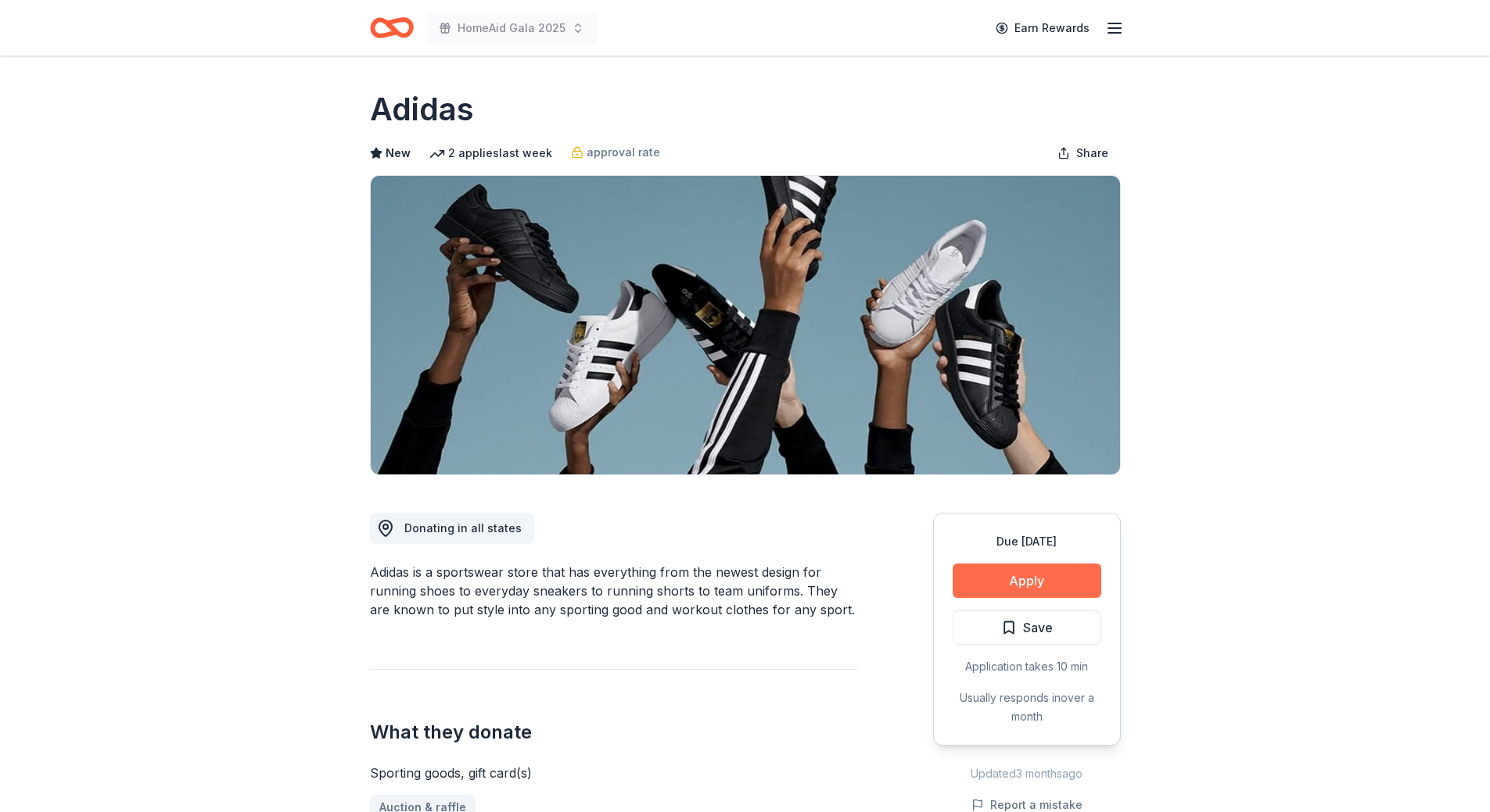
click at [1060, 577] on button "Apply" at bounding box center [1027, 580] width 149 height 35
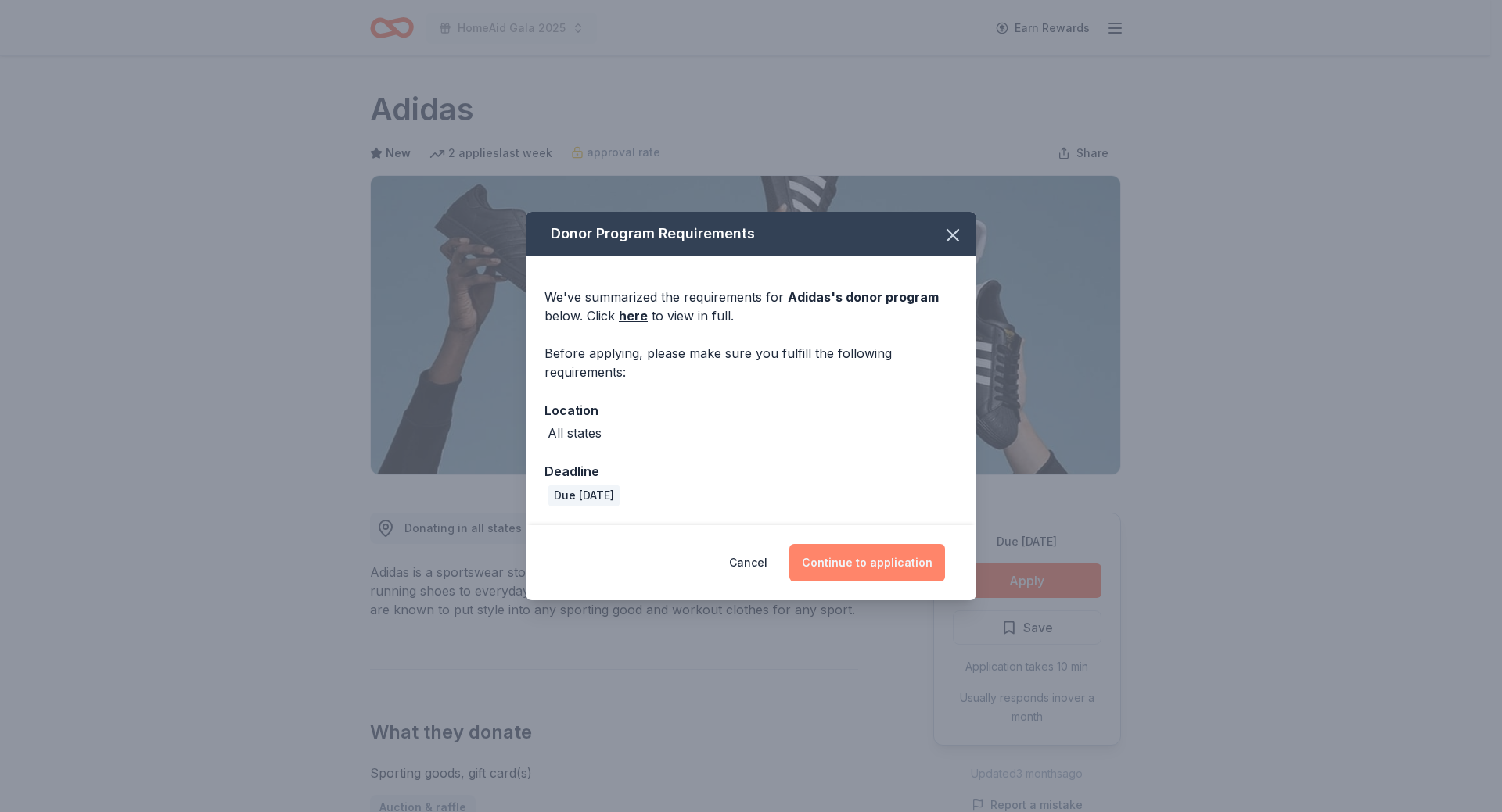
click at [854, 560] on button "Continue to application" at bounding box center [867, 563] width 155 height 38
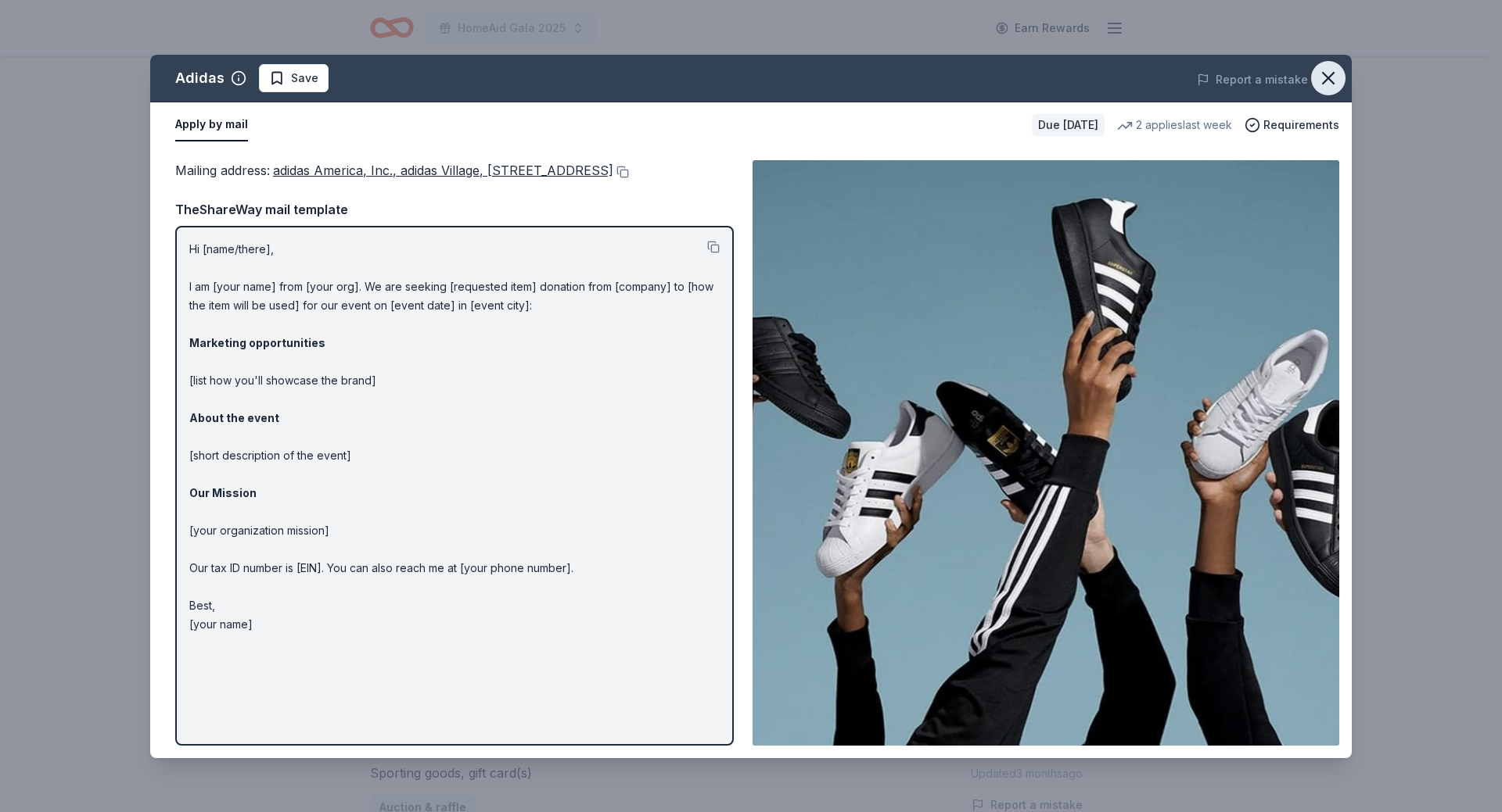
click at [1324, 83] on icon "button" at bounding box center [1329, 78] width 11 height 11
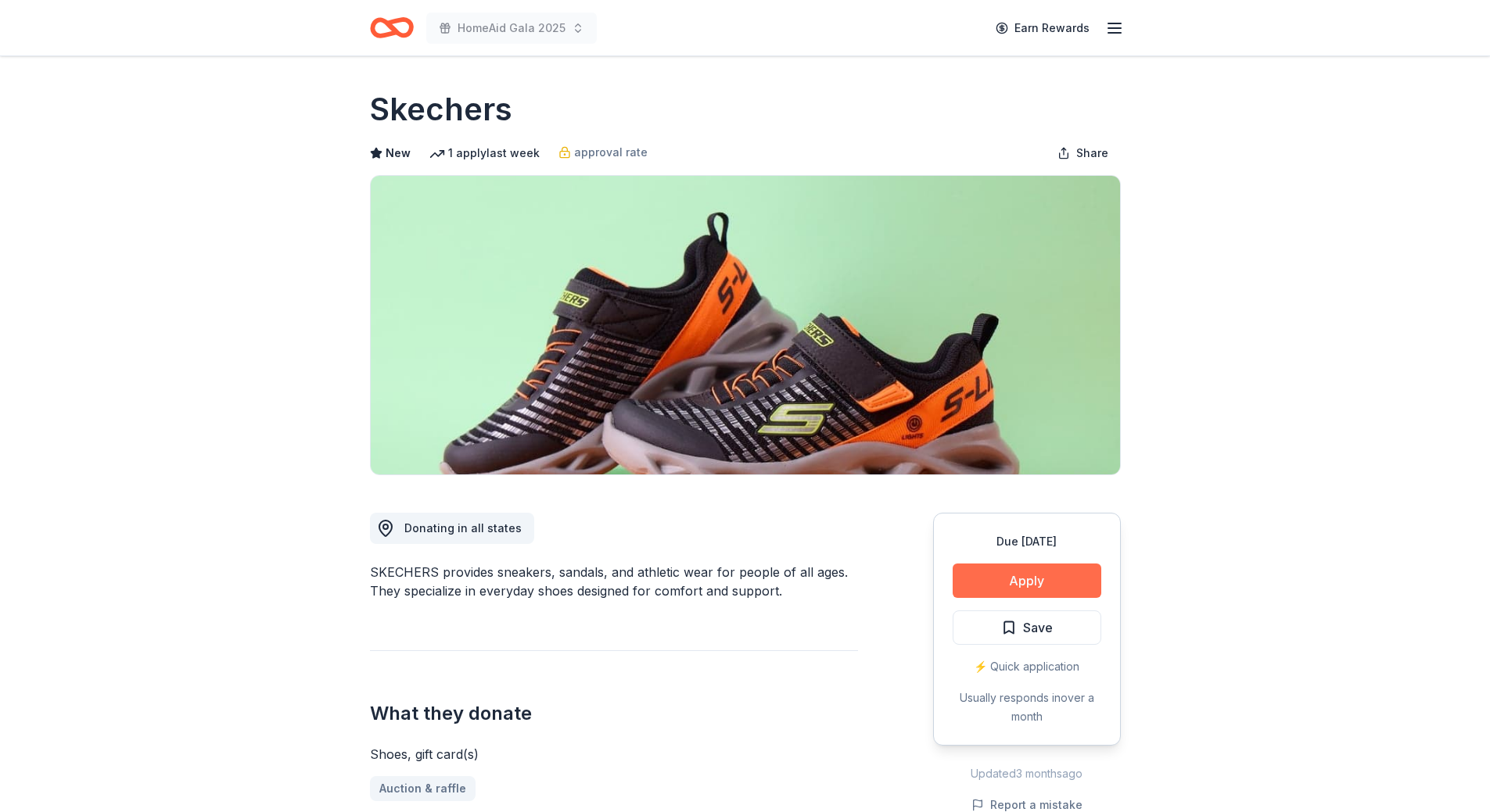
click at [1061, 579] on button "Apply" at bounding box center [1027, 580] width 149 height 35
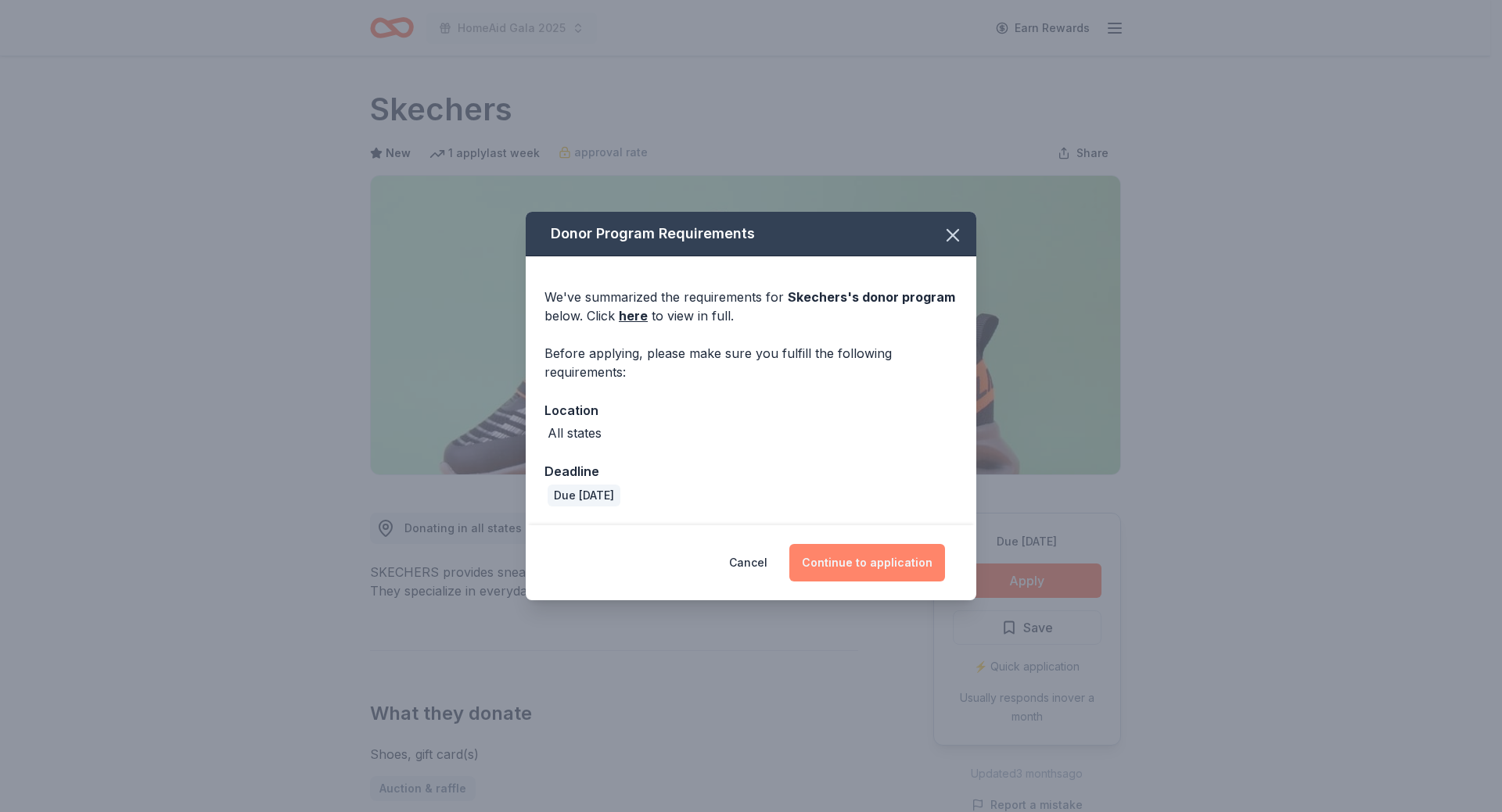
click at [877, 568] on button "Continue to application" at bounding box center [867, 563] width 155 height 38
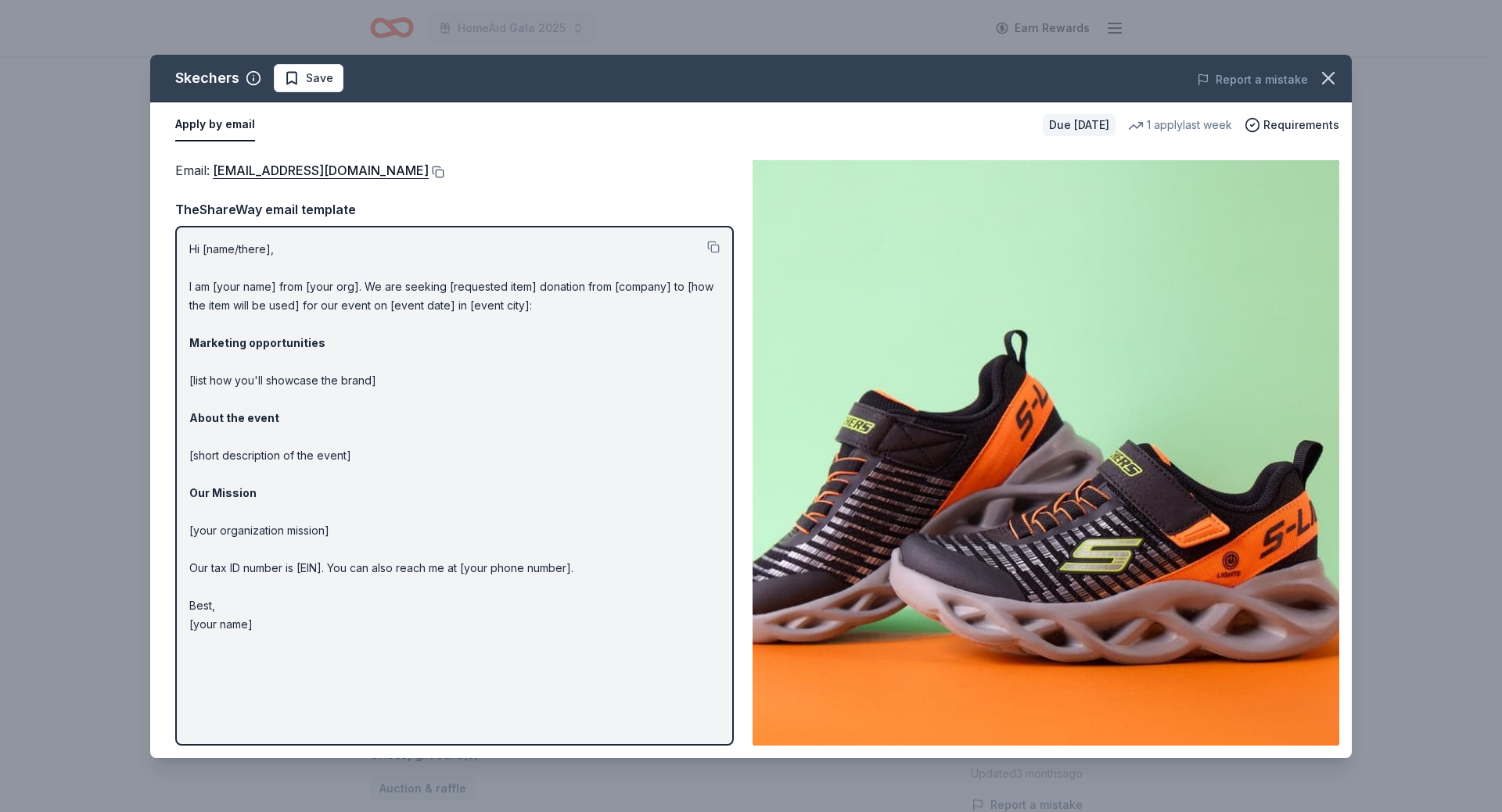
click at [429, 166] on button at bounding box center [436, 171] width 16 height 12
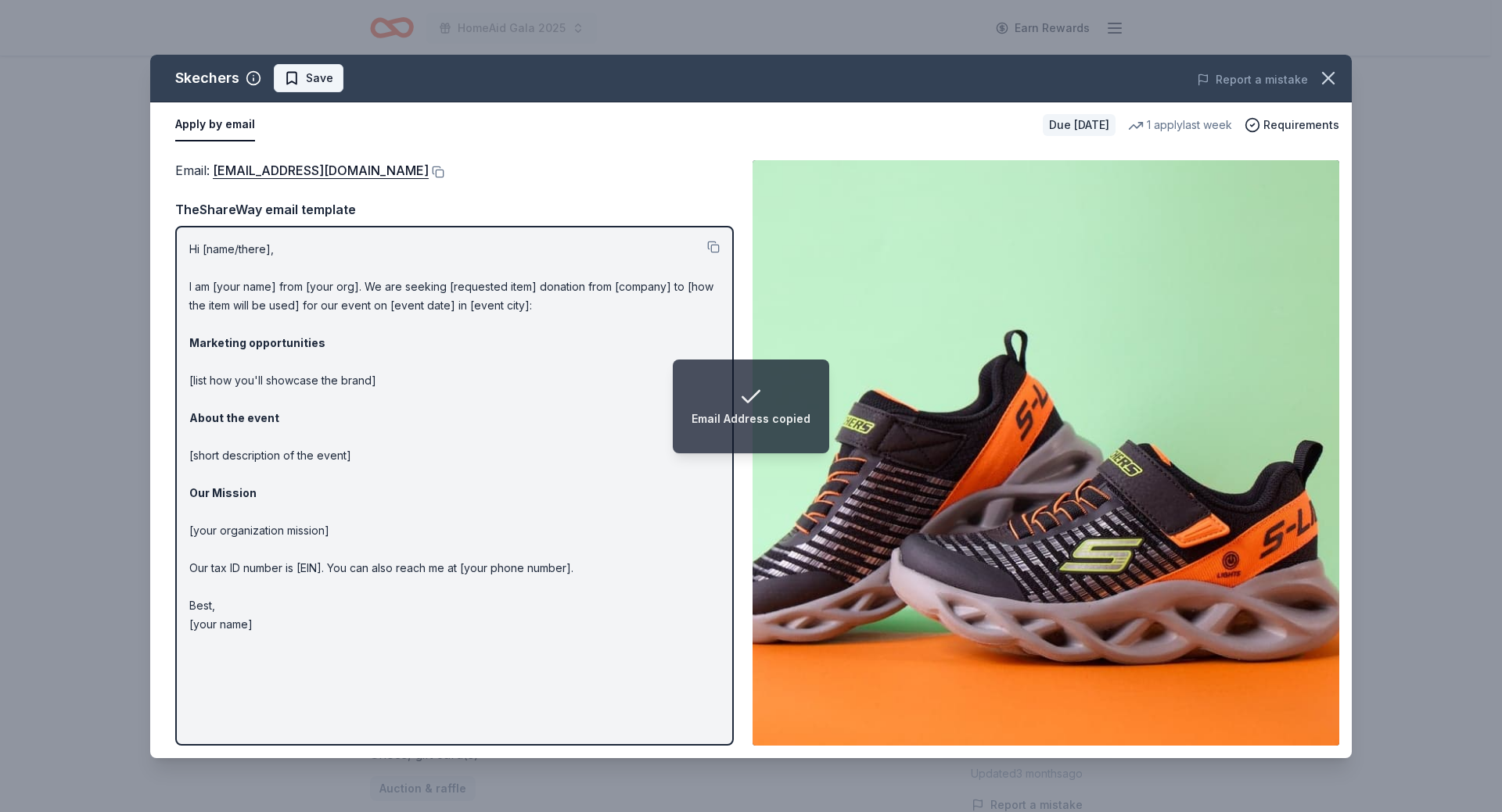
click at [302, 80] on span "Save" at bounding box center [308, 78] width 49 height 19
click at [309, 79] on html "Email Address copied HomeAid Gala 2025 Earn Rewards Due in 29 days Share Skeche…" at bounding box center [751, 406] width 1502 height 812
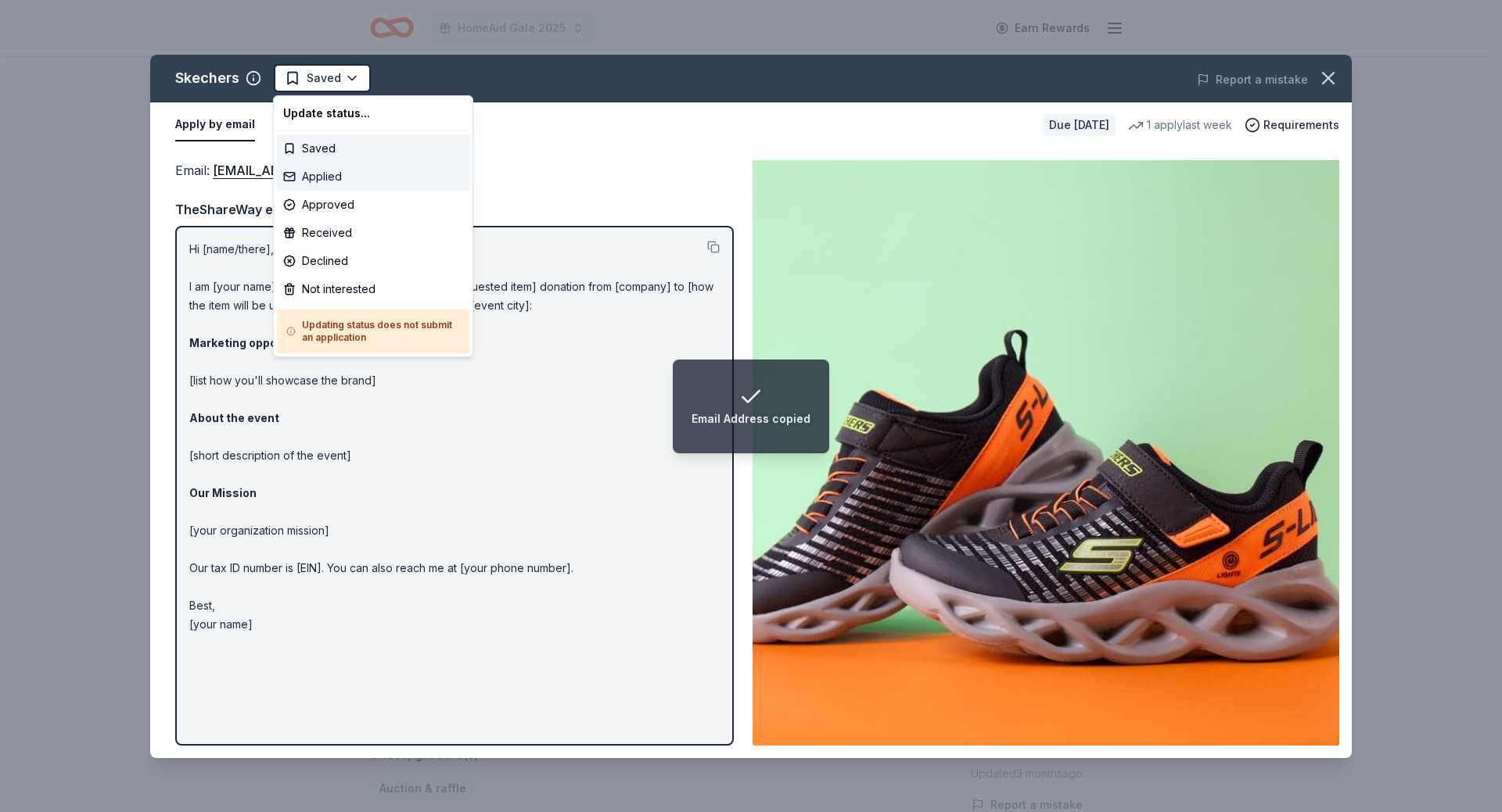
click at [309, 180] on div "Applied" at bounding box center [373, 177] width 192 height 28
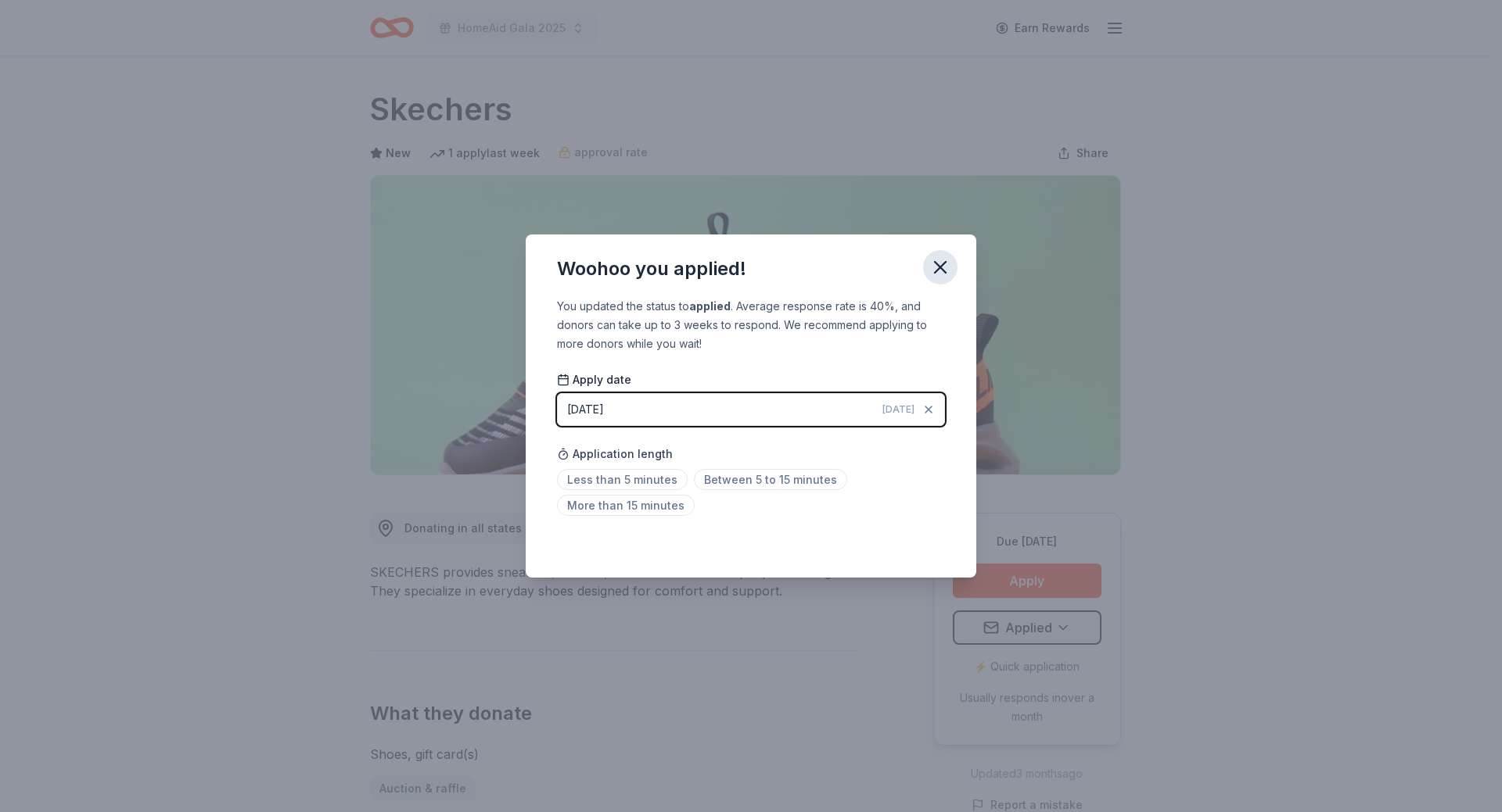
drag, startPoint x: 938, startPoint y: 267, endPoint x: 356, endPoint y: 0, distance: 640.3
click at [937, 266] on icon "button" at bounding box center [939, 267] width 22 height 22
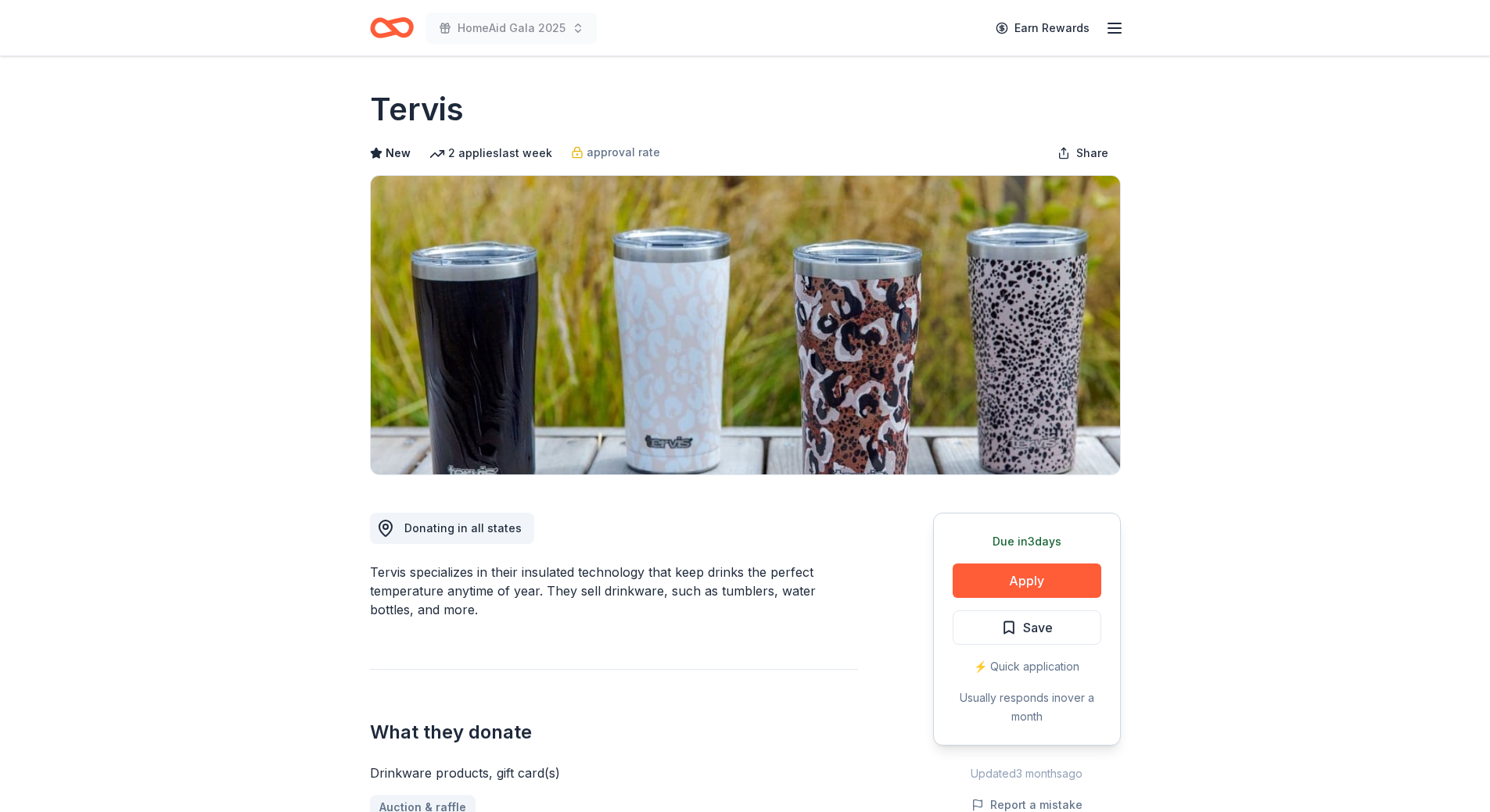
scroll to position [156, 0]
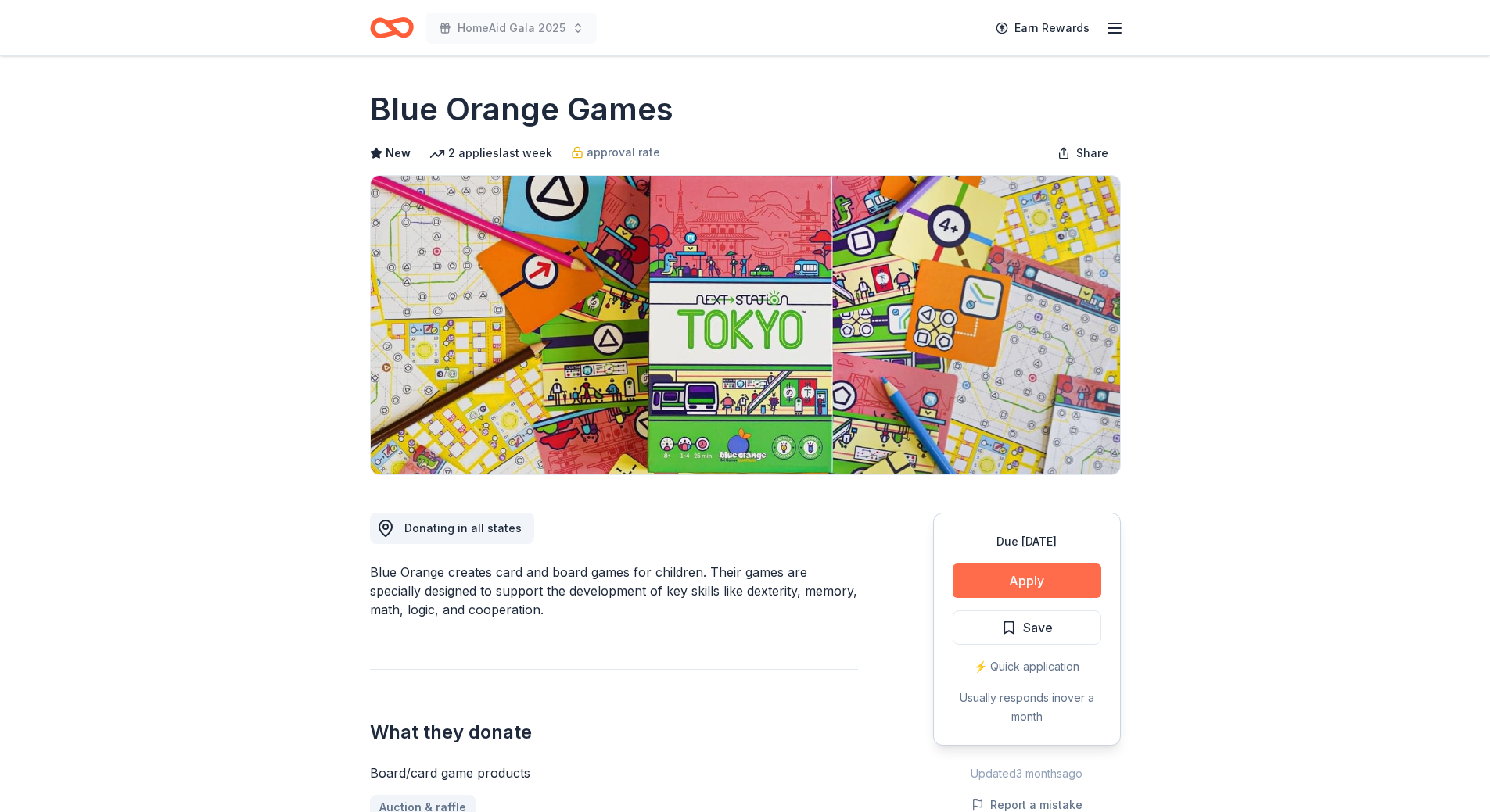
click at [1006, 580] on button "Apply" at bounding box center [1027, 580] width 149 height 35
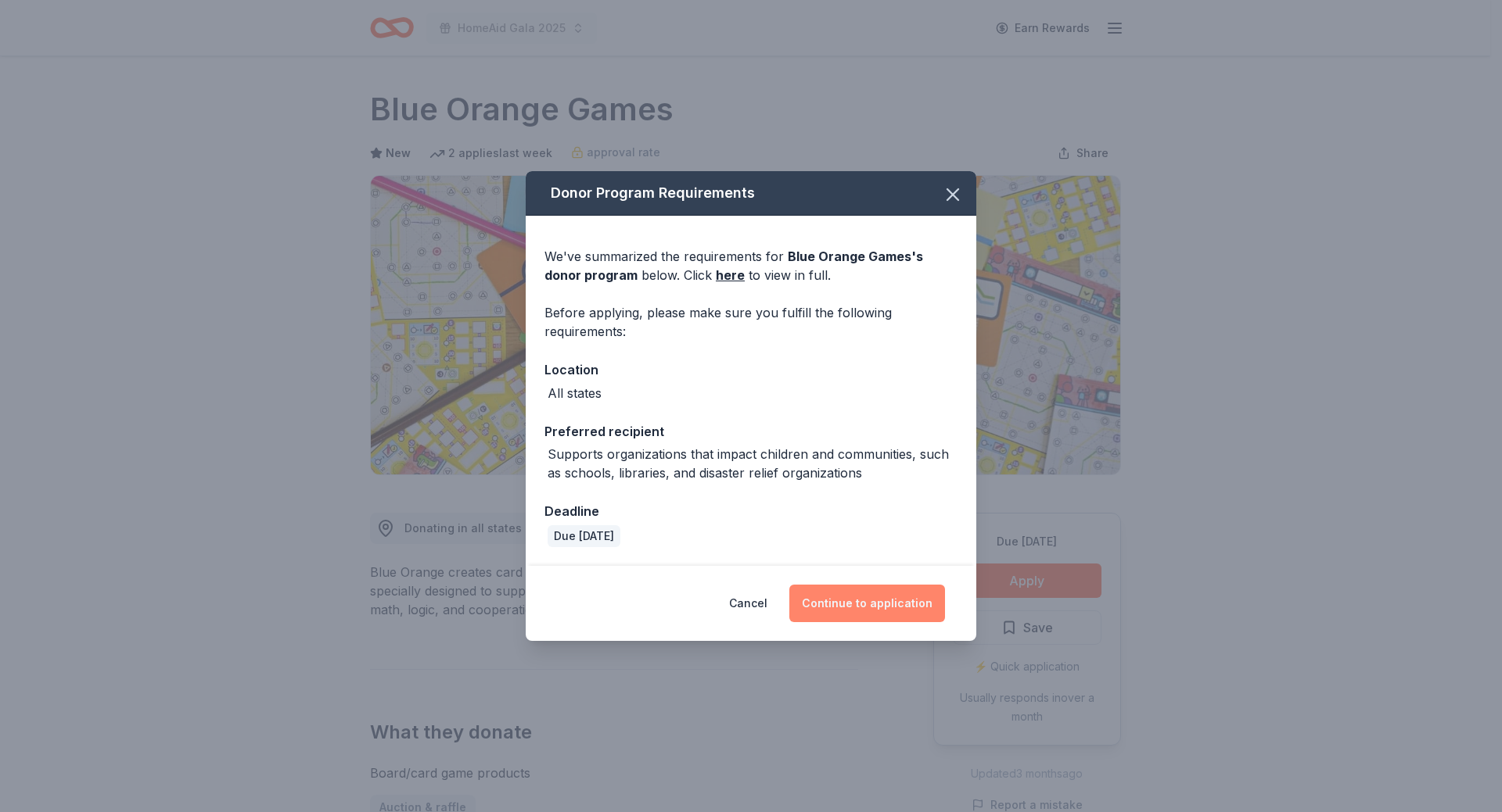
click at [858, 605] on button "Continue to application" at bounding box center [867, 604] width 155 height 38
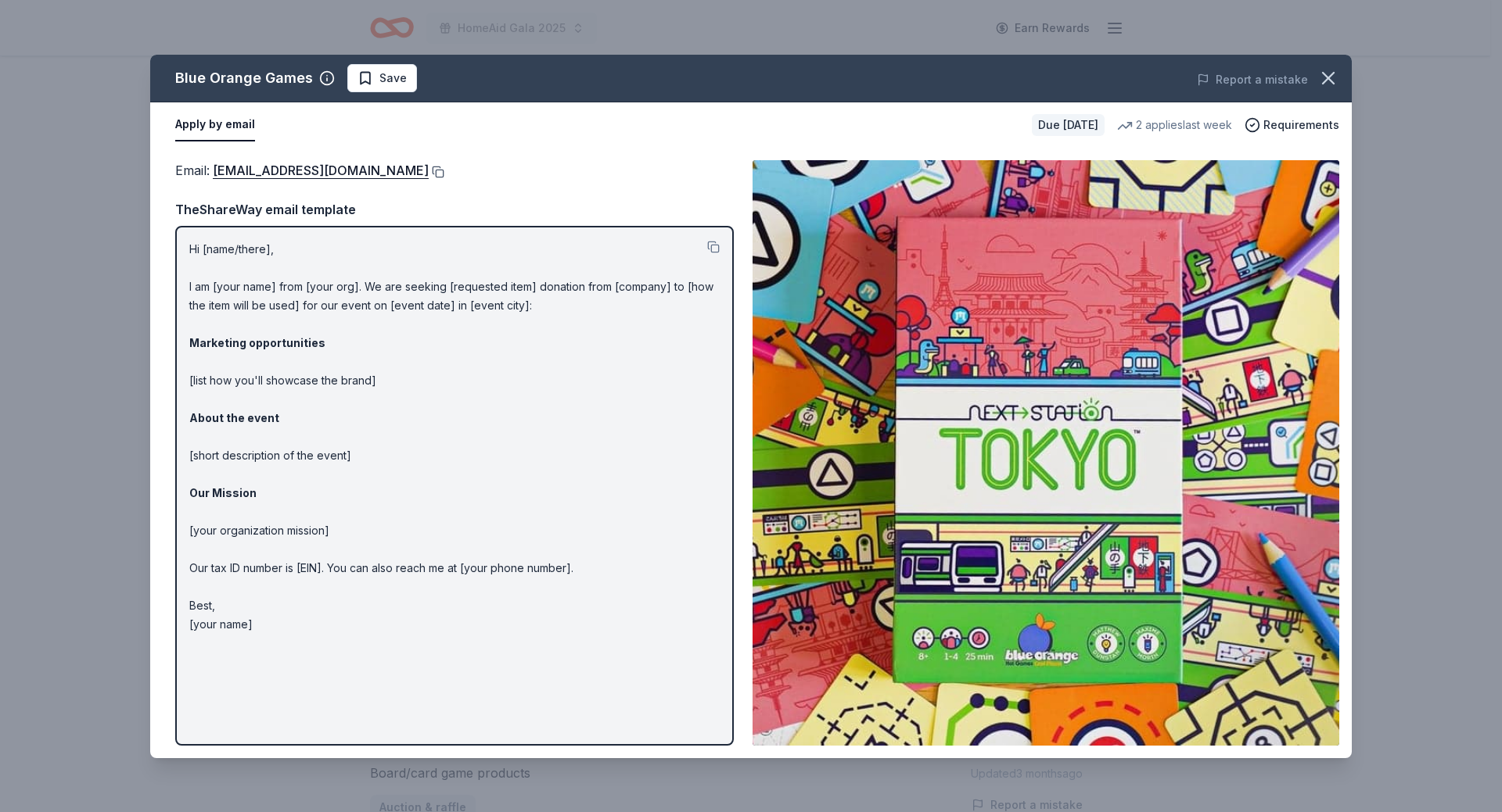
click at [429, 171] on button at bounding box center [436, 171] width 16 height 12
click at [375, 81] on span "Save" at bounding box center [382, 78] width 49 height 19
click at [371, 84] on html "HomeAid Gala 2025 Earn Rewards Due [DATE] Share Blue Orange Games New 2 applies…" at bounding box center [751, 406] width 1502 height 812
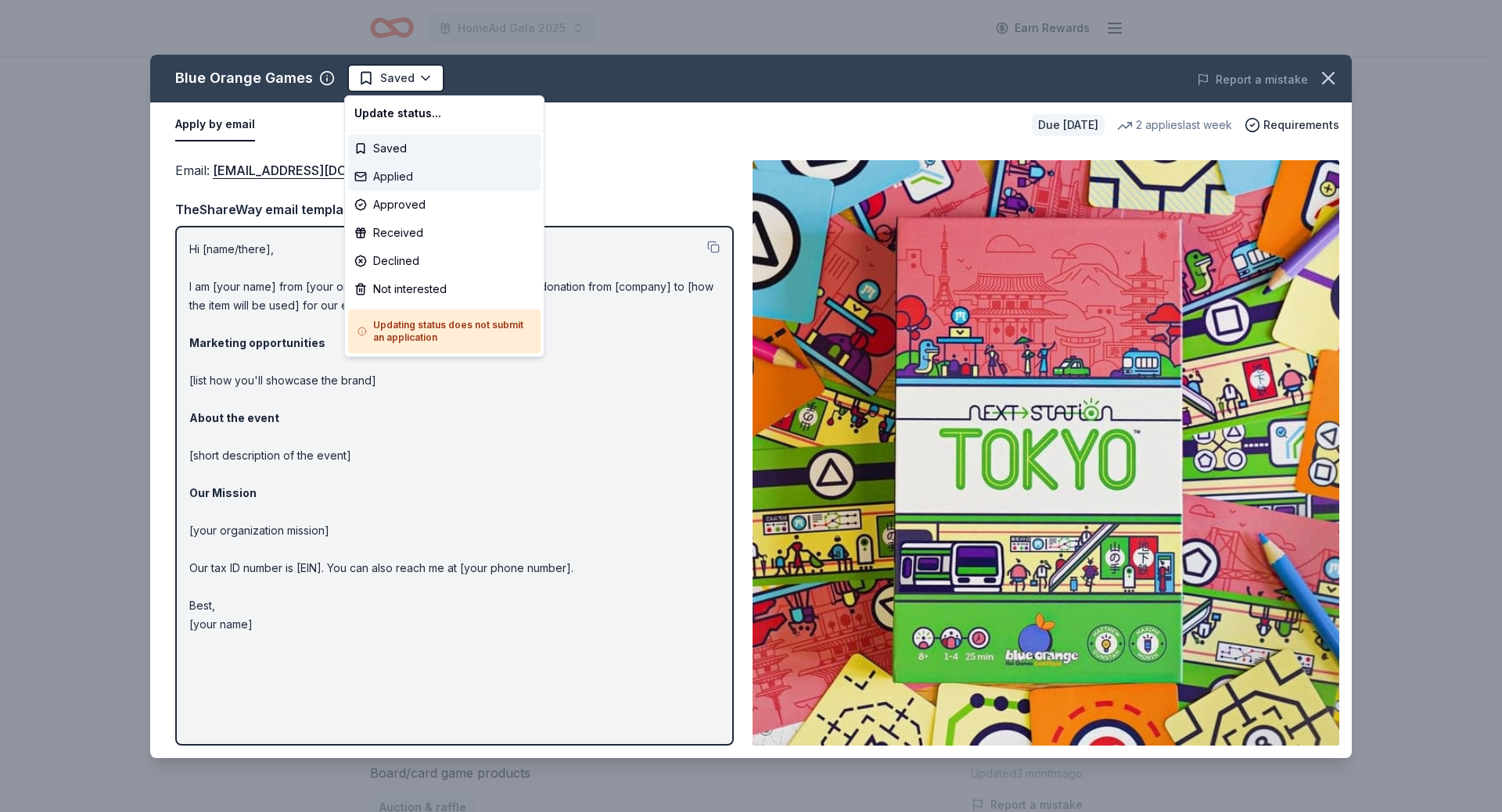
click at [378, 180] on div "Applied" at bounding box center [444, 177] width 192 height 28
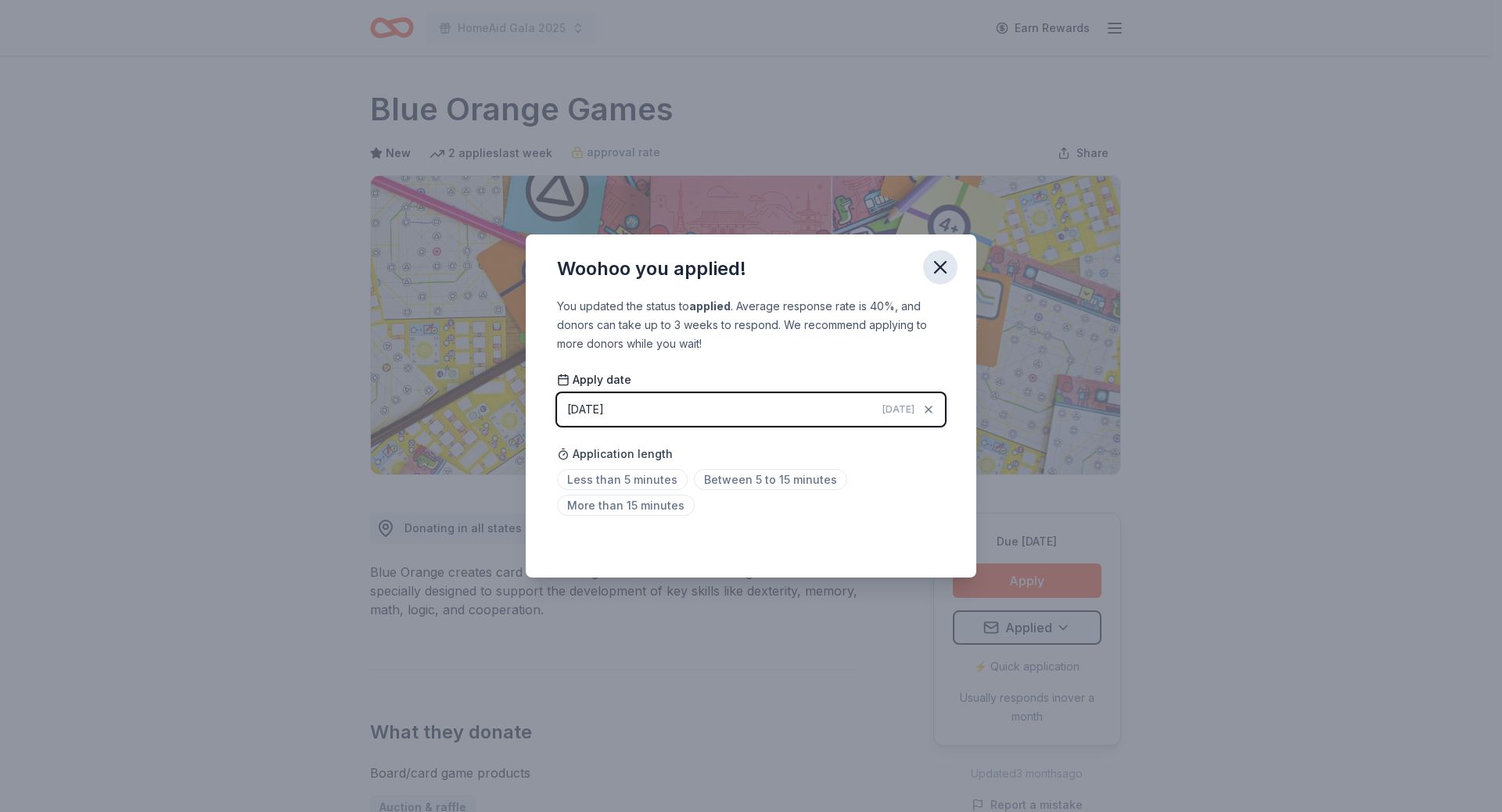
click at [934, 260] on icon "button" at bounding box center [939, 267] width 22 height 22
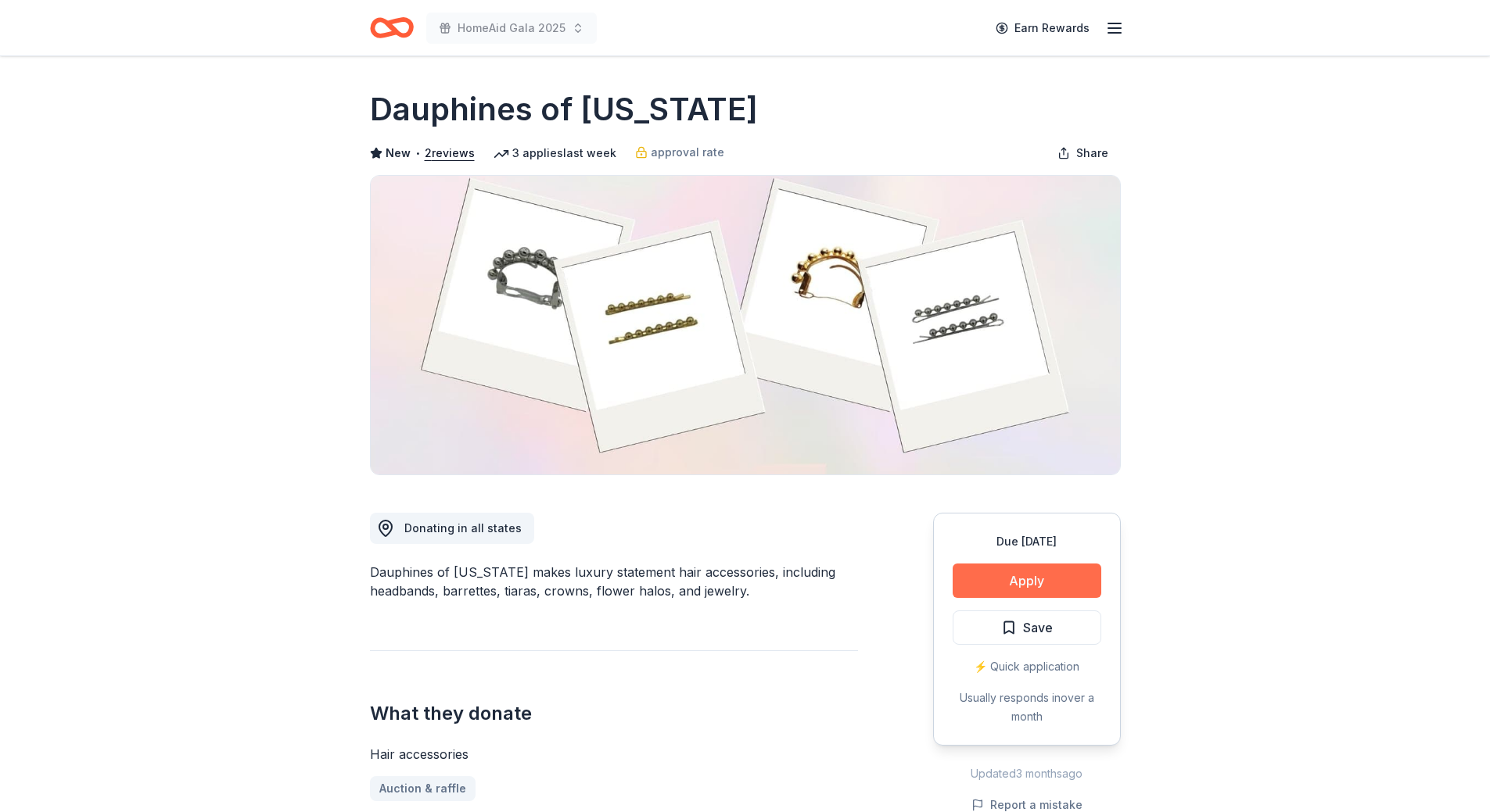
click at [1001, 581] on button "Apply" at bounding box center [1027, 580] width 149 height 35
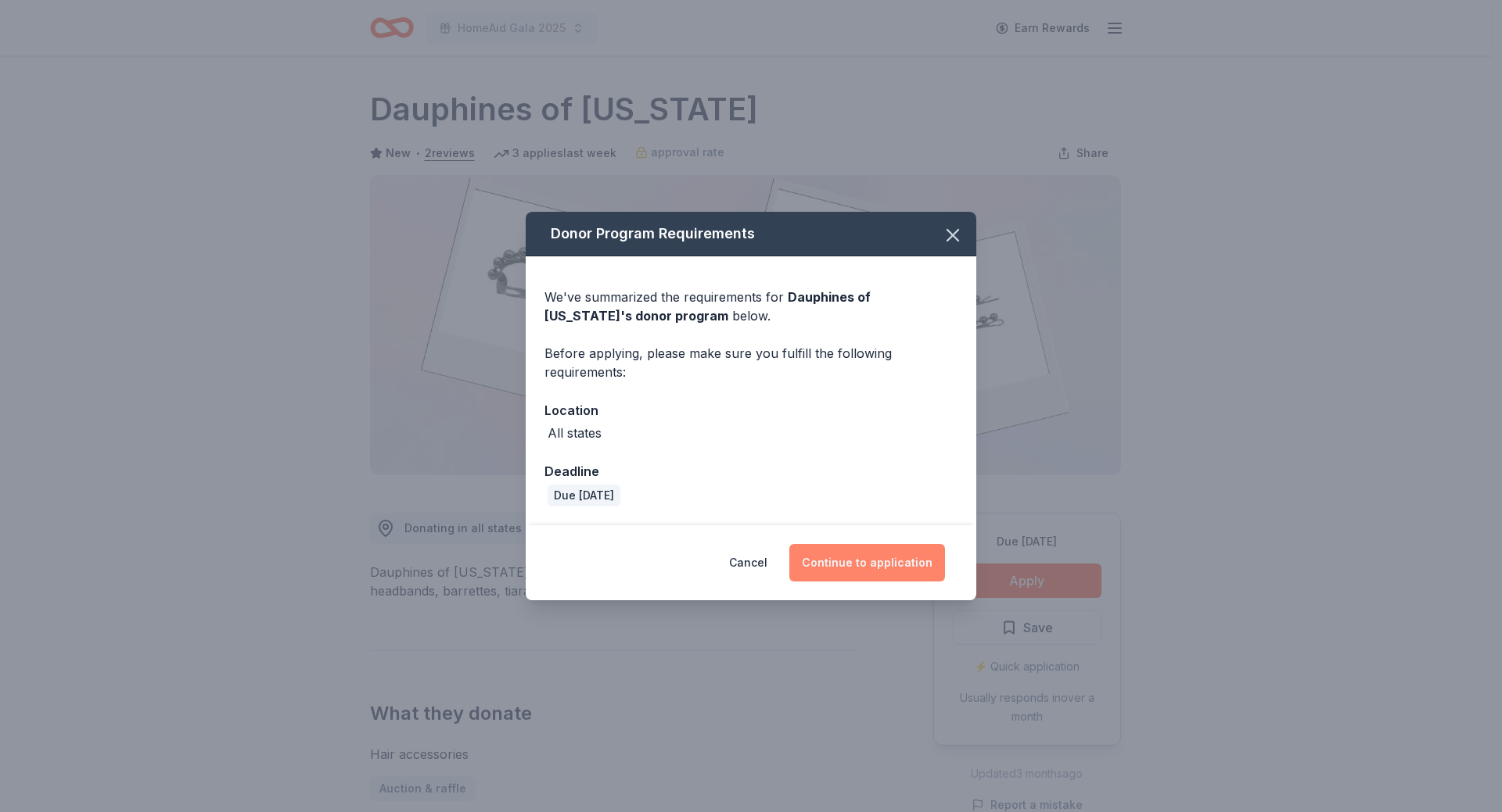
click at [840, 567] on button "Continue to application" at bounding box center [867, 563] width 155 height 38
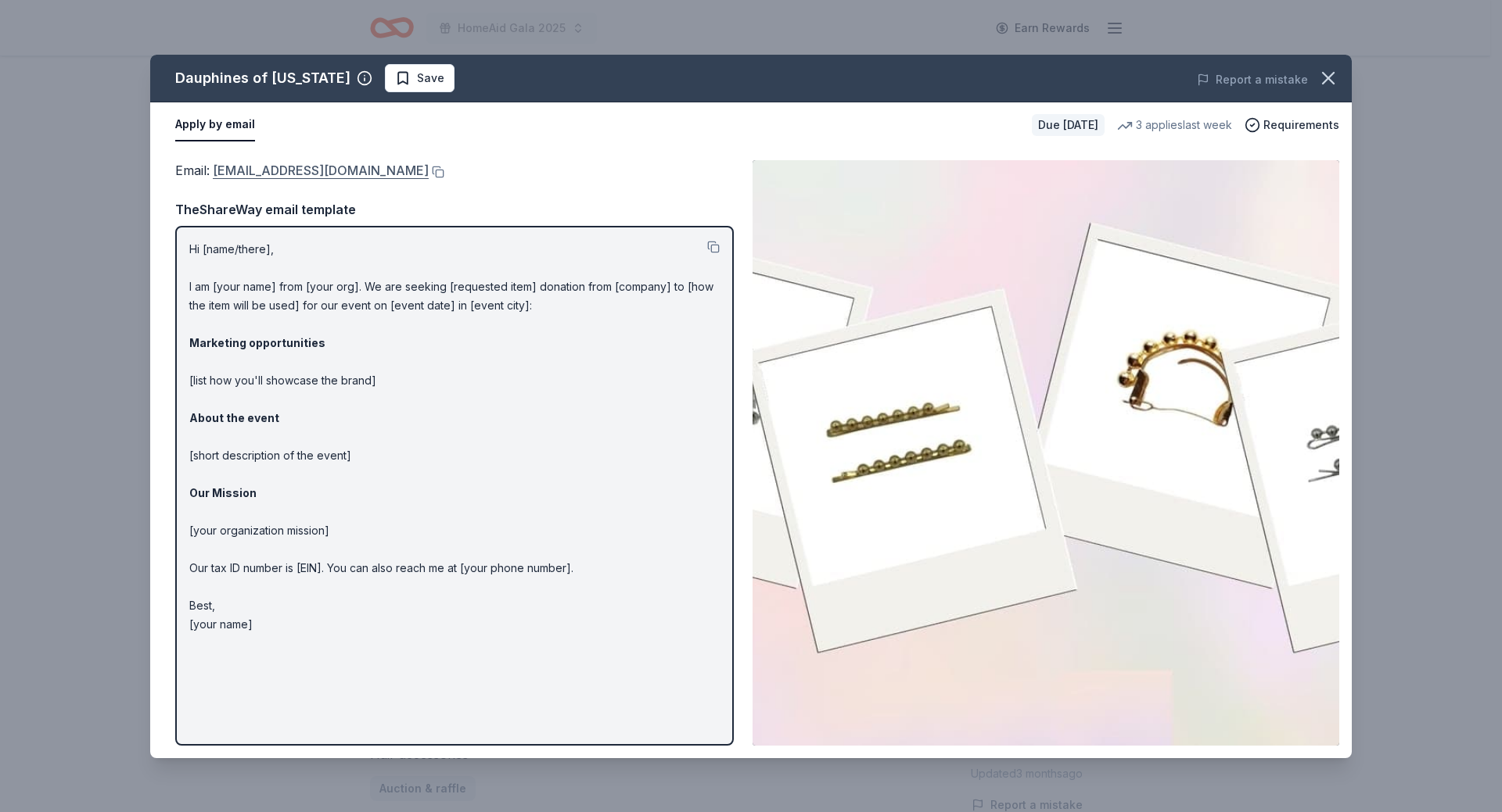
click at [300, 169] on link "donations@dauphinesofnewyork.com" at bounding box center [320, 171] width 216 height 21
click at [416, 77] on span "Save" at bounding box center [430, 78] width 27 height 19
click at [404, 76] on html "HomeAid Gala 2025 Earn Rewards Due in 29 days Share Dauphines of New York New •…" at bounding box center [751, 406] width 1502 height 812
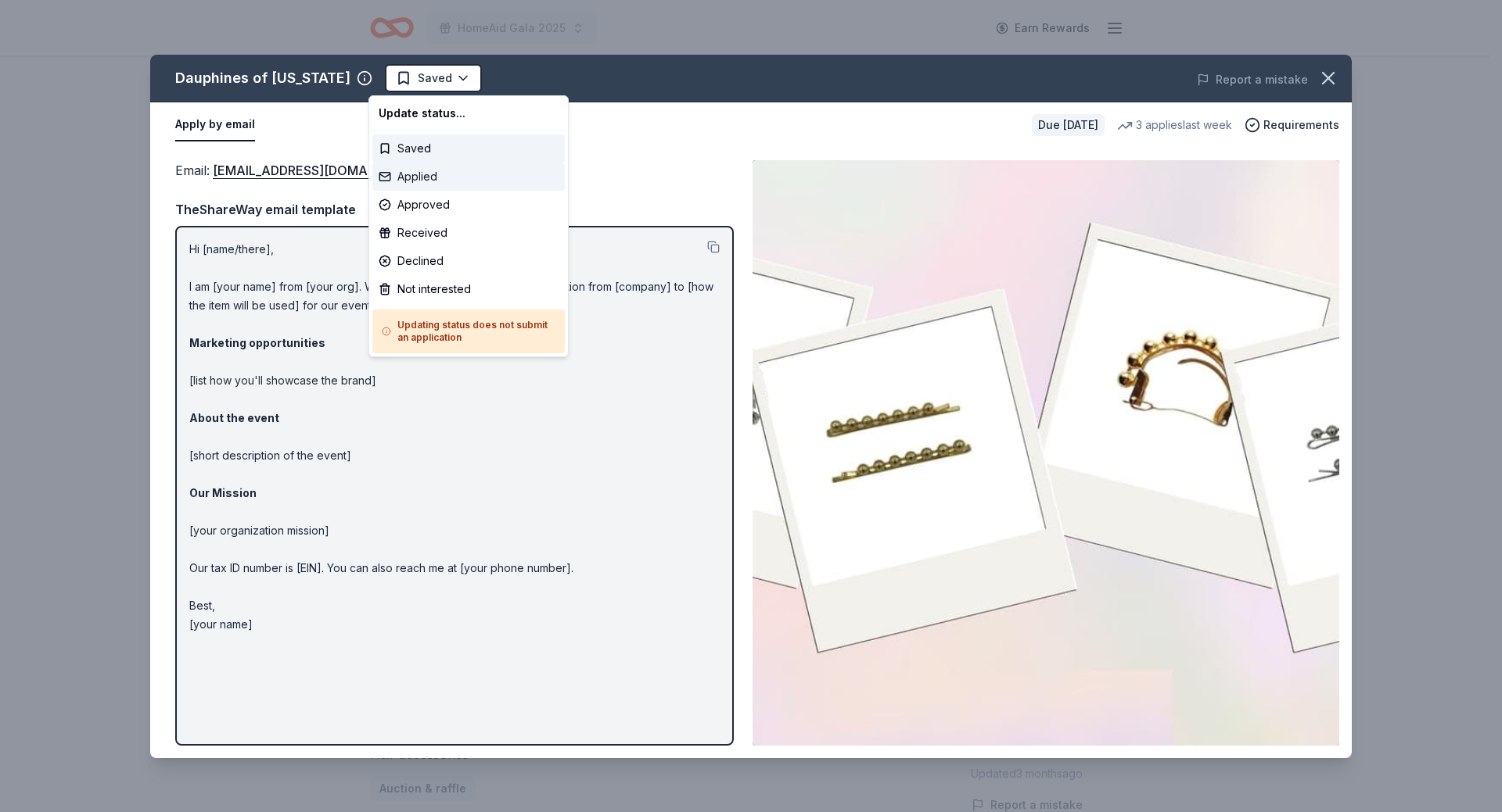
click at [414, 177] on div "Applied" at bounding box center [468, 177] width 192 height 28
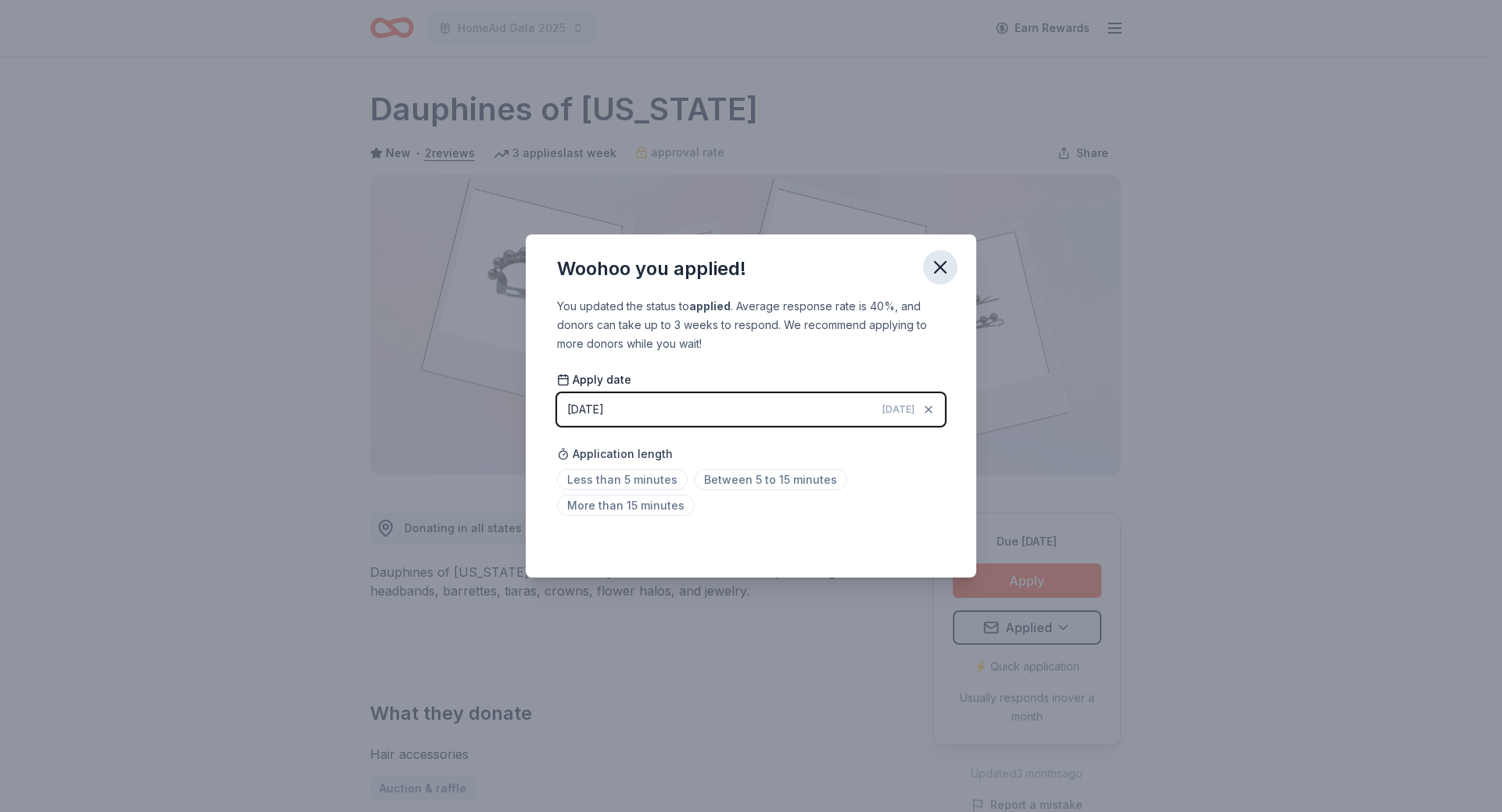
click at [941, 261] on icon "button" at bounding box center [939, 267] width 22 height 22
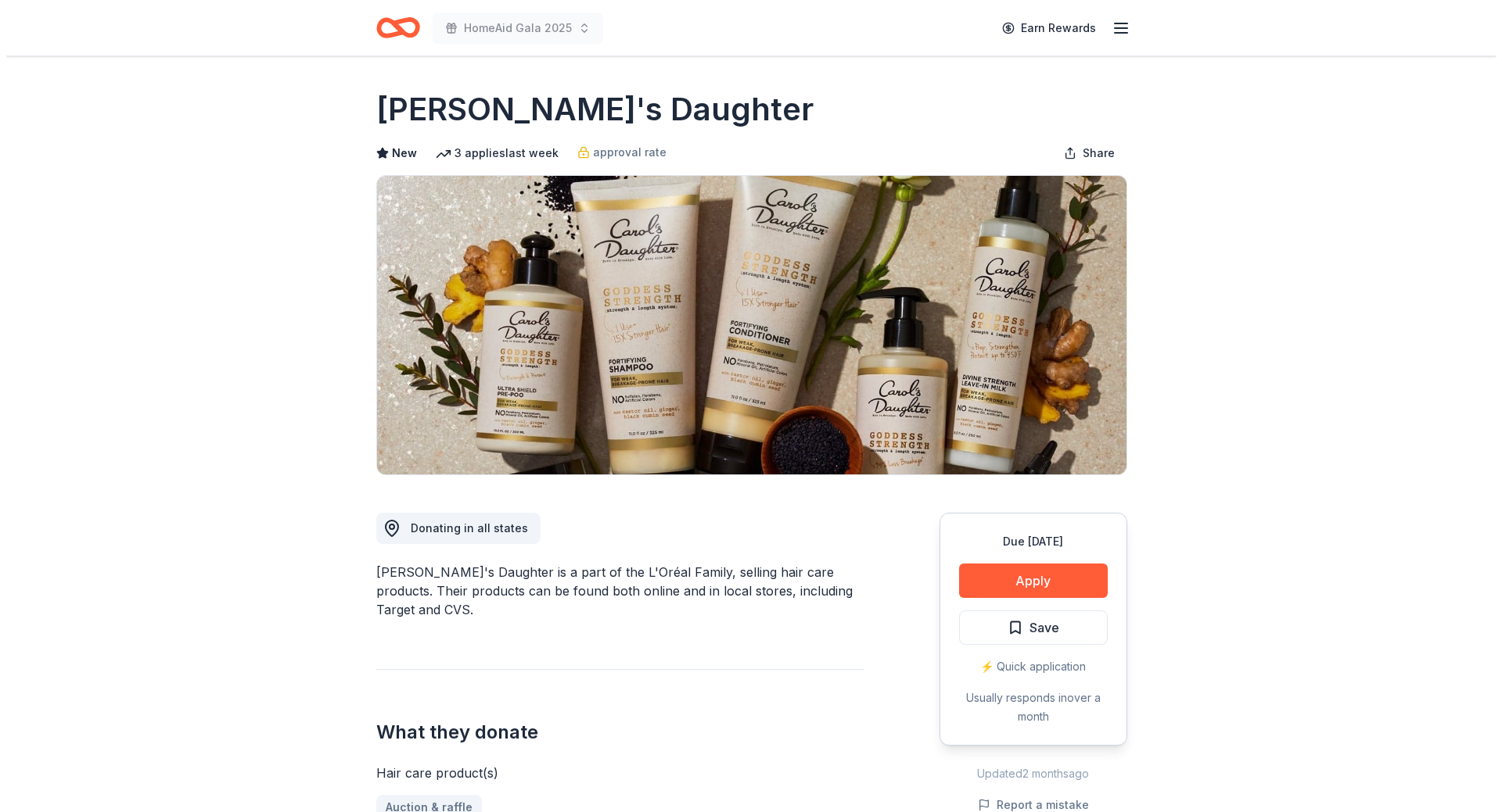
scroll to position [78, 0]
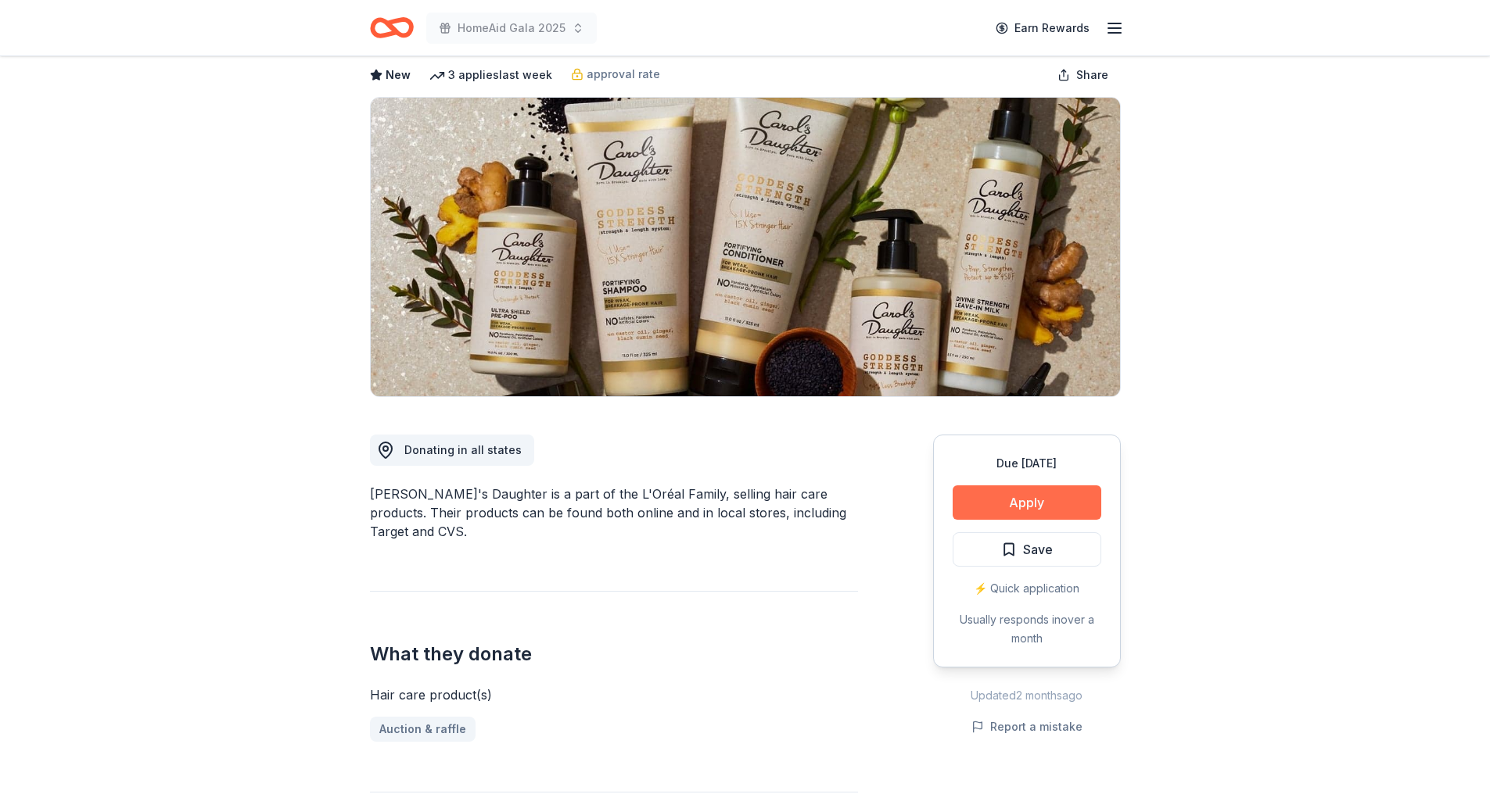
click at [1013, 508] on button "Apply" at bounding box center [1027, 502] width 149 height 35
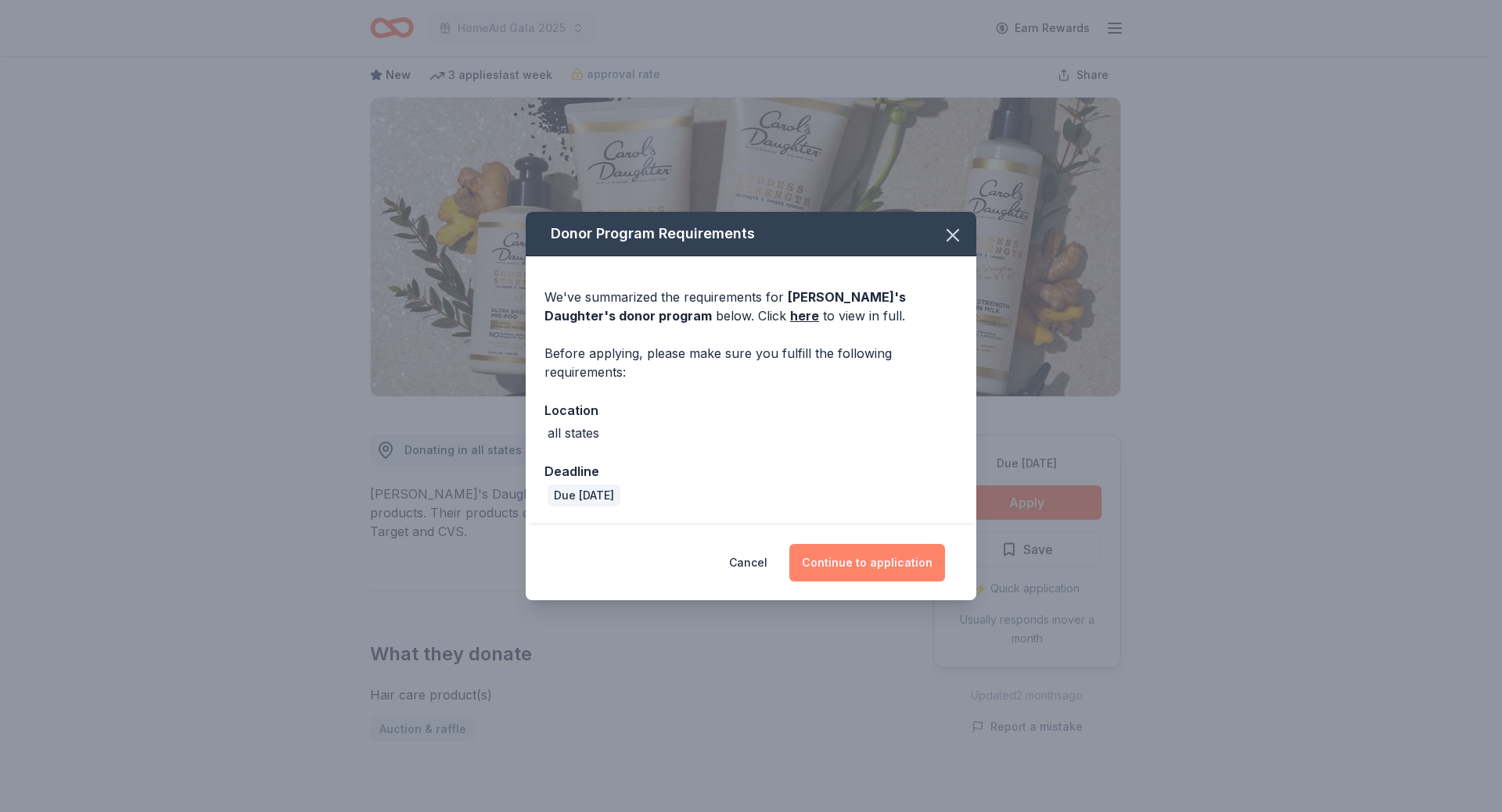
click at [875, 567] on button "Continue to application" at bounding box center [867, 563] width 155 height 38
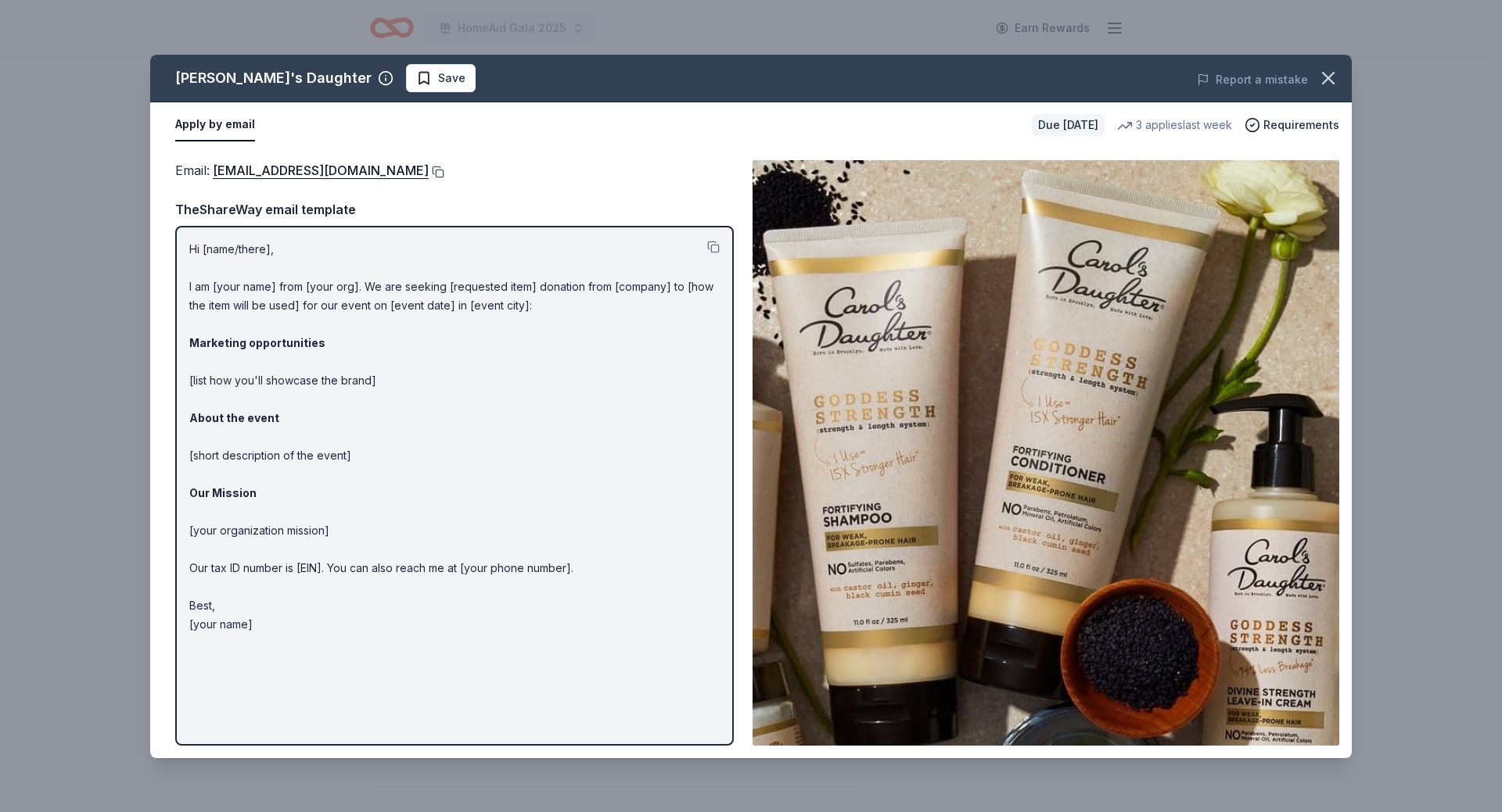
click at [438, 171] on button at bounding box center [436, 171] width 16 height 12
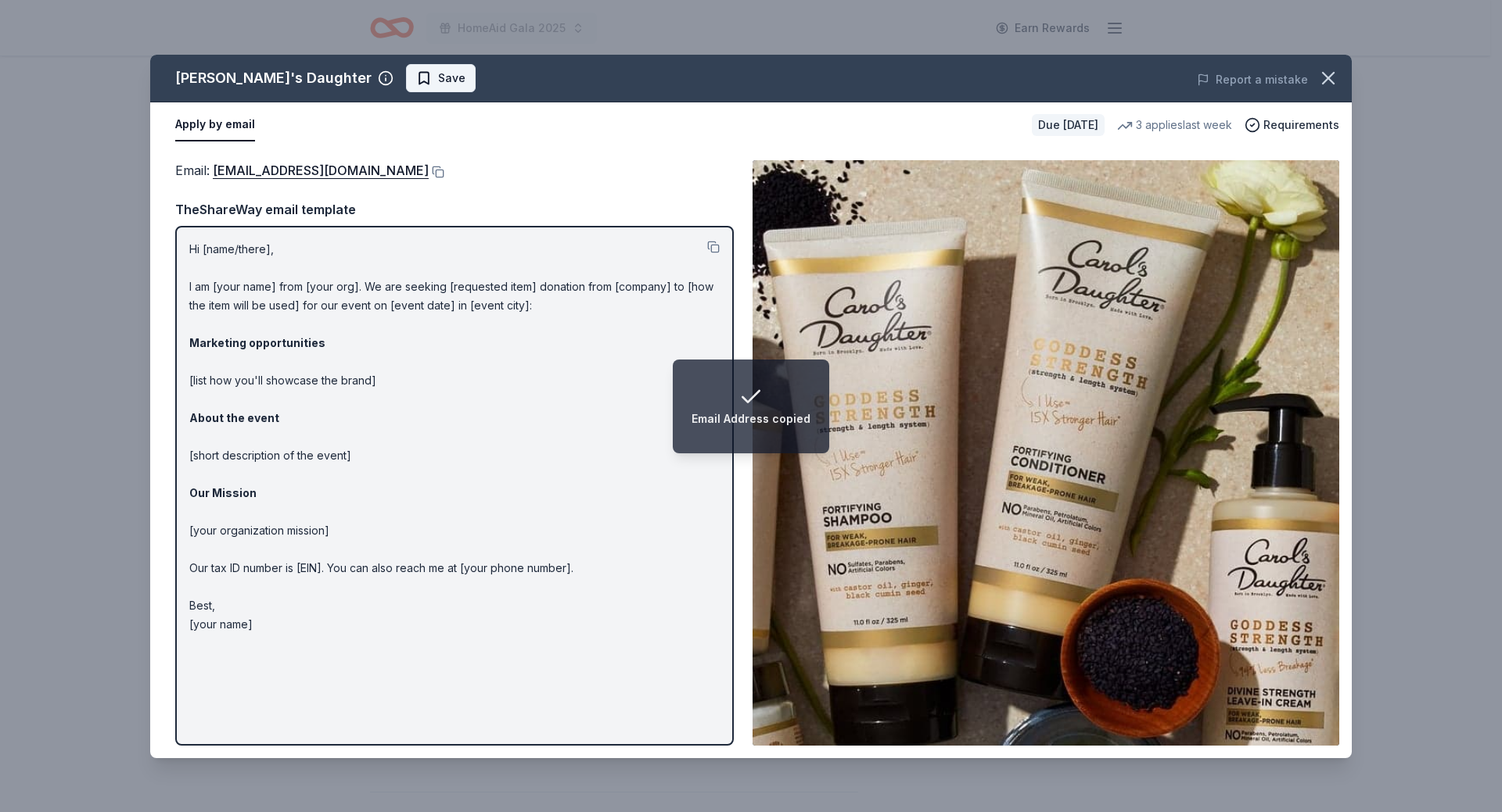
click at [438, 78] on span "Save" at bounding box center [451, 78] width 27 height 19
click at [358, 78] on html "Email Address copied HomeAid Gala 2025 Earn Rewards Due in 29 days Share Carol'…" at bounding box center [751, 328] width 1502 height 812
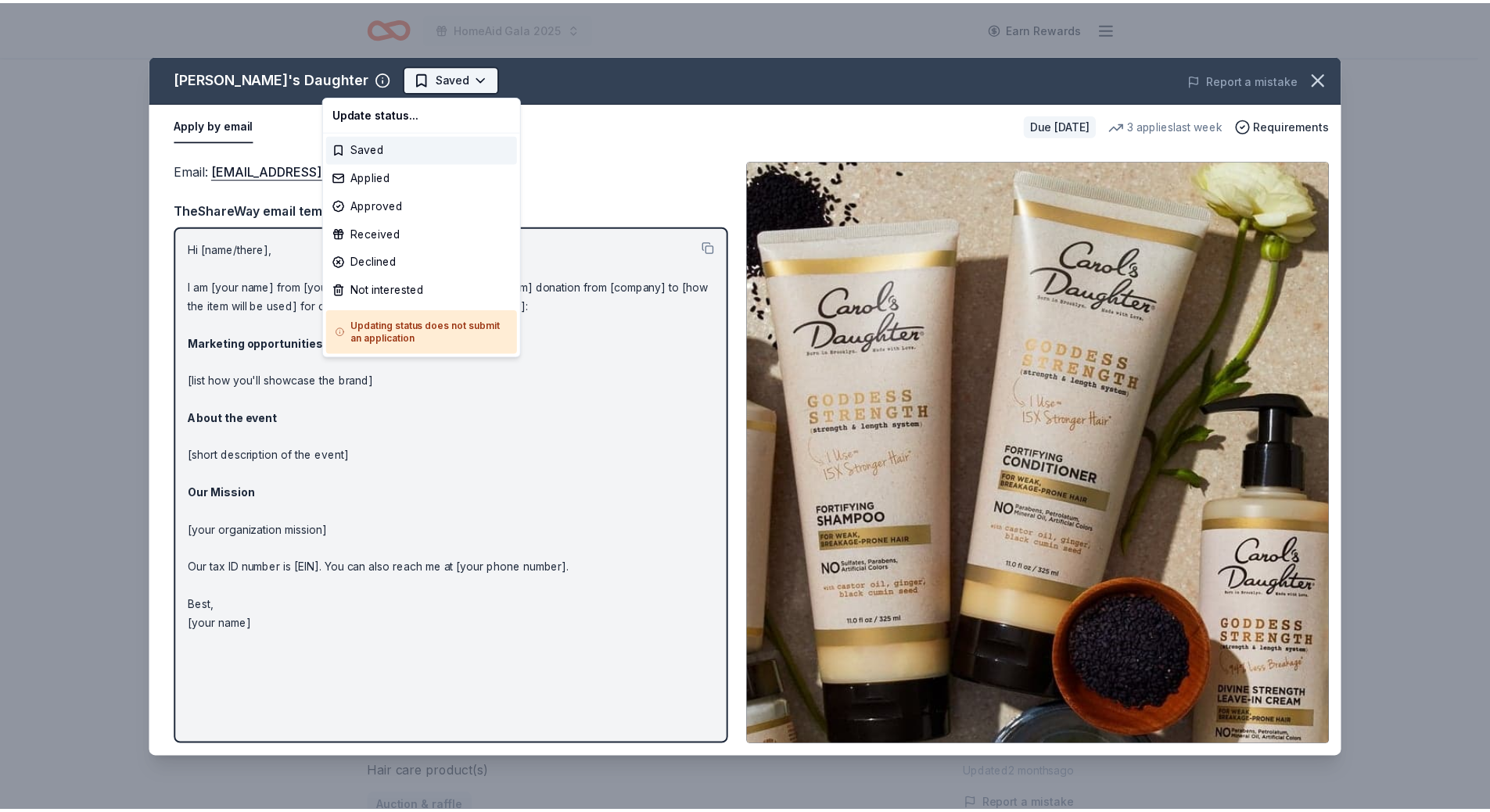
scroll to position [0, 0]
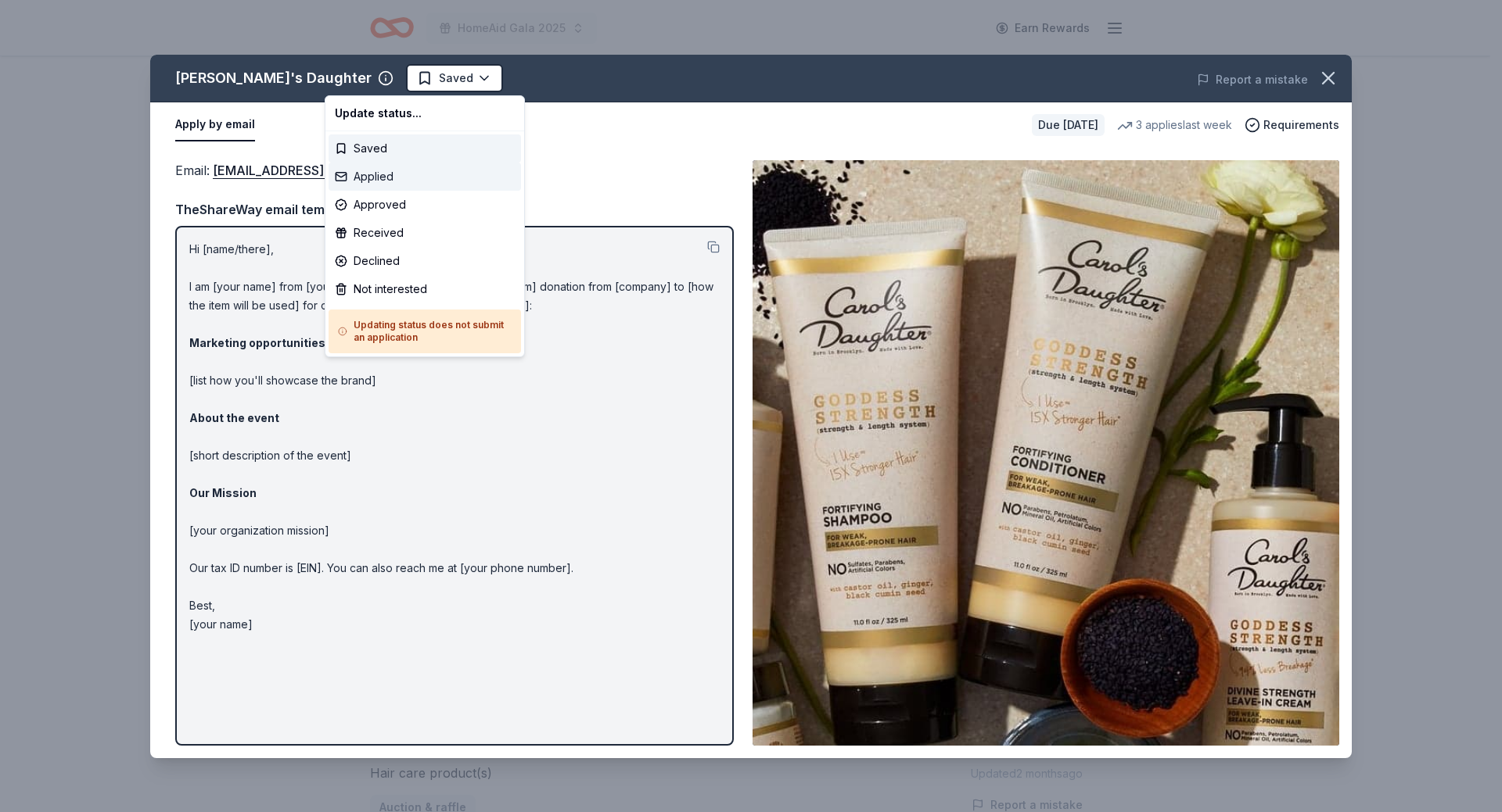
click at [376, 179] on div "Applied" at bounding box center [425, 177] width 192 height 28
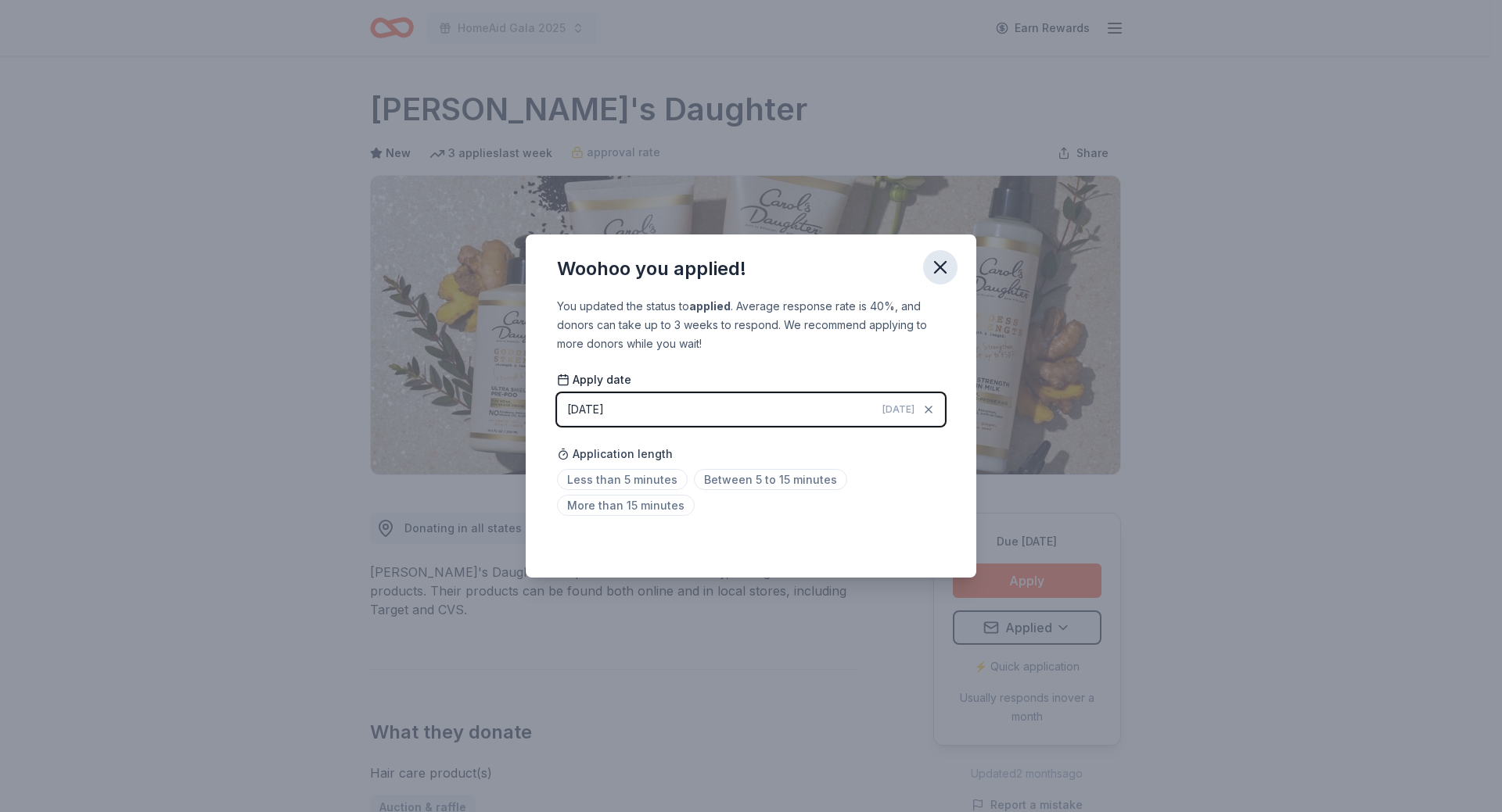
click at [951, 268] on icon "button" at bounding box center [939, 267] width 22 height 22
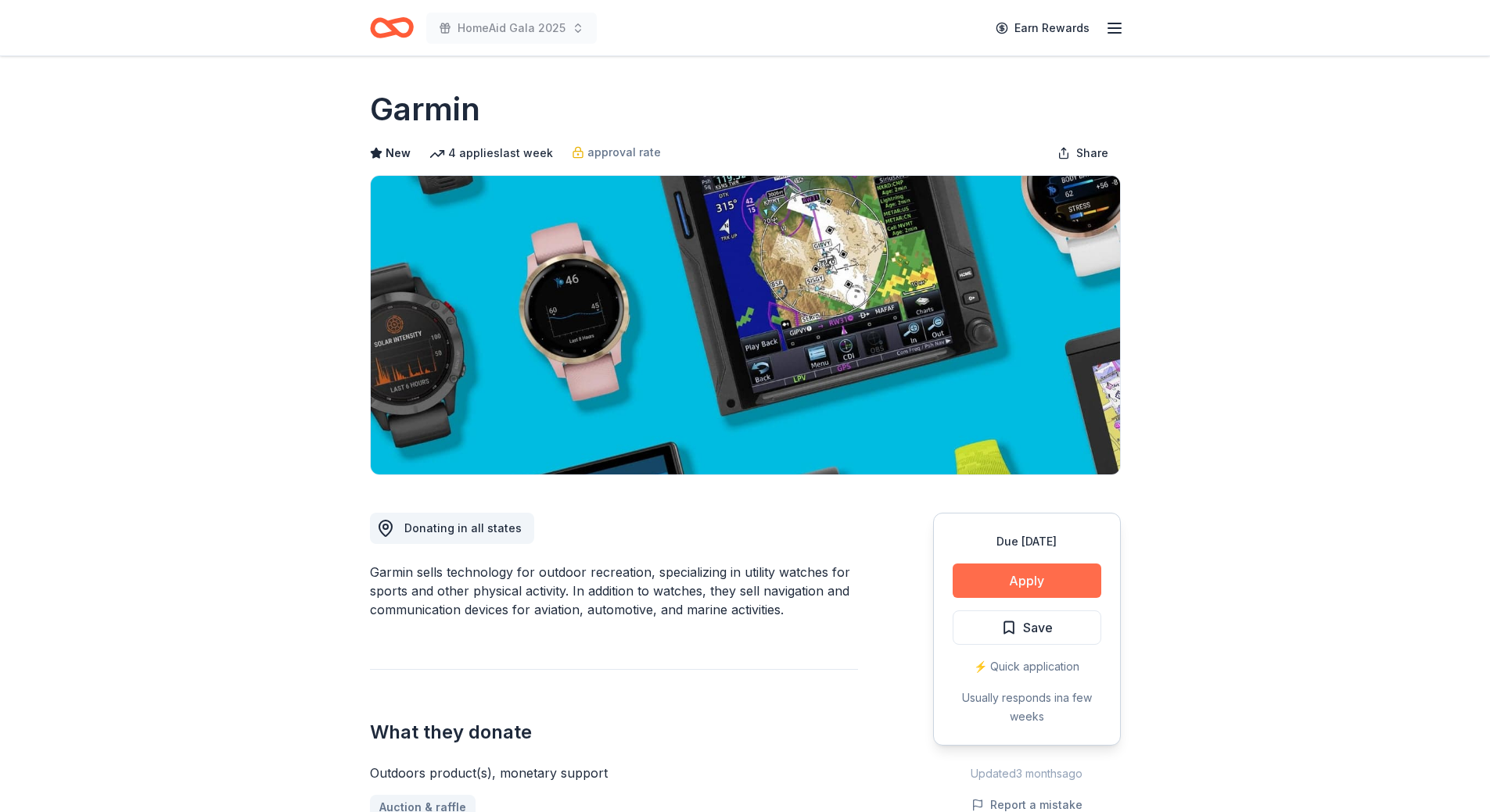
click at [1024, 583] on button "Apply" at bounding box center [1027, 580] width 149 height 35
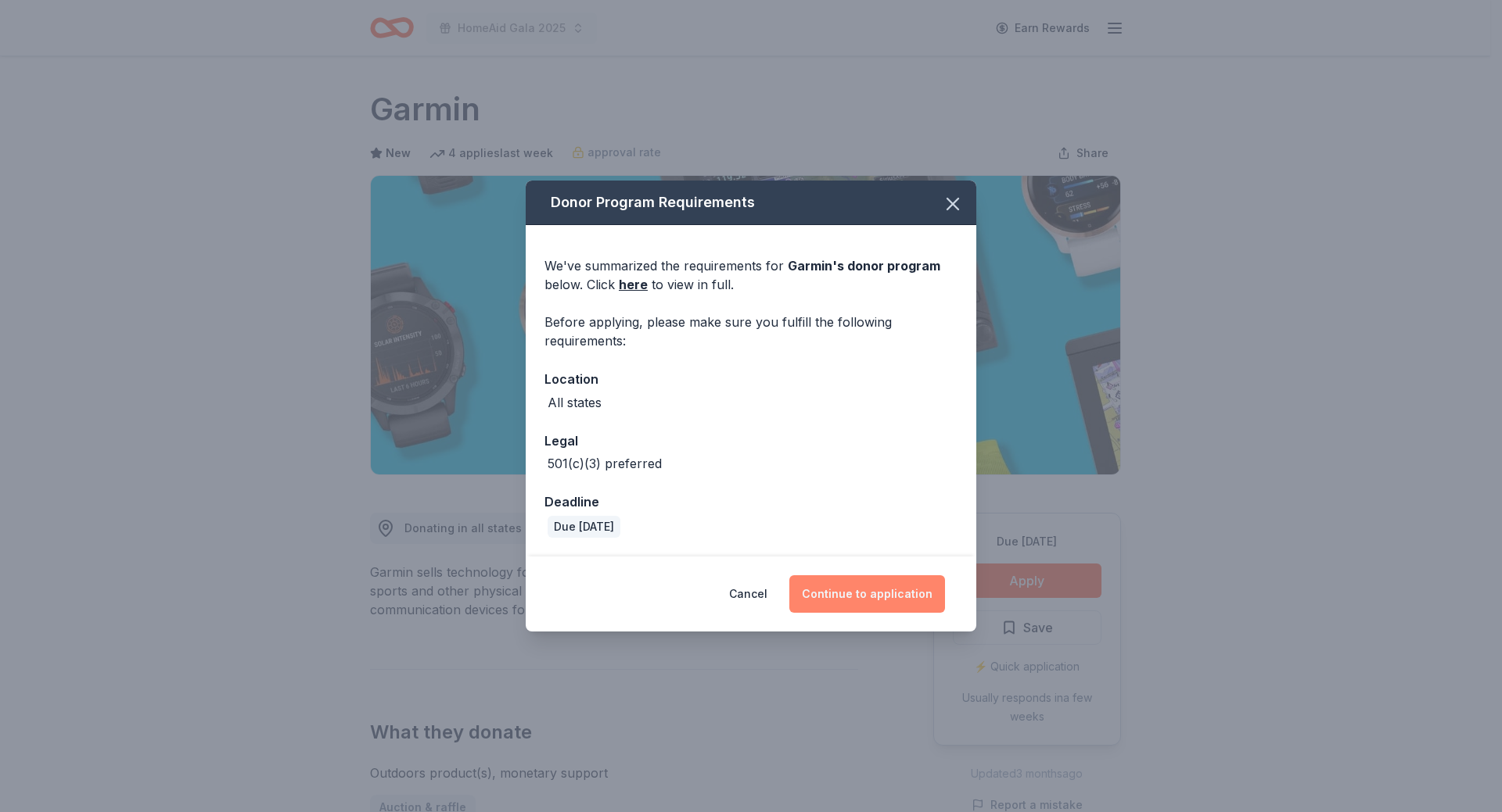
click at [887, 593] on button "Continue to application" at bounding box center [867, 594] width 155 height 38
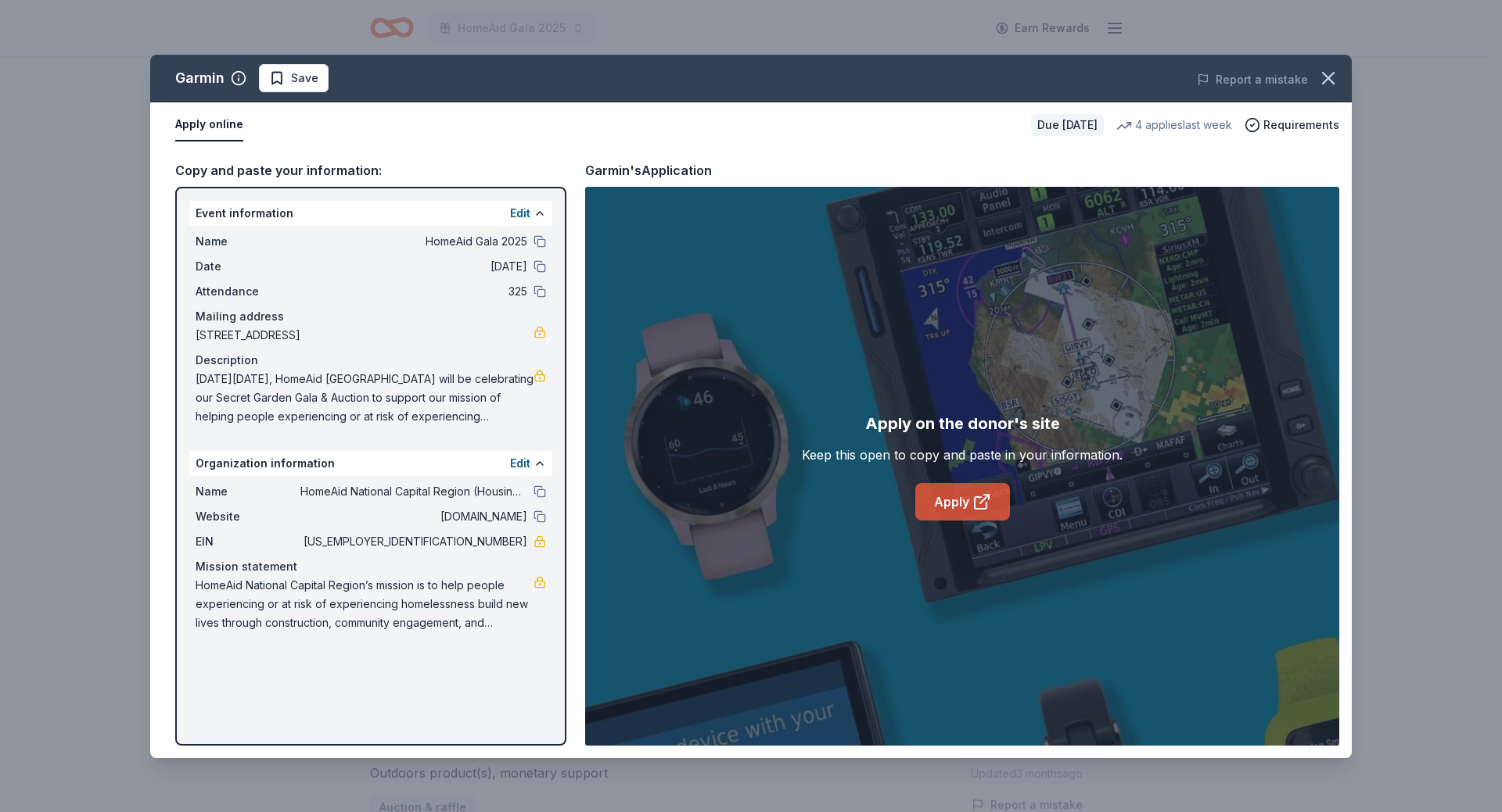
click at [955, 495] on link "Apply" at bounding box center [962, 502] width 94 height 38
click at [293, 88] on button "Save" at bounding box center [294, 78] width 70 height 28
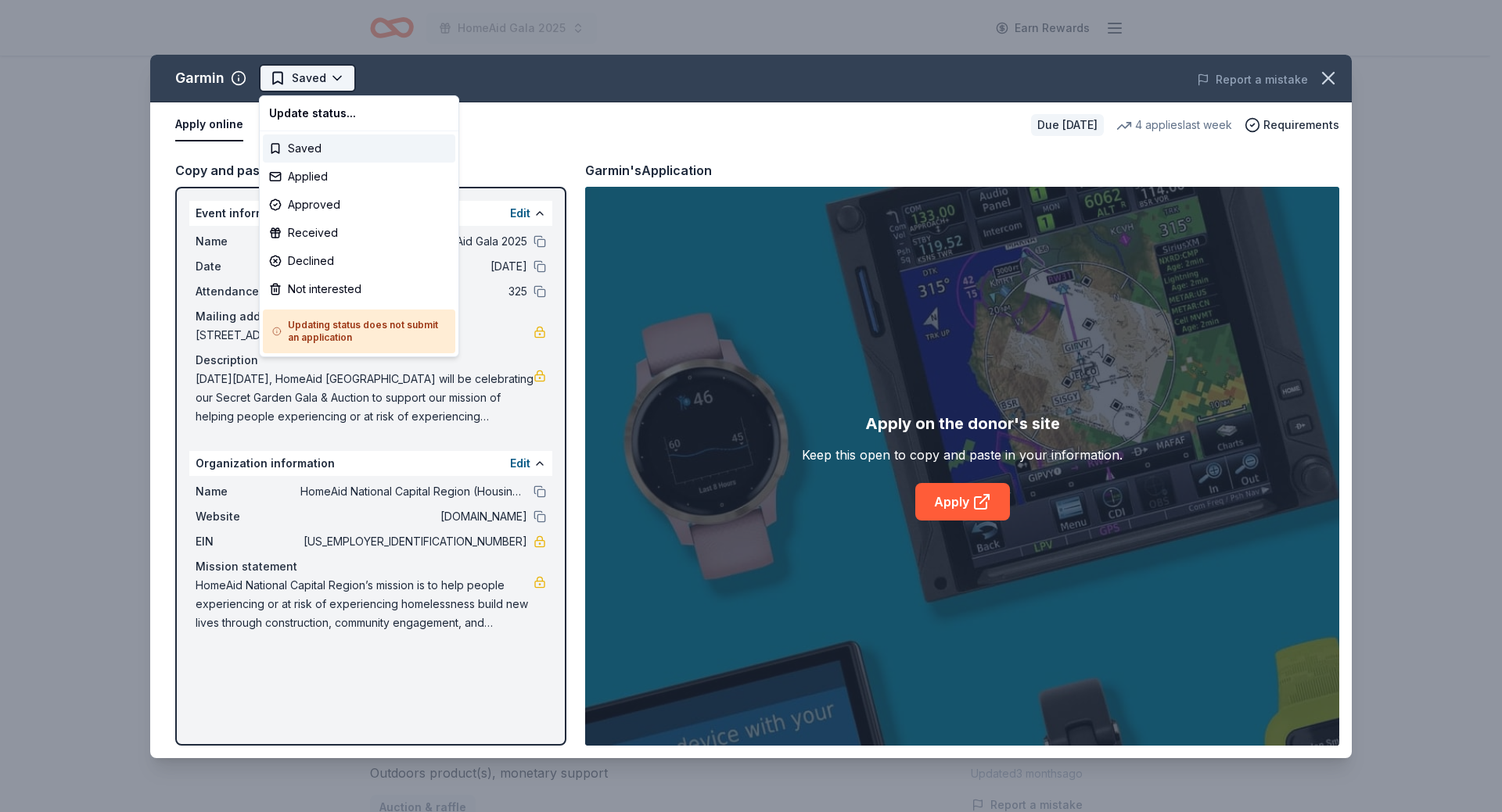
click at [311, 76] on html "HomeAid Gala 2025 Earn Rewards Due [DATE] Share Garmin New 4 applies last week …" at bounding box center [751, 406] width 1502 height 812
click at [316, 170] on div "Applied" at bounding box center [359, 177] width 192 height 28
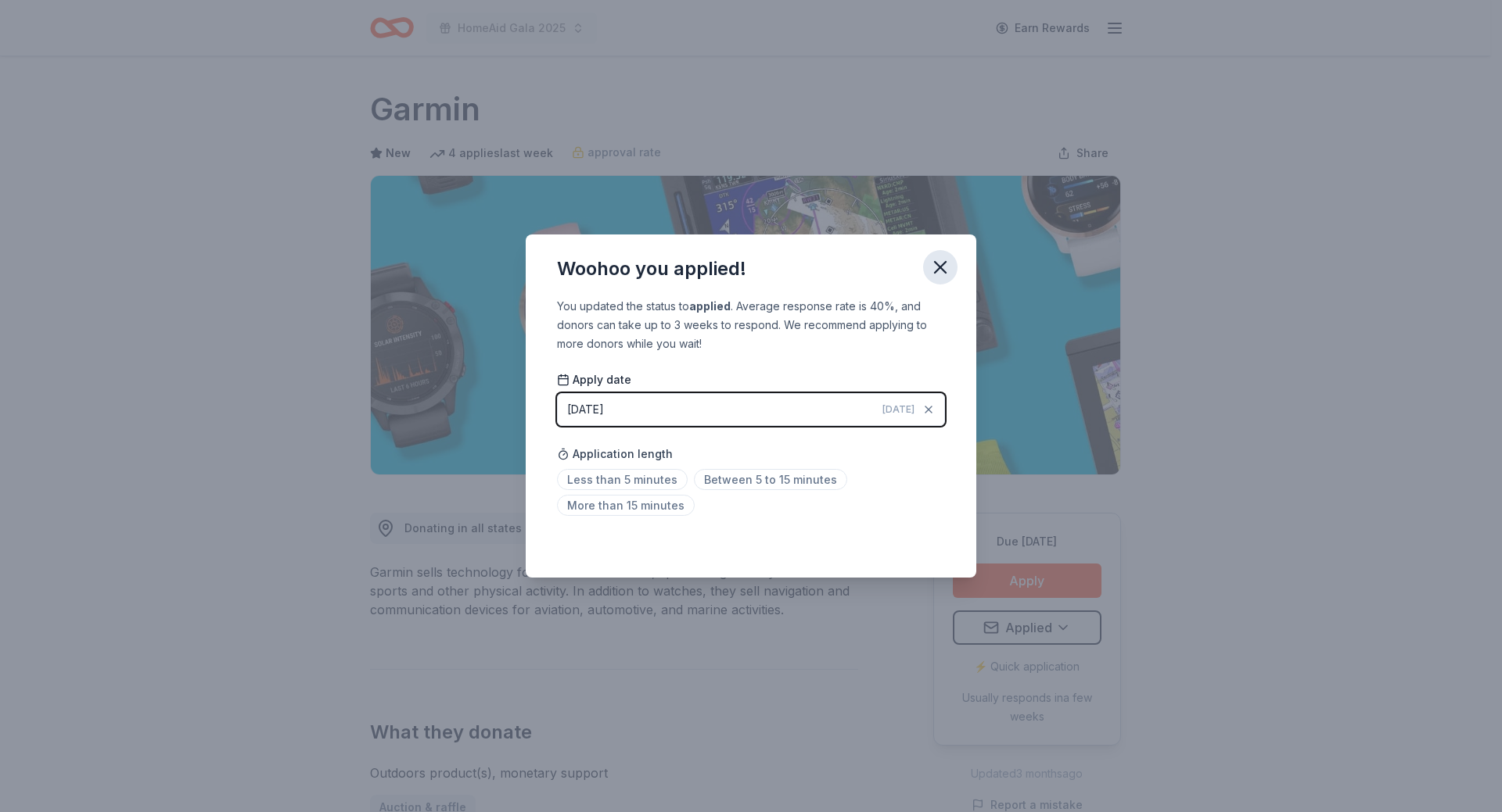
click at [940, 265] on icon "button" at bounding box center [939, 267] width 22 height 22
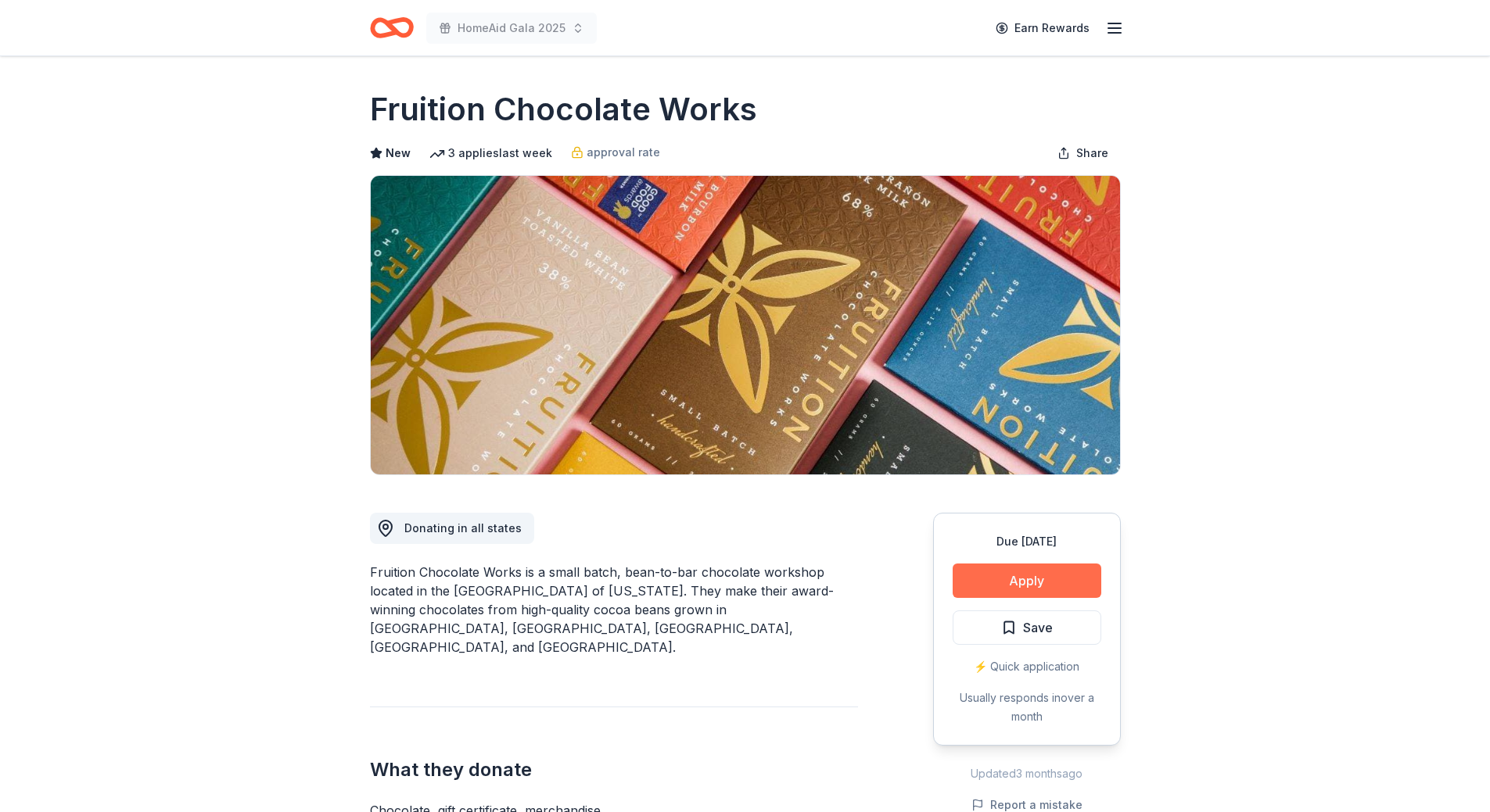
click at [1051, 573] on button "Apply" at bounding box center [1027, 580] width 149 height 35
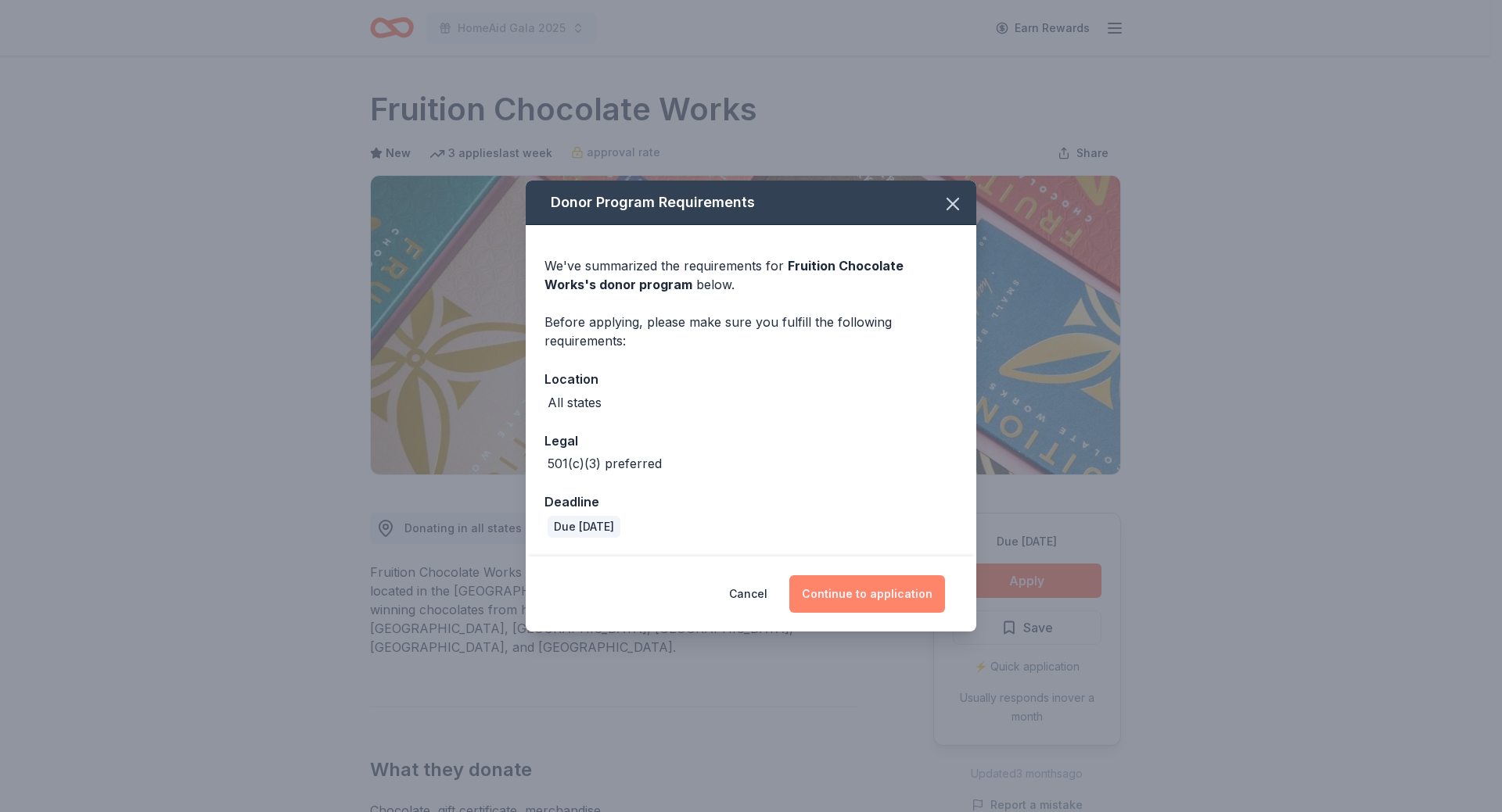
click at [854, 595] on button "Continue to application" at bounding box center [867, 594] width 155 height 38
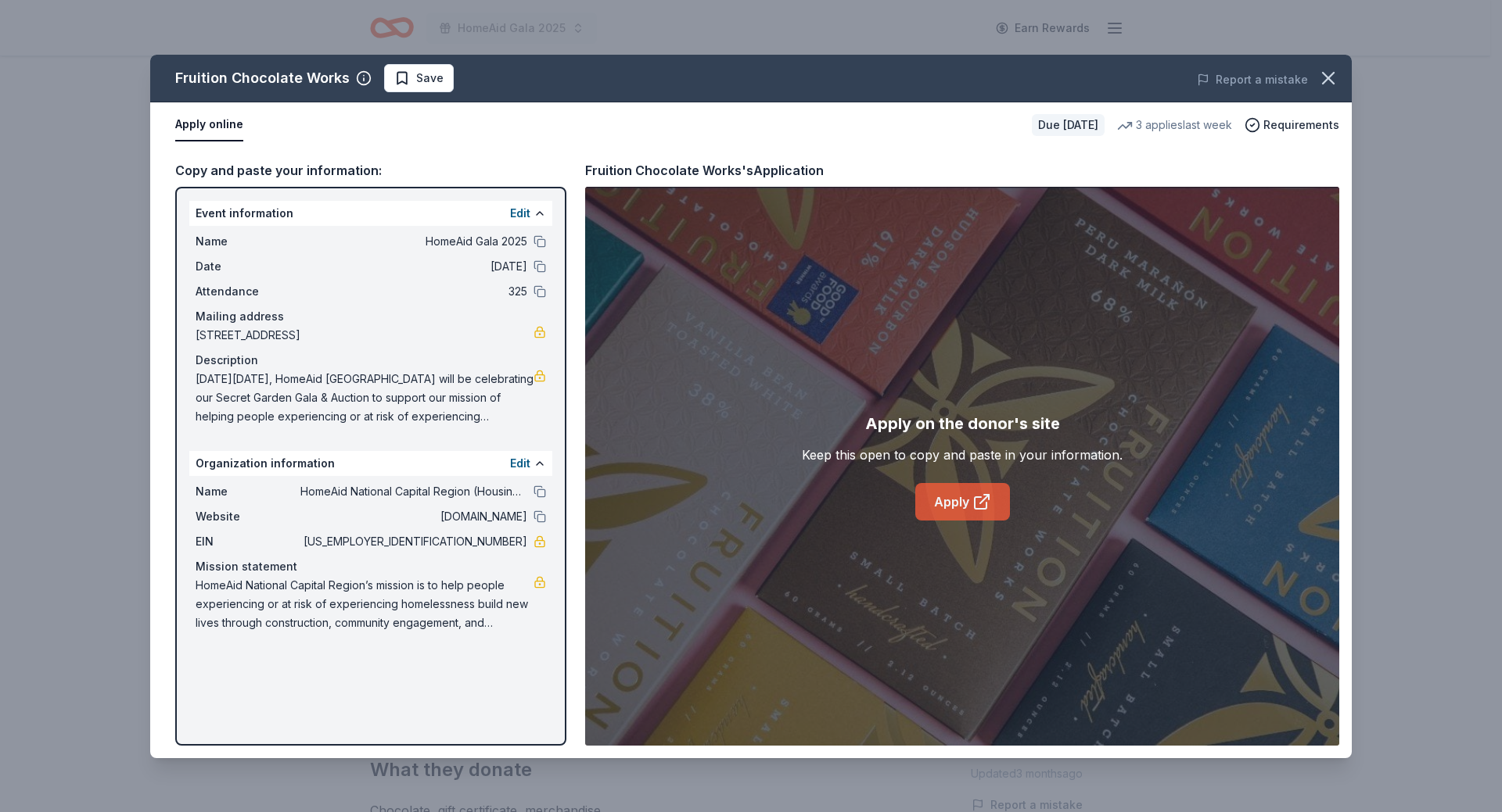
click at [959, 492] on link "Apply" at bounding box center [962, 502] width 94 height 38
click at [433, 77] on span "Save" at bounding box center [430, 78] width 27 height 19
click at [433, 77] on html "HomeAid Gala 2025 Earn Rewards Due in 29 days Share Fruition Chocolate Works Ne…" at bounding box center [751, 406] width 1502 height 812
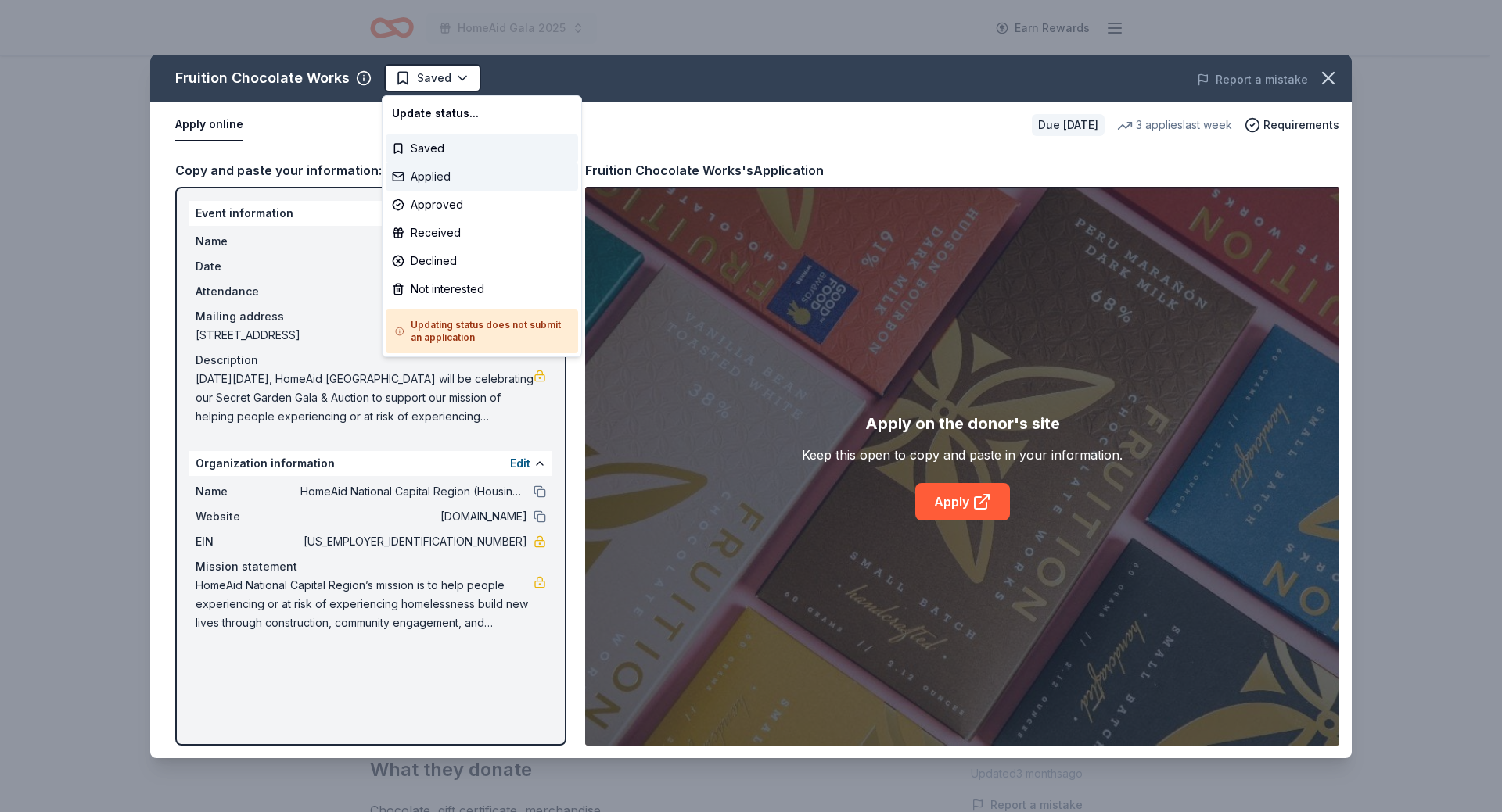
click at [419, 178] on div "Applied" at bounding box center [482, 177] width 192 height 28
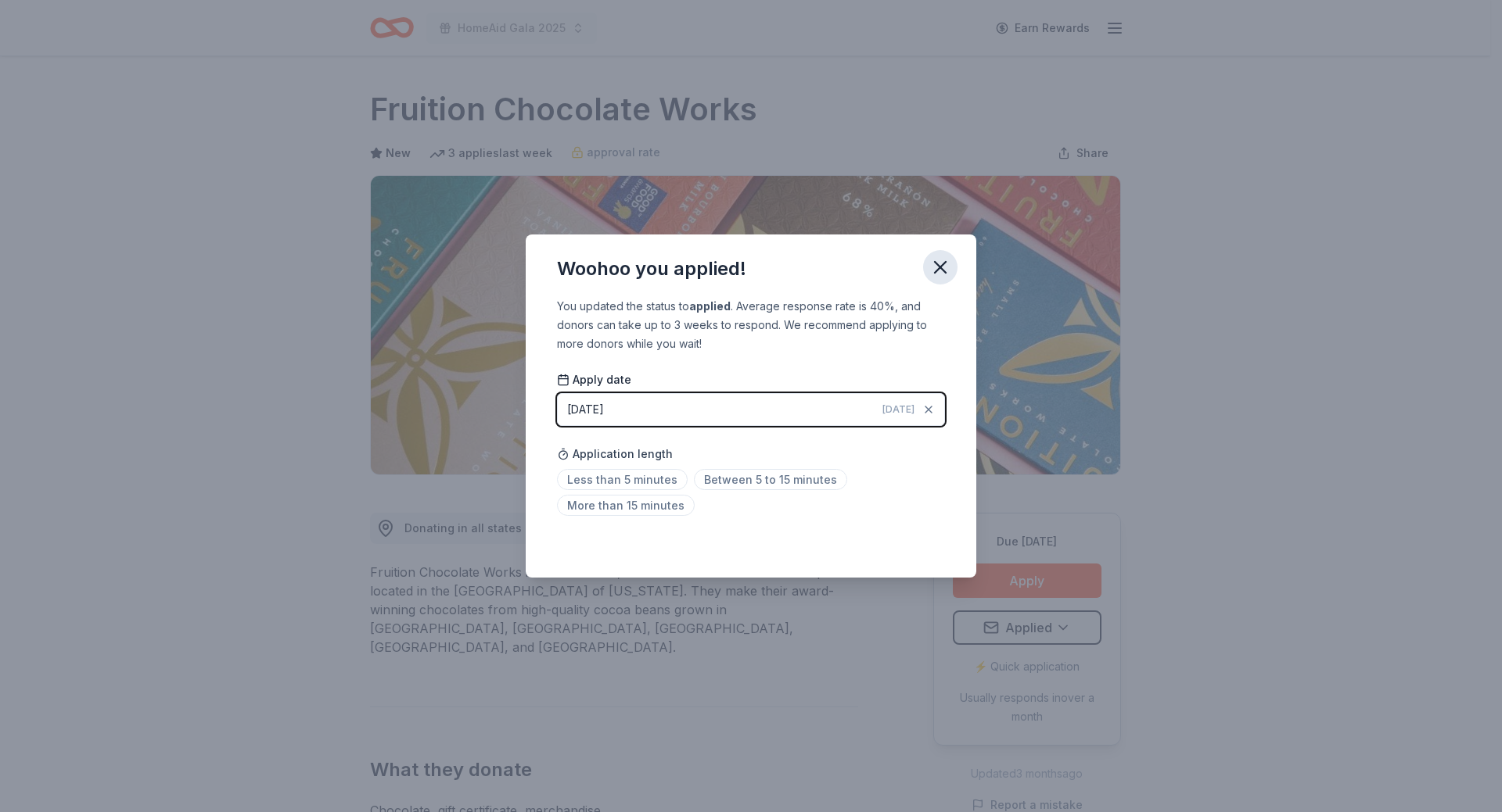
click at [939, 269] on icon "button" at bounding box center [939, 267] width 22 height 22
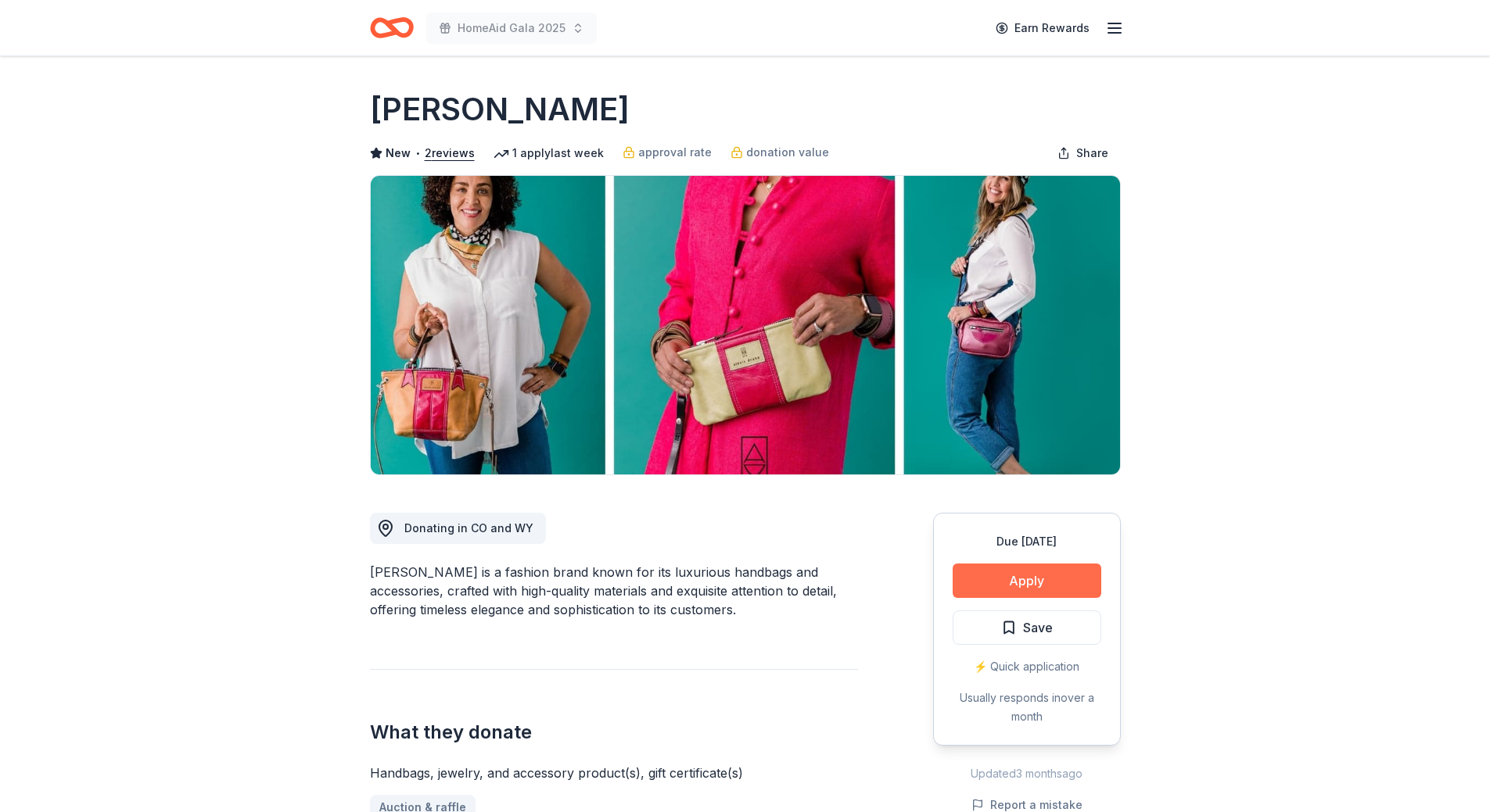
click at [1004, 575] on button "Apply" at bounding box center [1027, 580] width 149 height 35
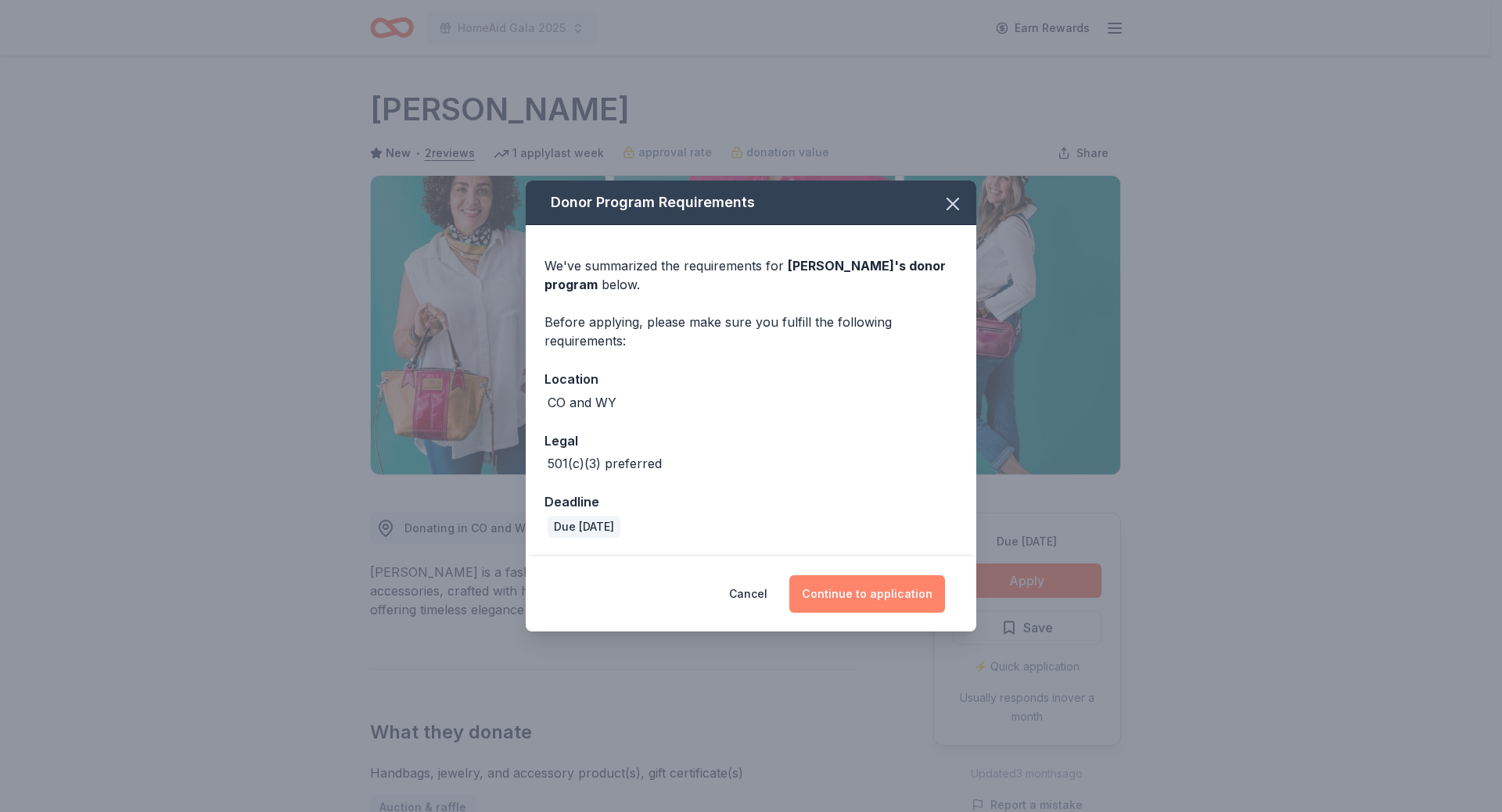
click at [890, 598] on button "Continue to application" at bounding box center [867, 594] width 155 height 38
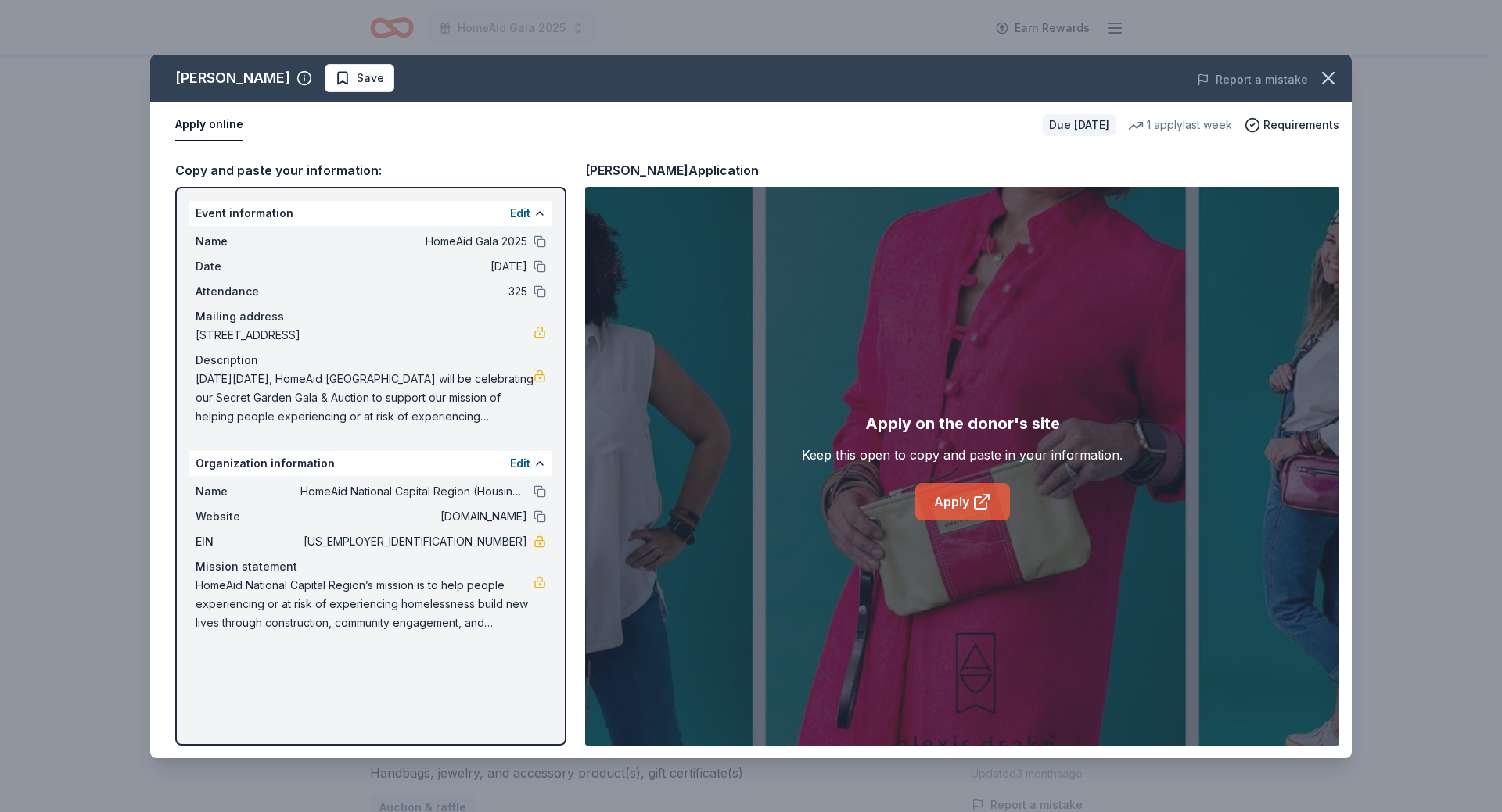
click at [959, 509] on link "Apply" at bounding box center [962, 502] width 94 height 38
click at [335, 82] on span "Save" at bounding box center [359, 78] width 49 height 19
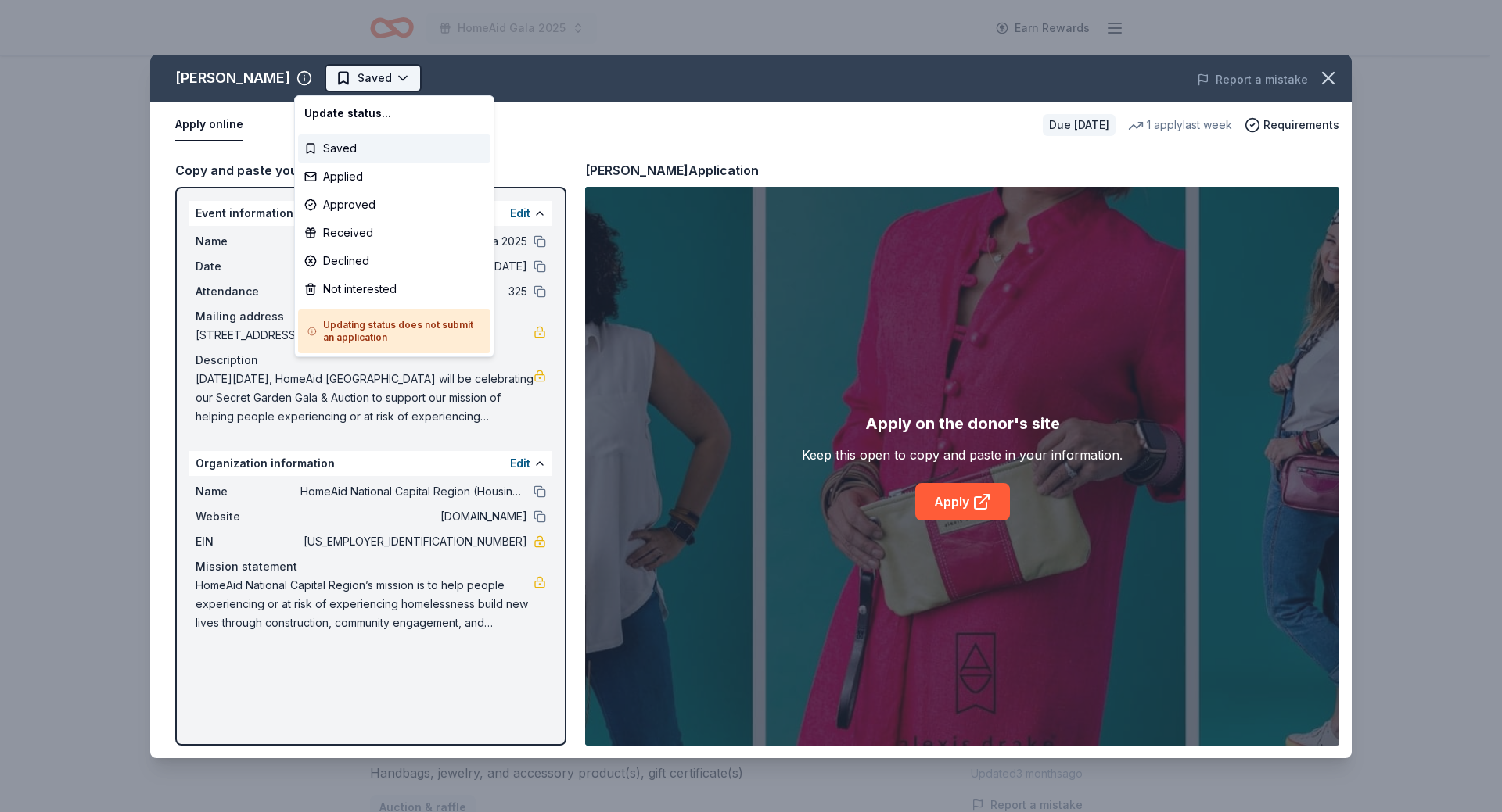
click at [318, 82] on html "HomeAid Gala 2025 Earn Rewards Due in 29 days Share Alexis Drake New • 2 review…" at bounding box center [751, 406] width 1502 height 812
click at [326, 180] on div "Applied" at bounding box center [394, 177] width 192 height 28
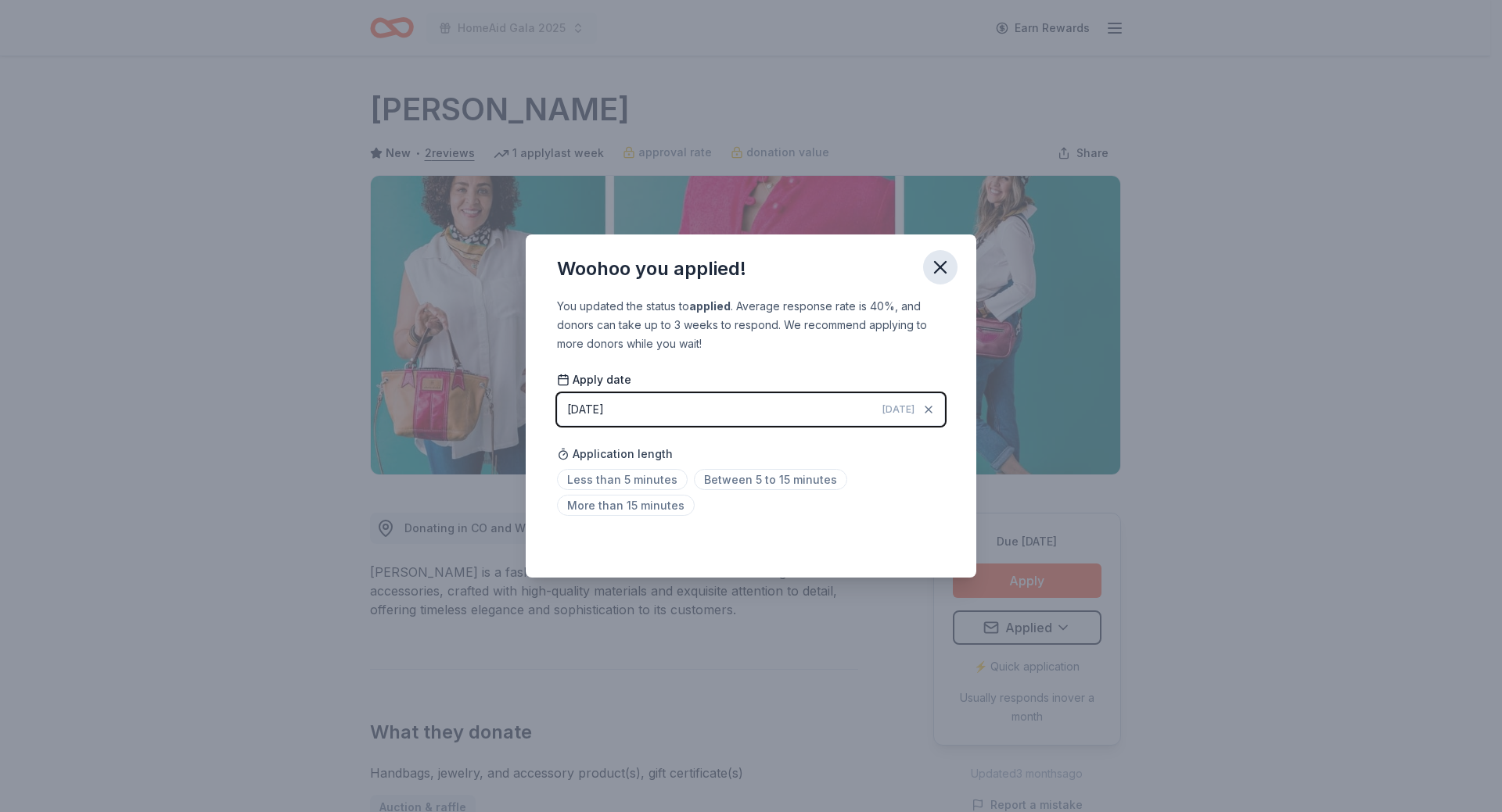
click at [939, 270] on icon "button" at bounding box center [939, 267] width 22 height 22
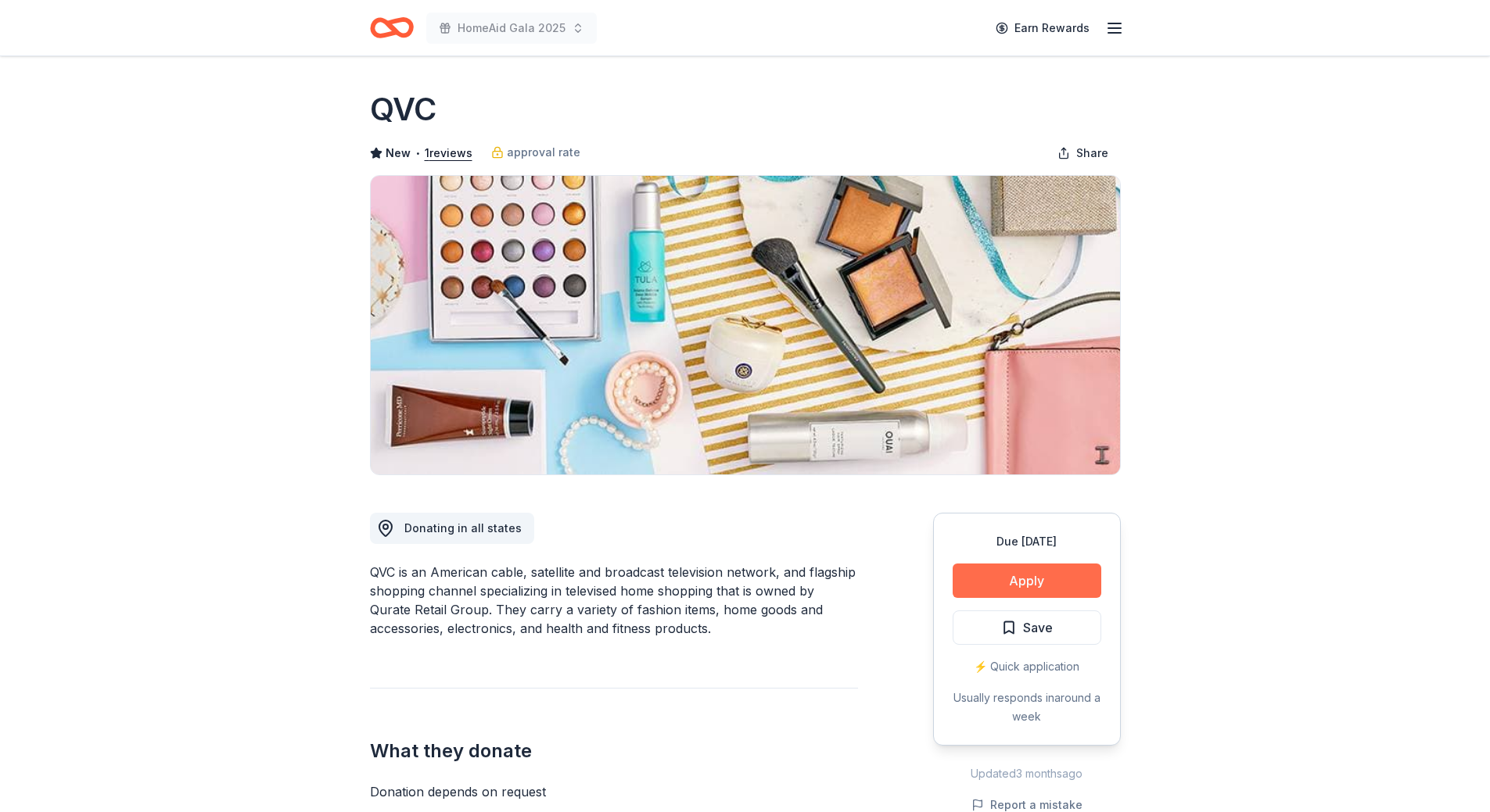
click at [1023, 577] on button "Apply" at bounding box center [1027, 580] width 149 height 35
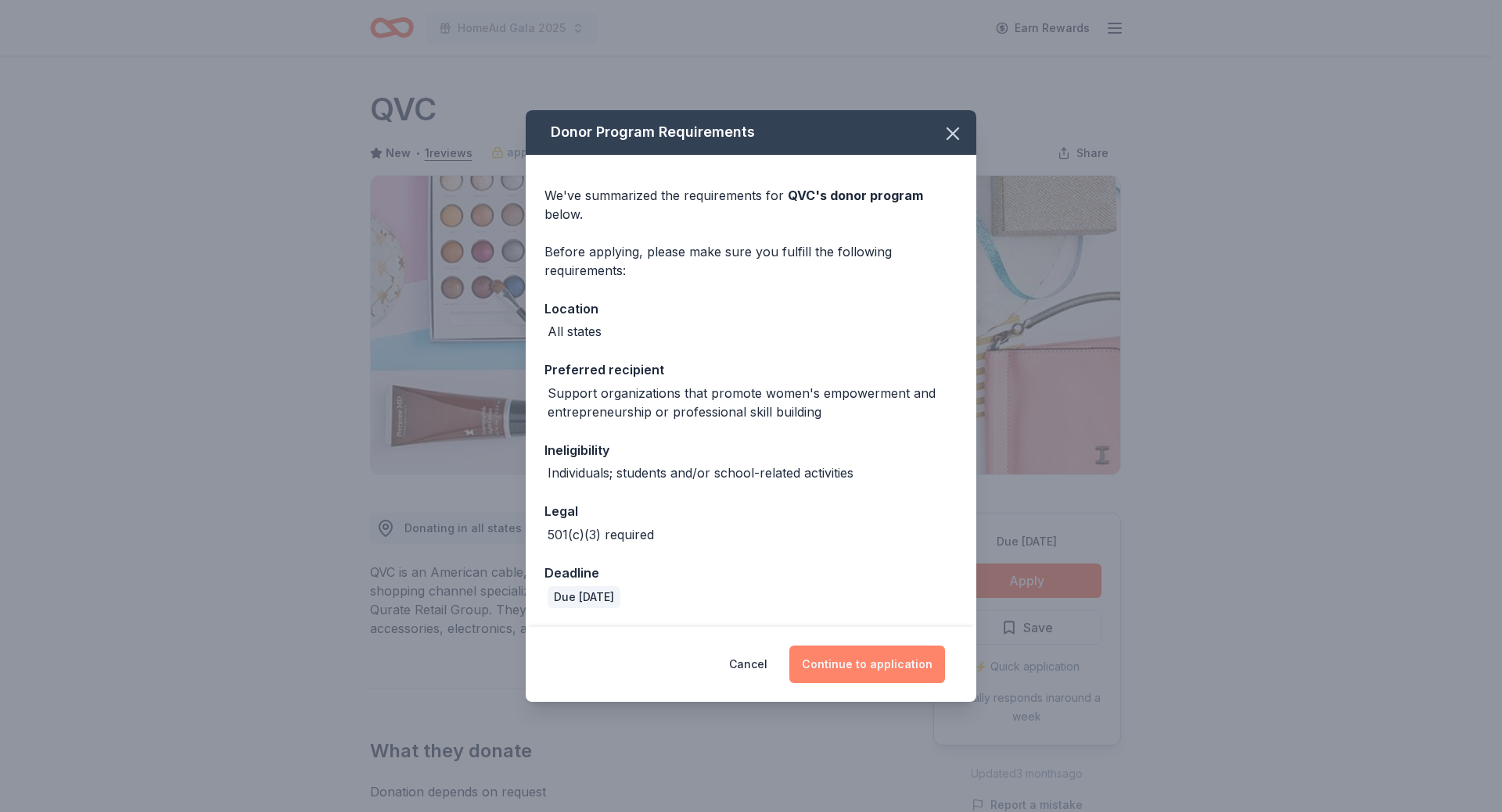
click at [903, 665] on button "Continue to application" at bounding box center [867, 665] width 155 height 38
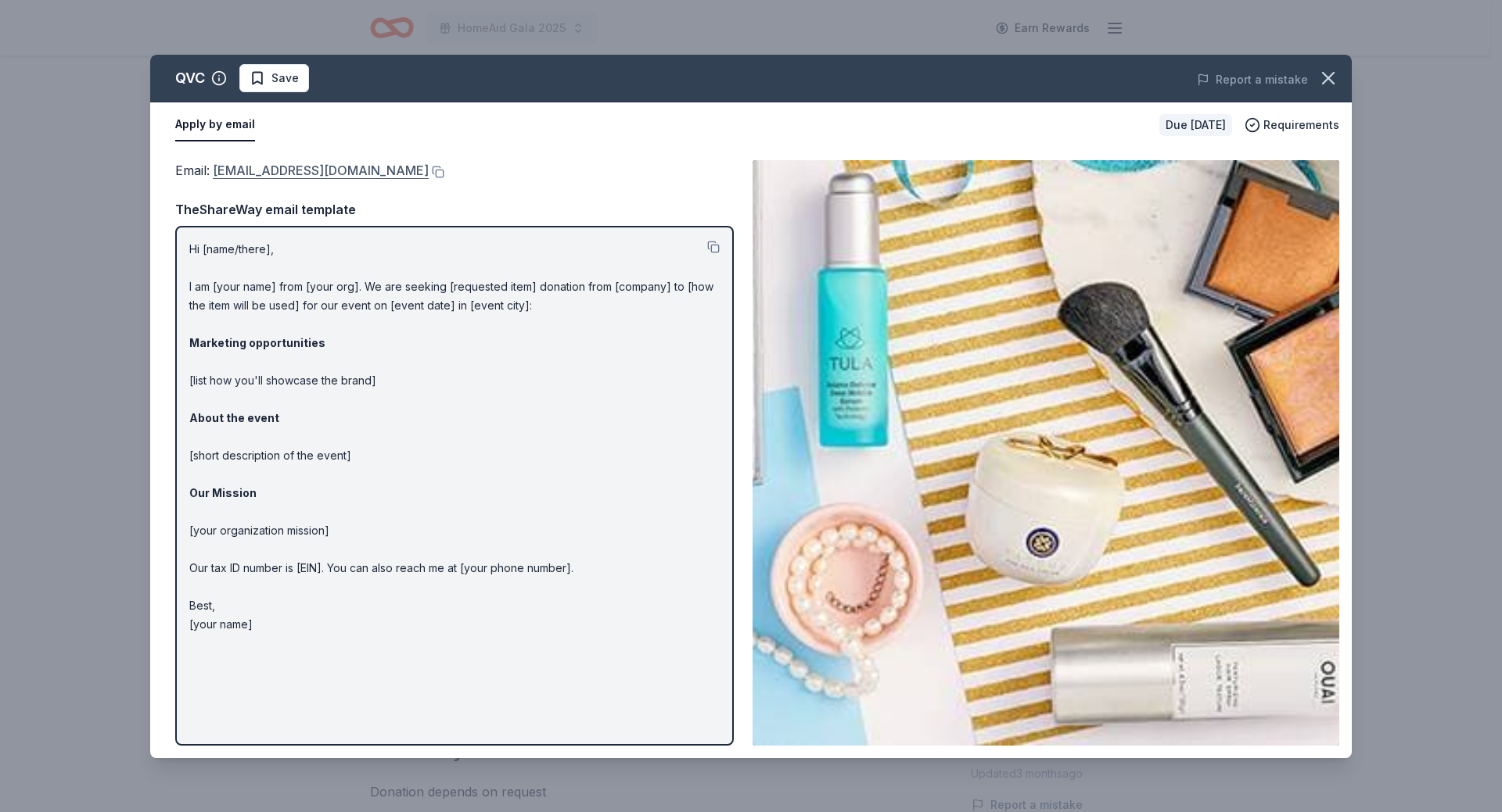
click at [357, 171] on link "QRGGiving@qurateretail.com" at bounding box center [320, 171] width 216 height 21
click at [286, 84] on span "Save" at bounding box center [285, 78] width 27 height 19
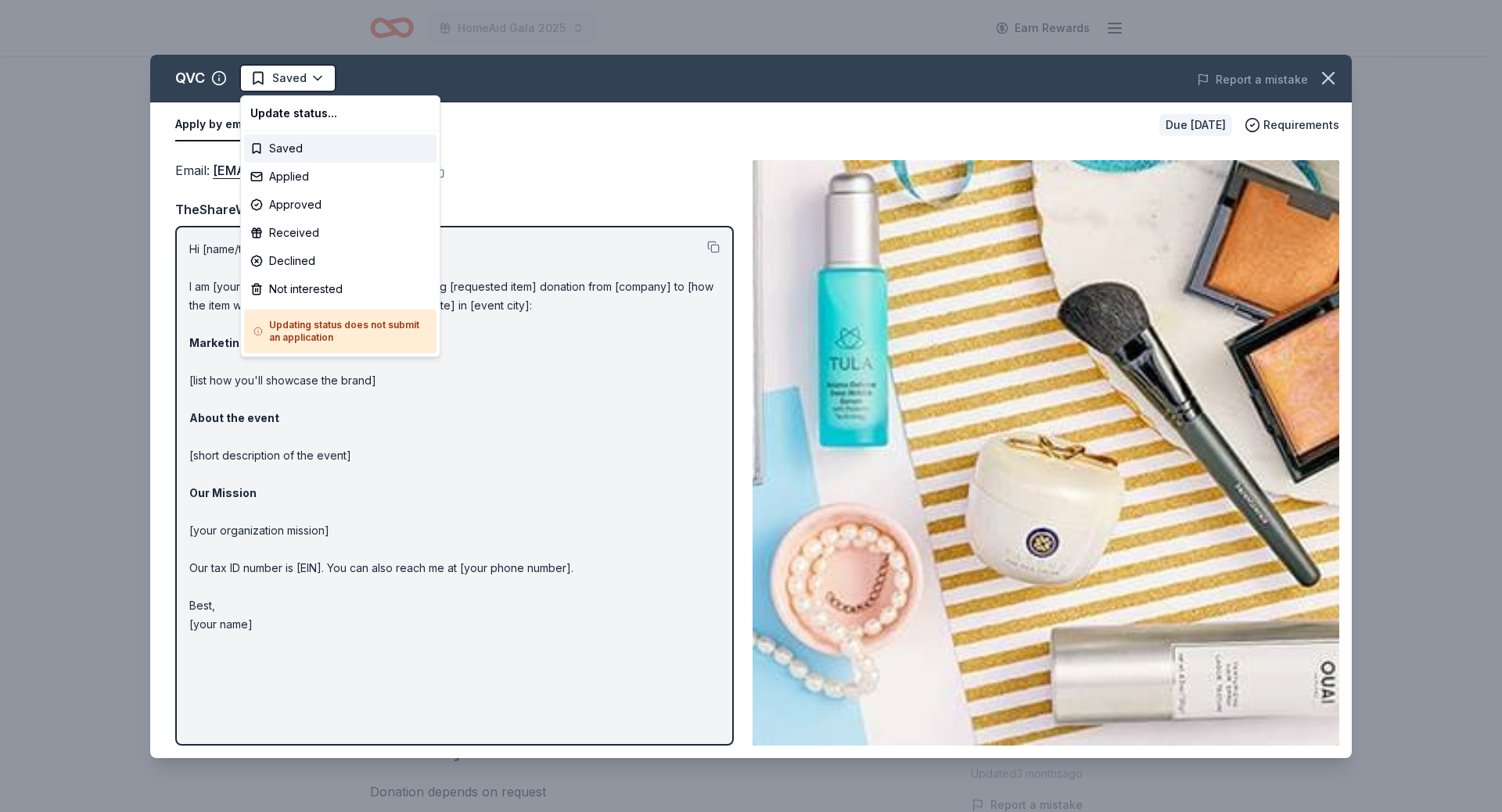
click at [286, 84] on html "HomeAid Gala 2025 Earn Rewards Due in 29 days Share QVC New • 1 reviews approva…" at bounding box center [751, 406] width 1502 height 812
click at [286, 177] on div "Applied" at bounding box center [340, 177] width 192 height 28
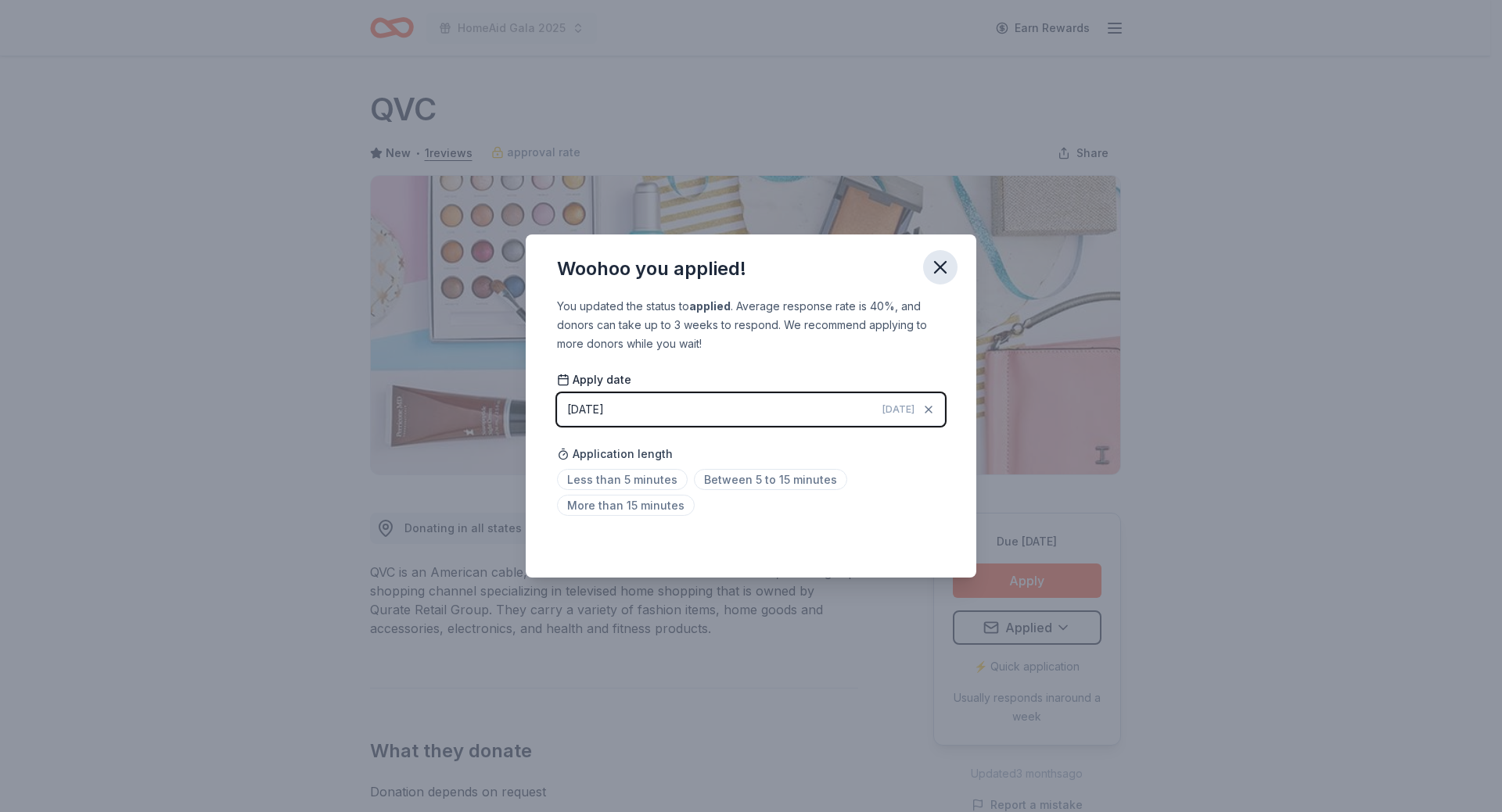
click at [939, 269] on icon "button" at bounding box center [939, 267] width 22 height 22
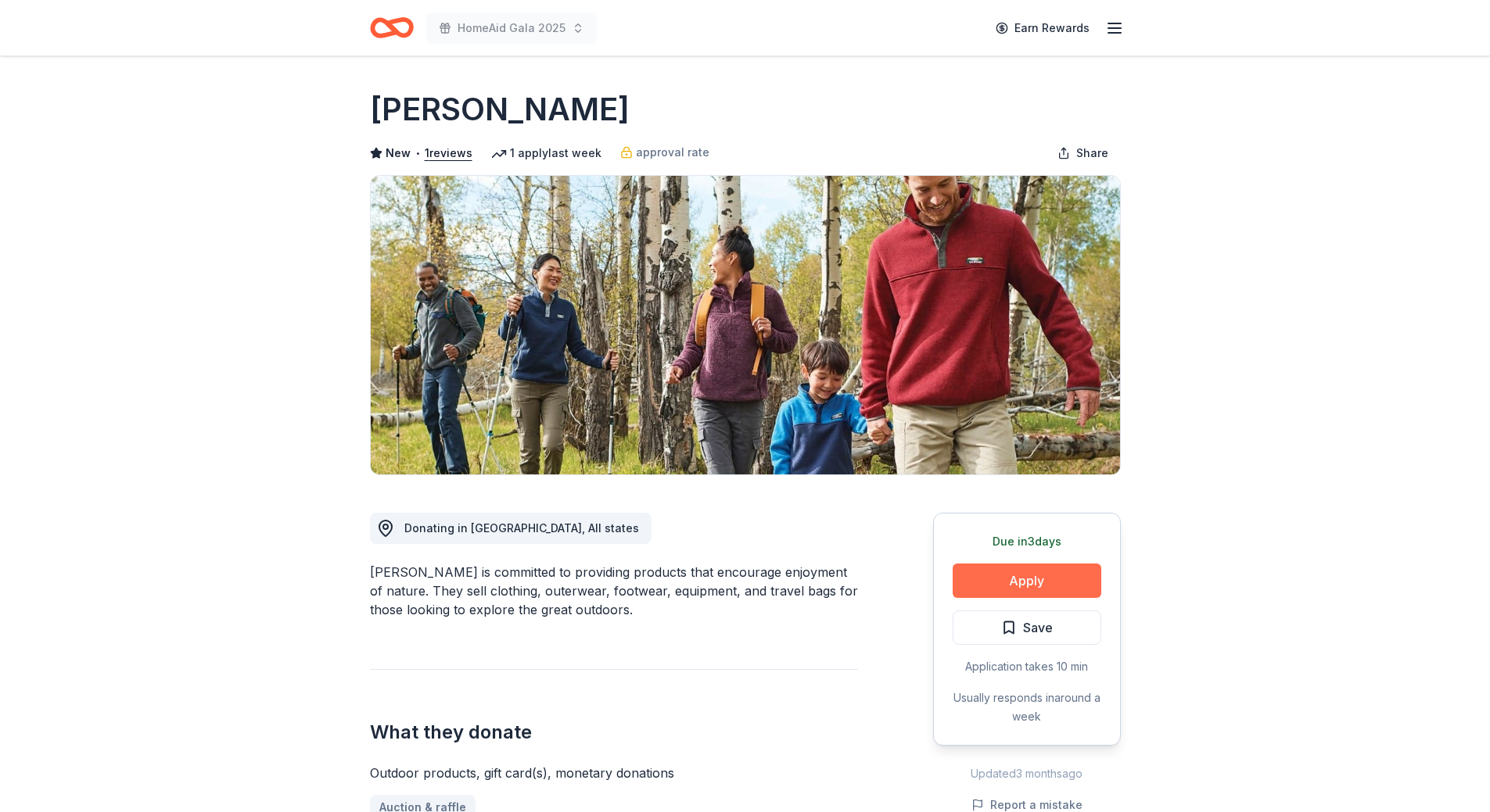
click at [1013, 577] on button "Apply" at bounding box center [1027, 580] width 149 height 35
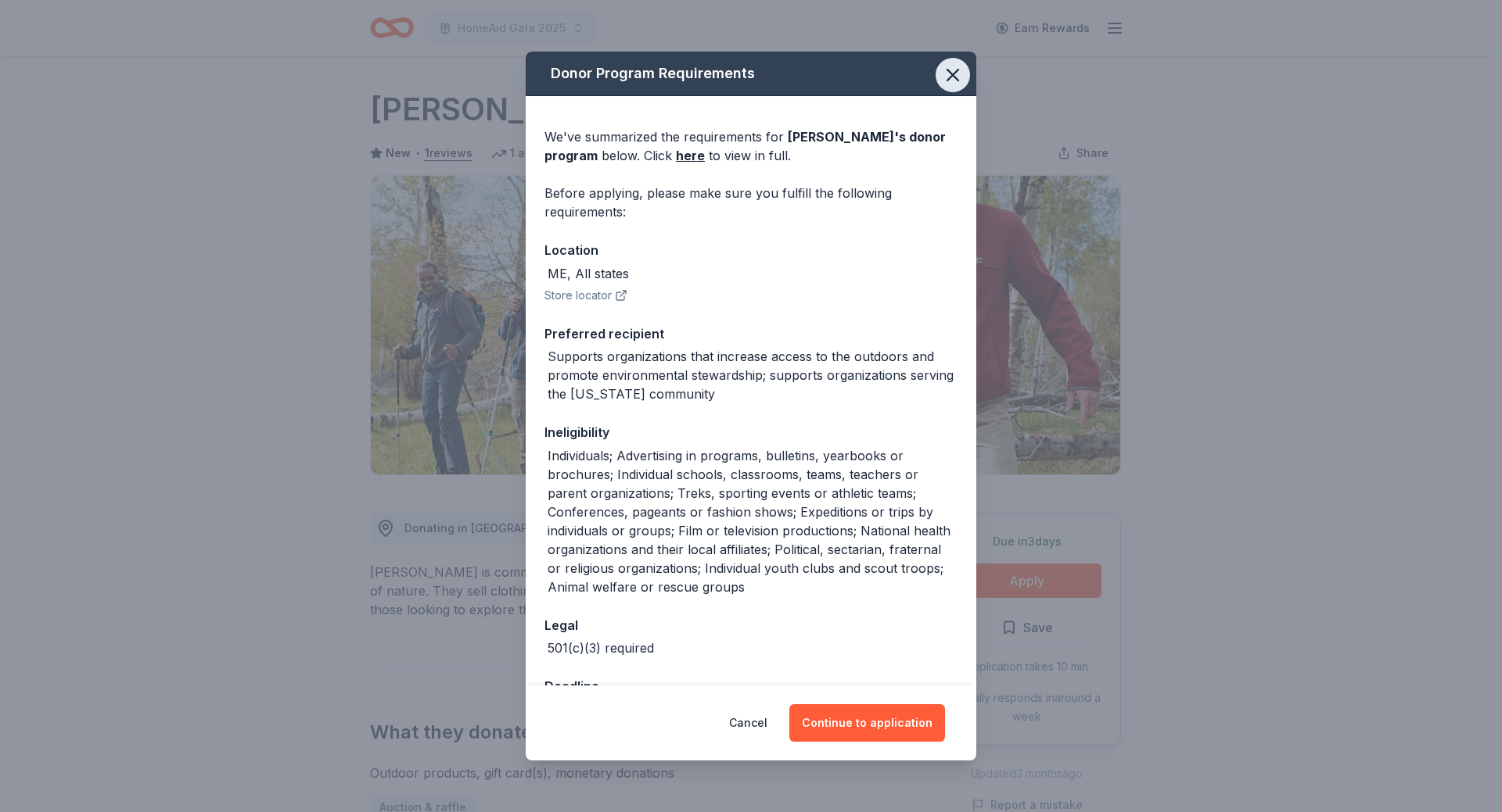
click at [953, 75] on button "button" at bounding box center [953, 74] width 35 height 35
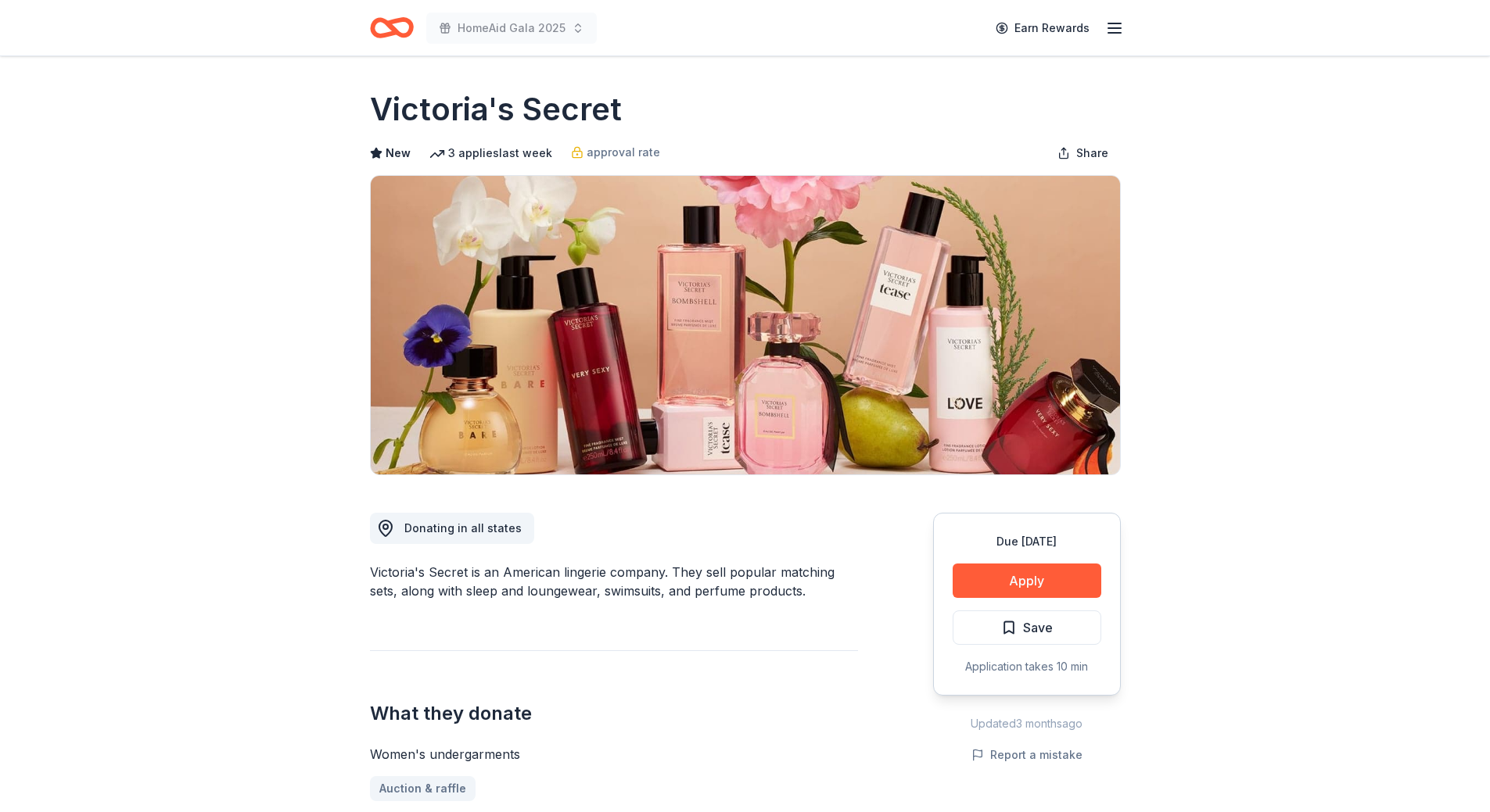
click at [986, 579] on button "Apply" at bounding box center [1027, 580] width 149 height 35
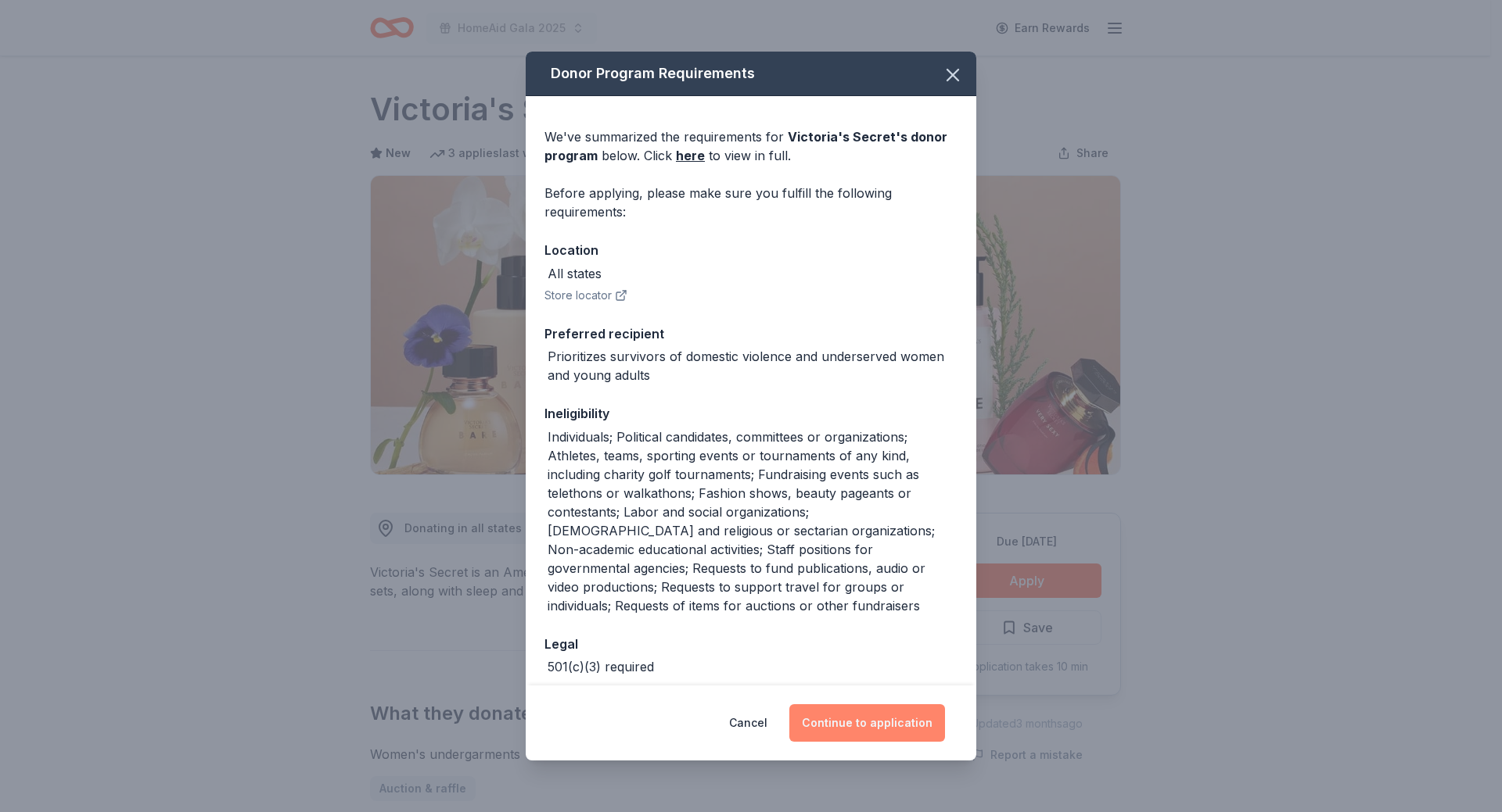
click at [884, 726] on button "Continue to application" at bounding box center [867, 723] width 155 height 38
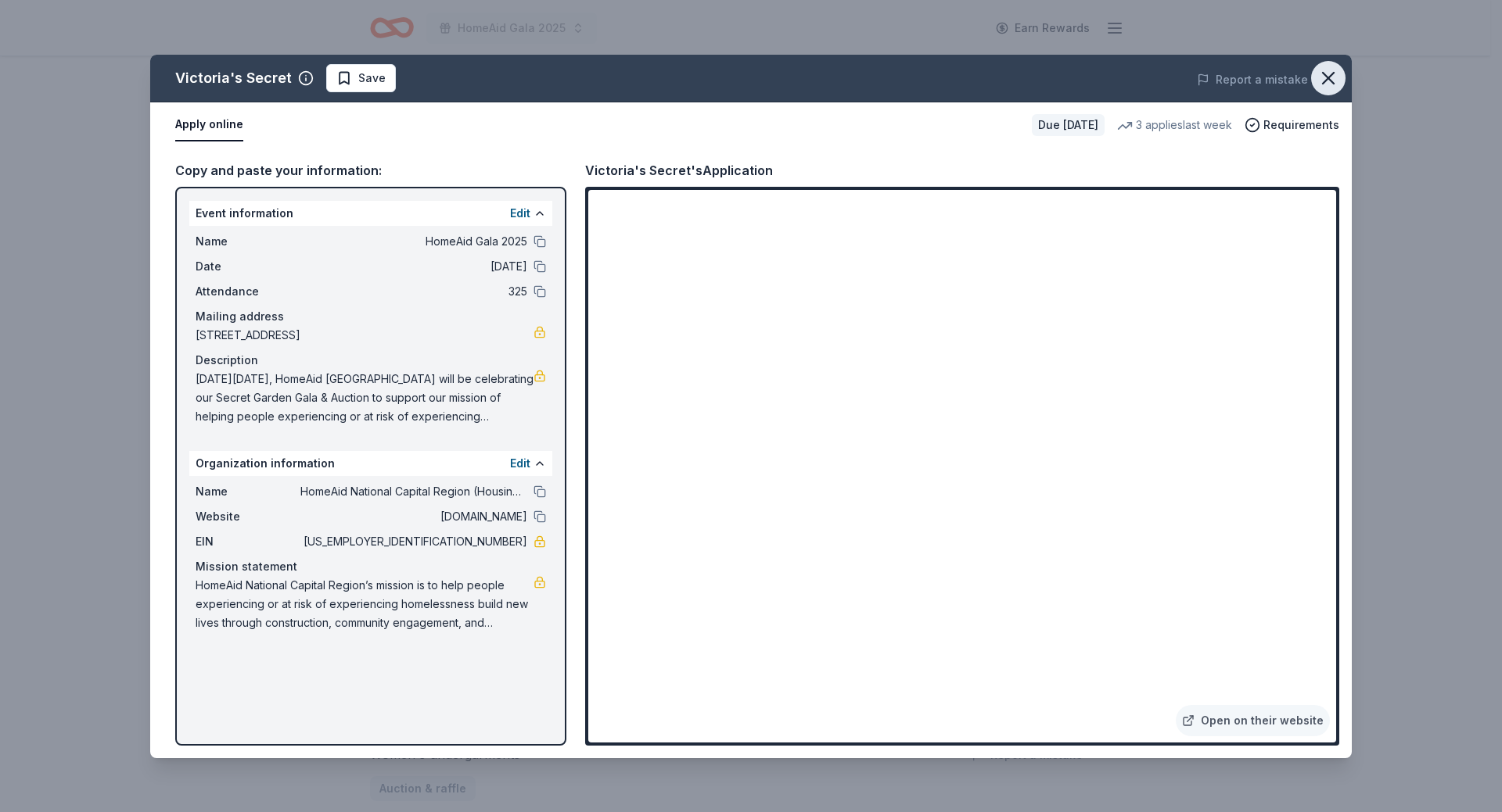
click at [1332, 69] on icon "button" at bounding box center [1328, 77] width 22 height 22
